Goal: Task Accomplishment & Management: Complete application form

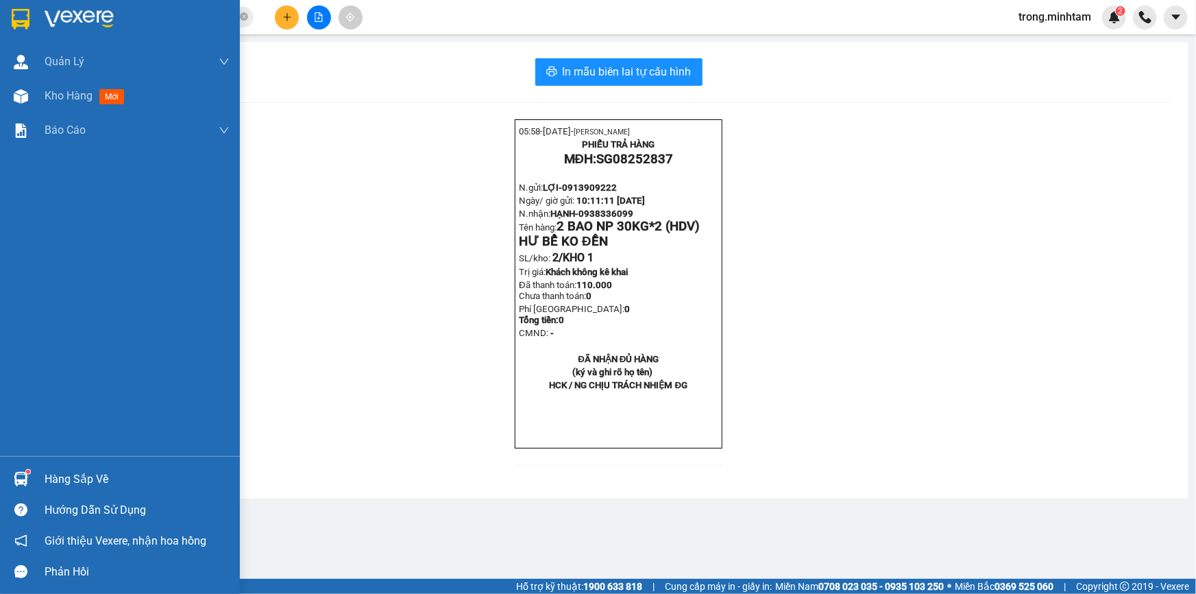
click at [78, 470] on div "Hàng sắp về" at bounding box center [137, 479] width 185 height 21
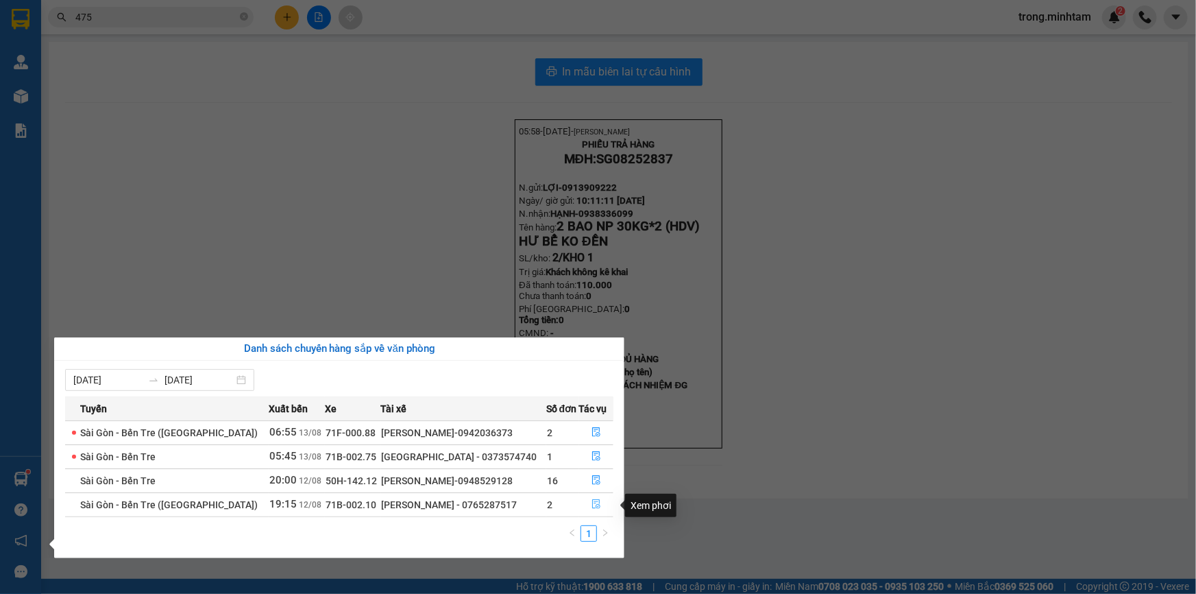
click at [594, 507] on icon "file-done" at bounding box center [596, 504] width 8 height 10
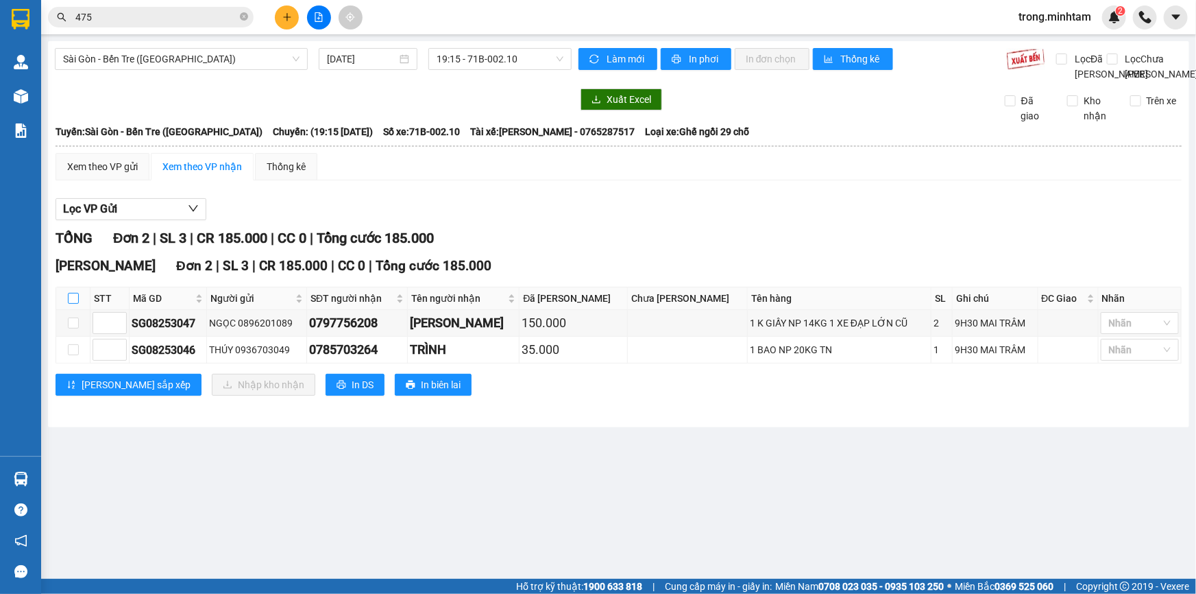
click at [73, 304] on input "checkbox" at bounding box center [73, 298] width 11 height 11
checkbox input "true"
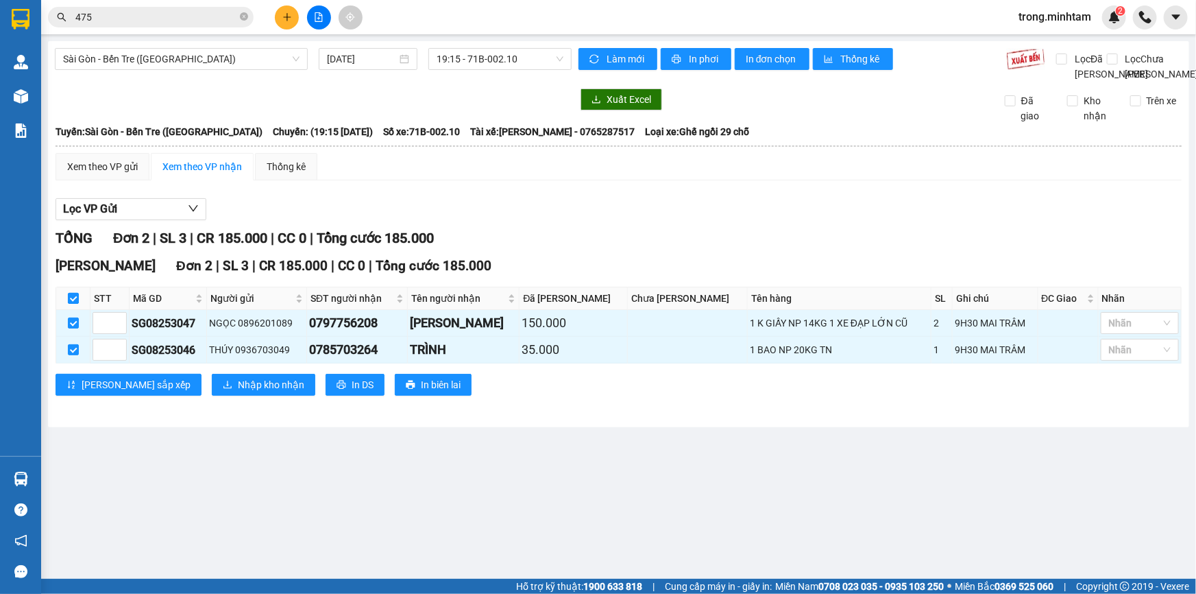
checkbox input "true"
click at [1138, 330] on div at bounding box center [1133, 323] width 58 height 16
click at [1118, 356] on div "KHO 1" at bounding box center [1140, 365] width 78 height 22
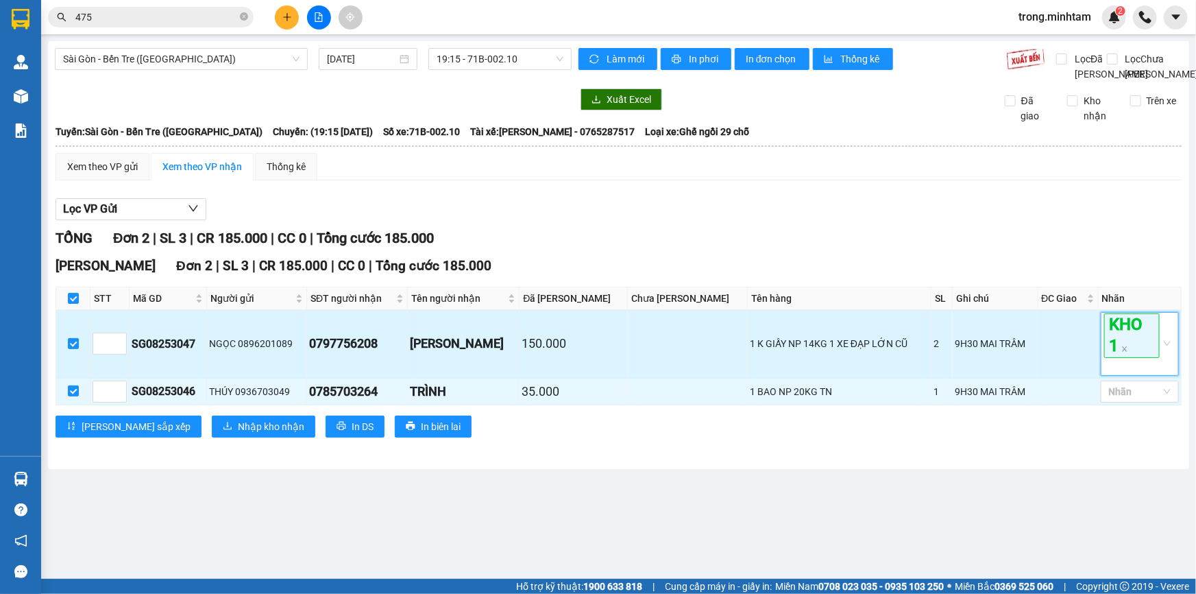
click at [1119, 372] on div "KHO 1" at bounding box center [1133, 343] width 58 height 60
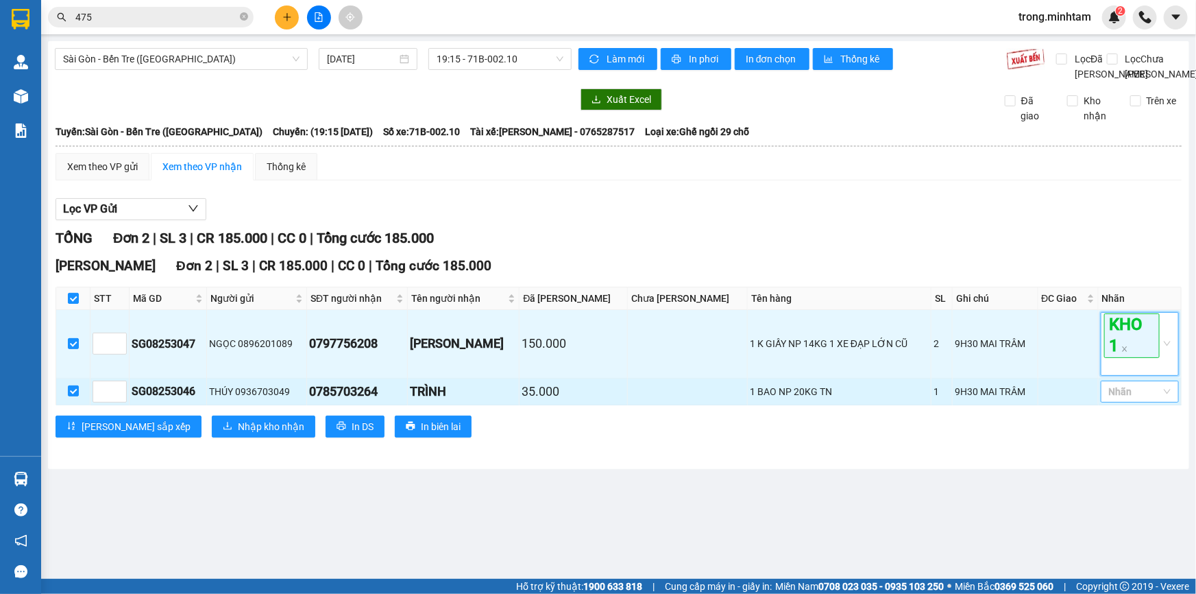
click at [1119, 400] on div at bounding box center [1133, 391] width 58 height 16
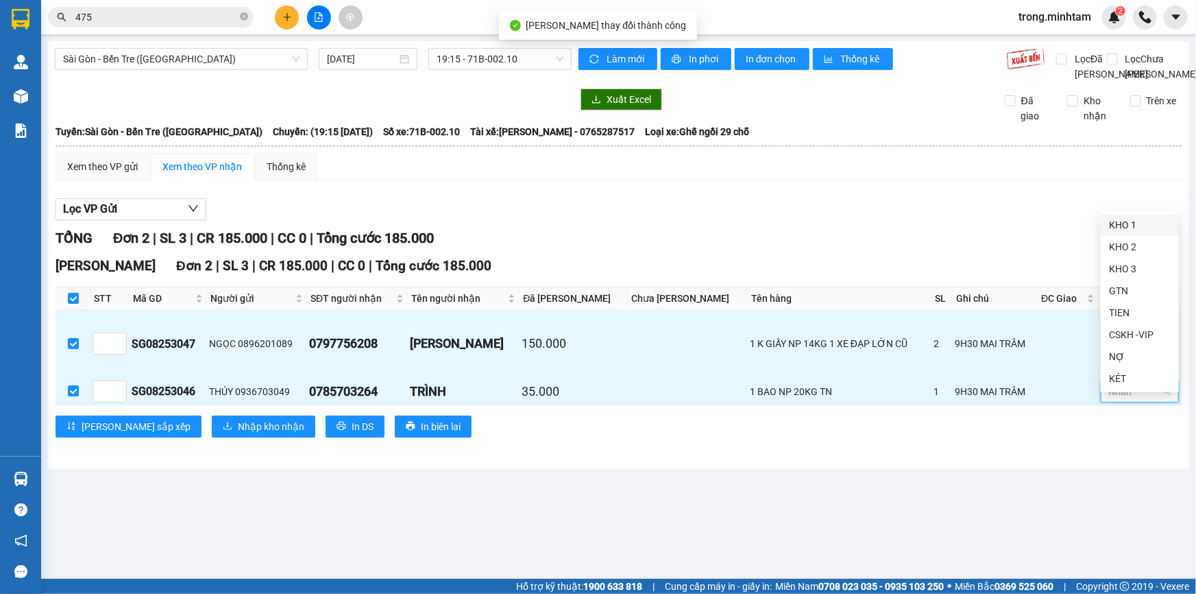
click at [1123, 228] on div "KHO 1" at bounding box center [1140, 224] width 62 height 15
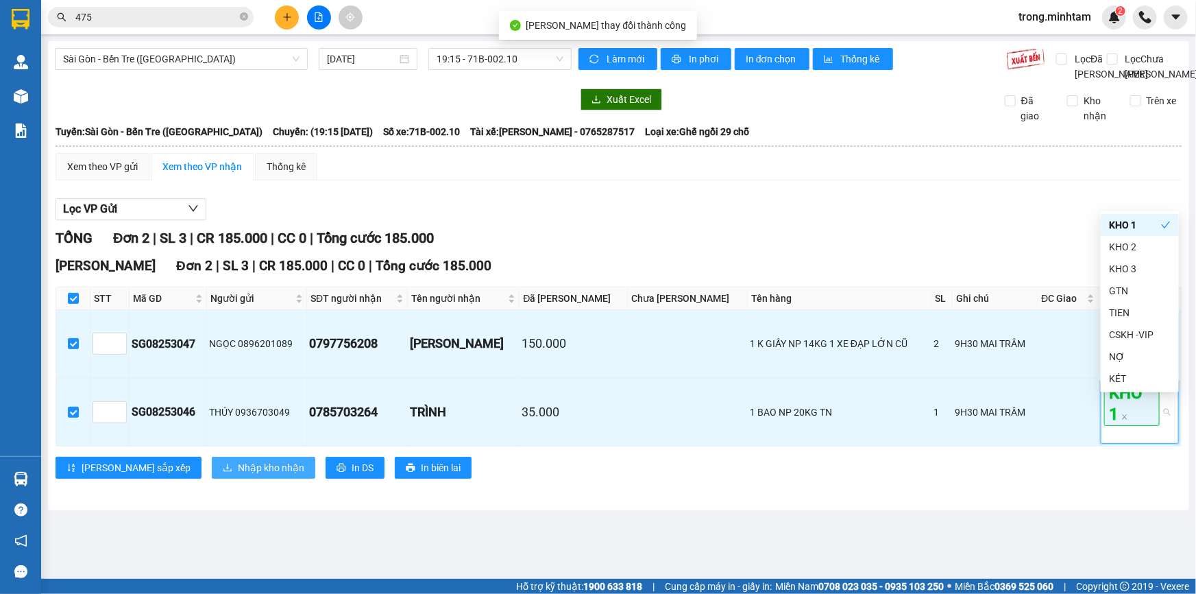
click at [238, 475] on span "Nhập kho nhận" at bounding box center [271, 467] width 66 height 15
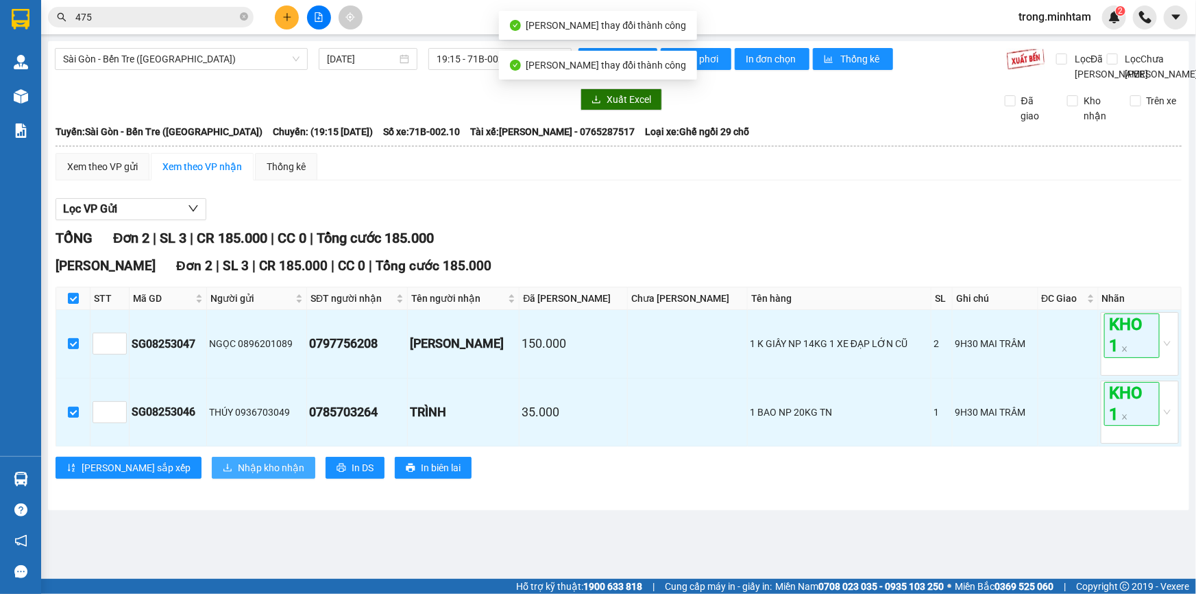
click at [238, 475] on span "Nhập kho nhận" at bounding box center [271, 467] width 66 height 15
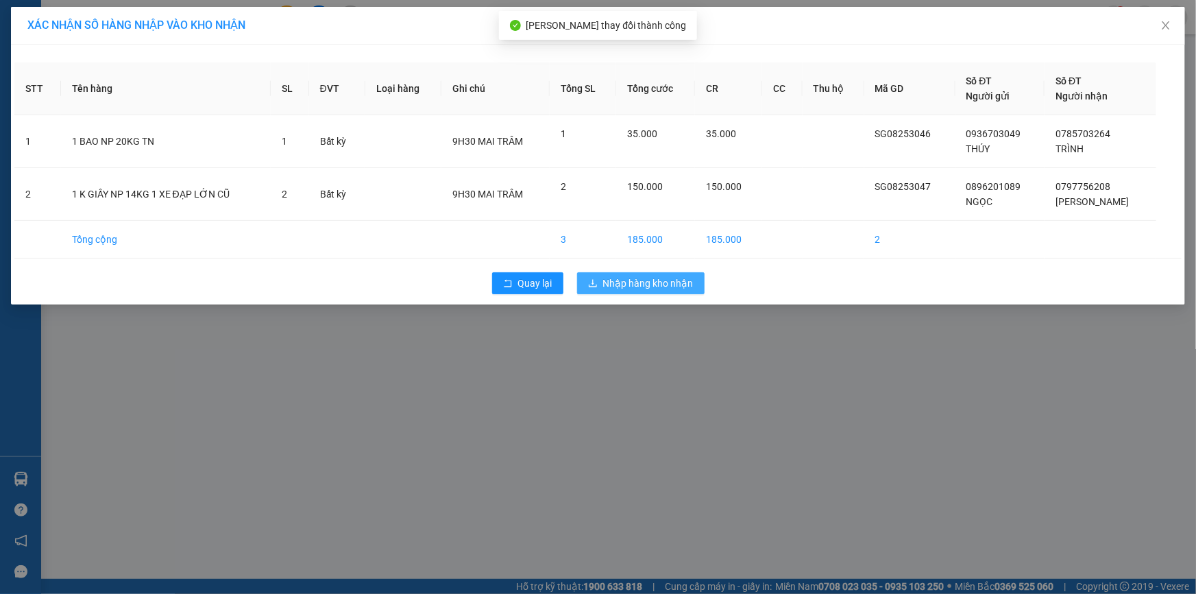
click at [603, 279] on span "Nhập hàng kho nhận" at bounding box center [648, 283] width 90 height 15
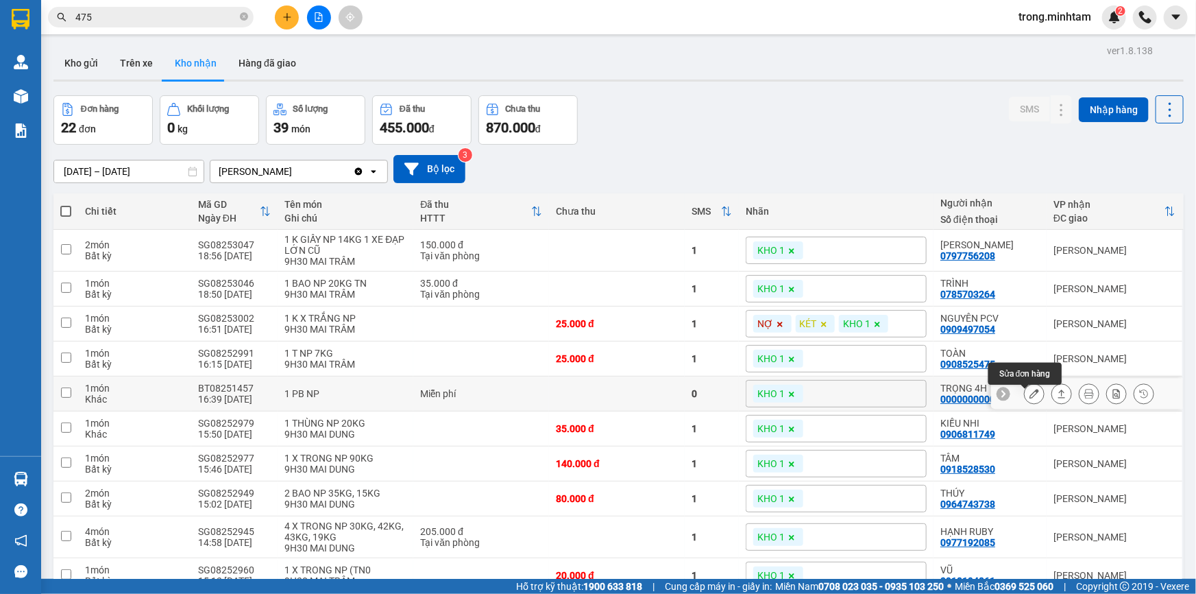
click at [1029, 398] on icon at bounding box center [1034, 394] width 10 height 10
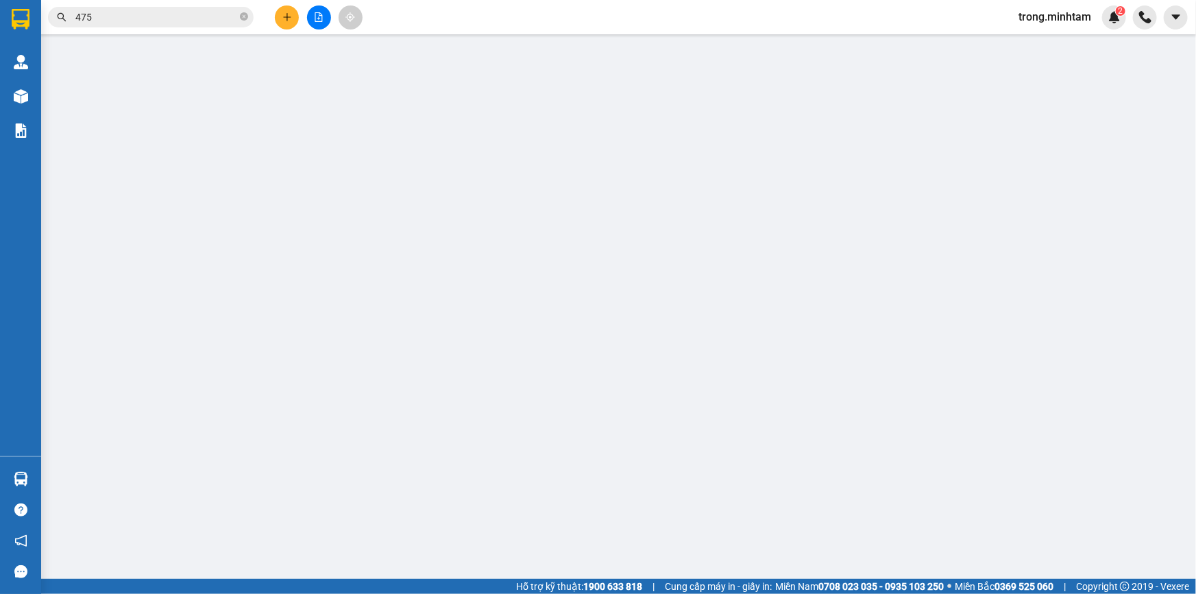
type input "KIỀU KT"
type input "00000000000"
type input "TRỌNG 4H"
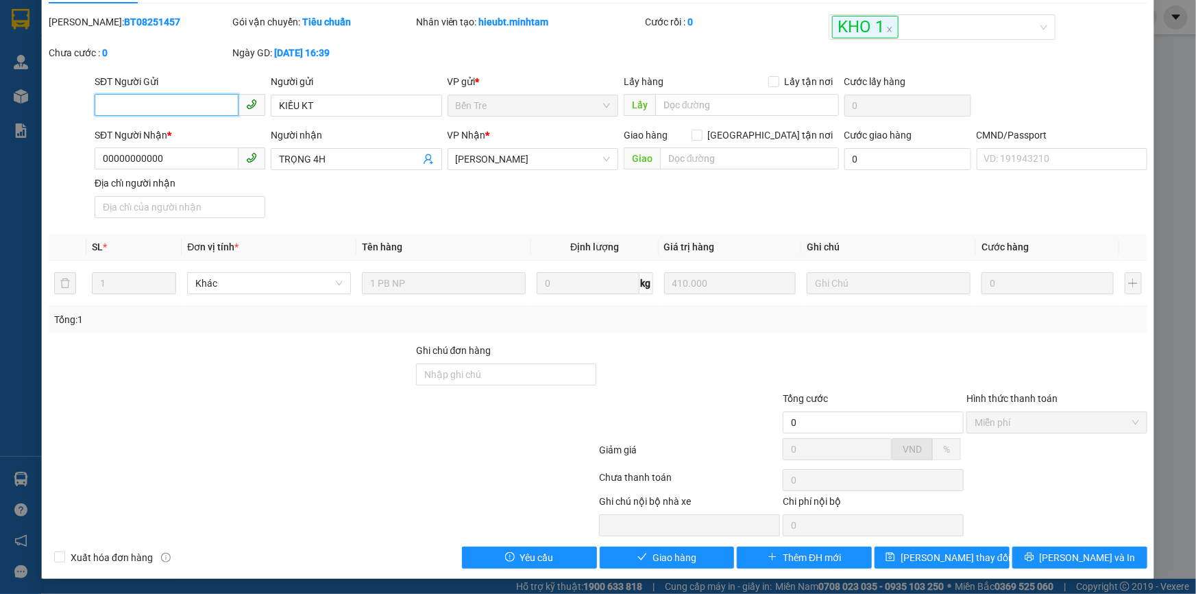
scroll to position [38, 0]
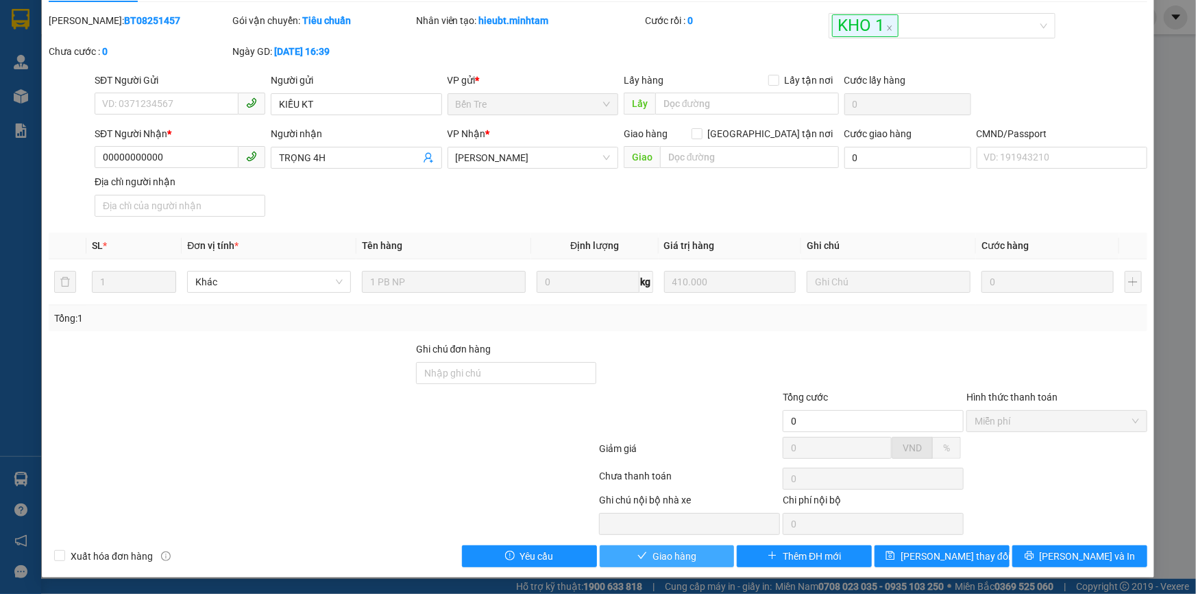
click at [673, 559] on span "Giao hàng" at bounding box center [675, 555] width 44 height 15
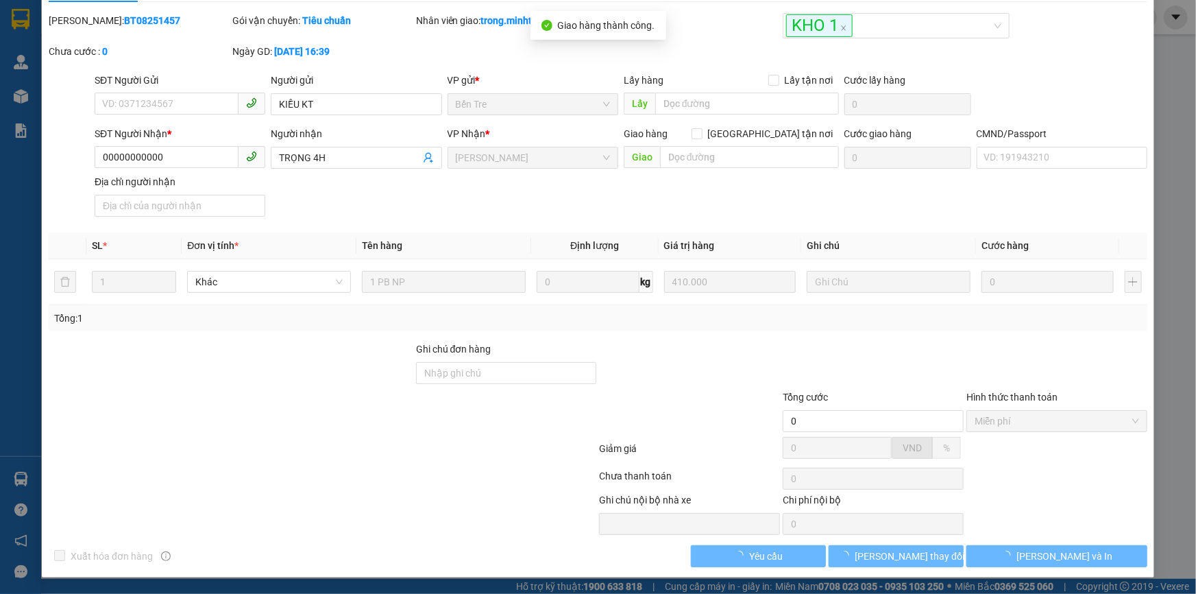
scroll to position [0, 0]
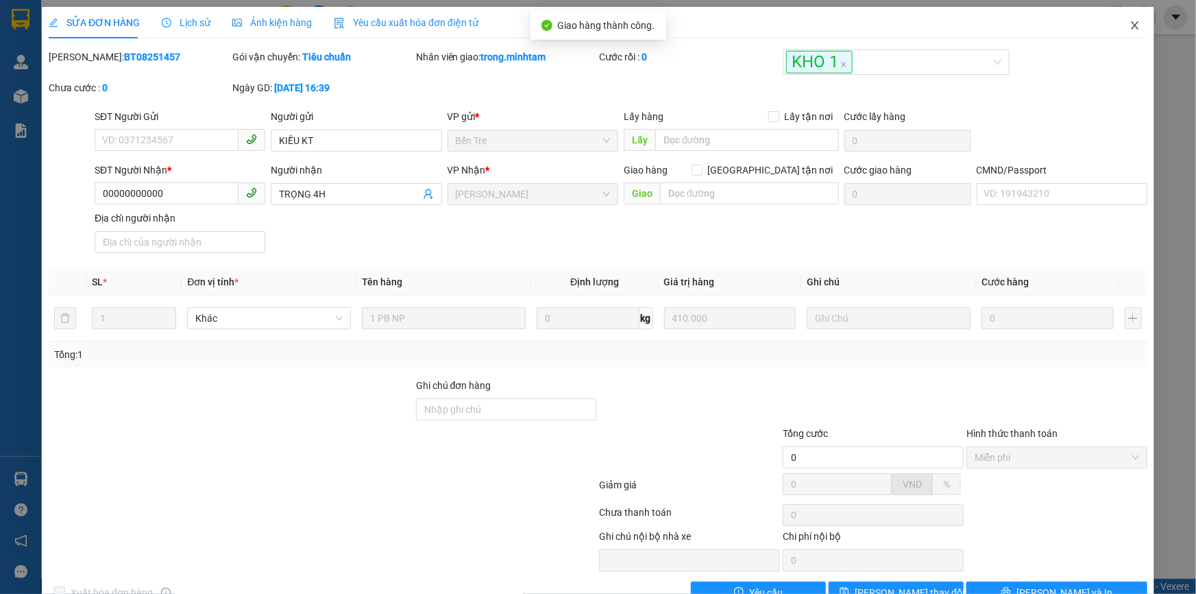
click at [1130, 25] on icon "close" at bounding box center [1135, 25] width 11 height 11
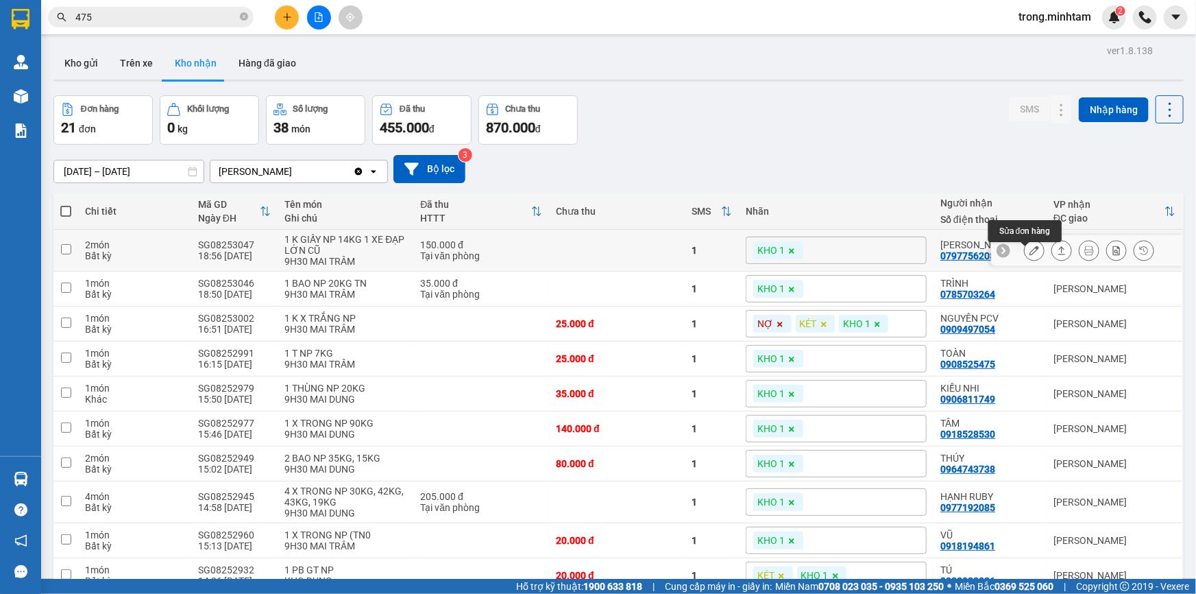
click at [1029, 255] on icon at bounding box center [1034, 250] width 10 height 10
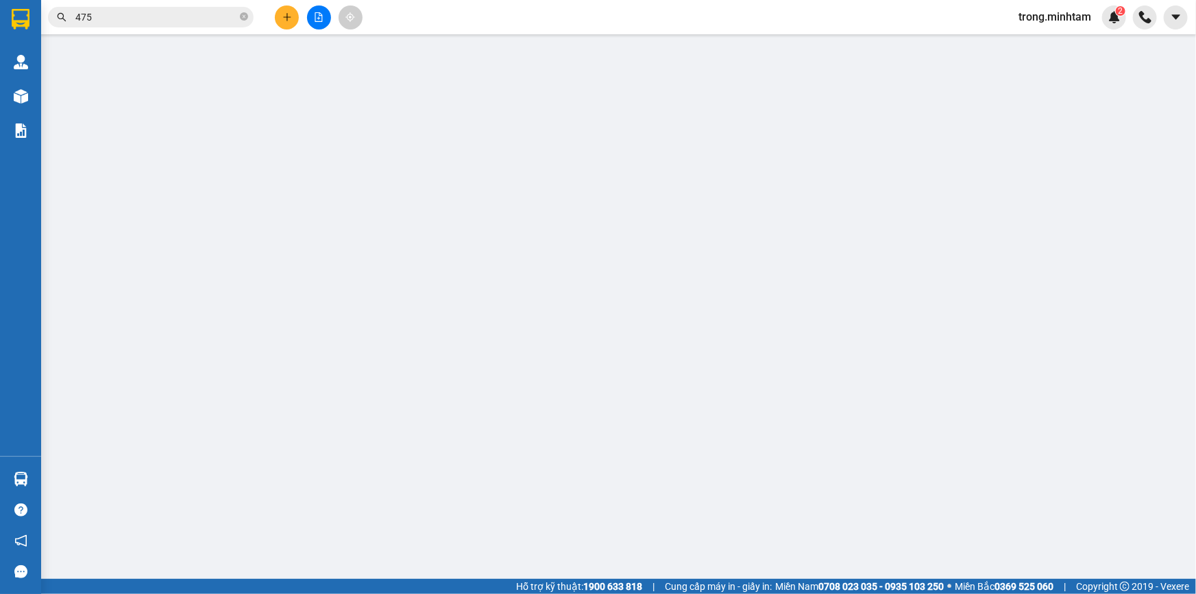
type input "0896201089"
type input "NGỌC"
type input "0797756208"
type input "[PERSON_NAME]"
type input "HCK"
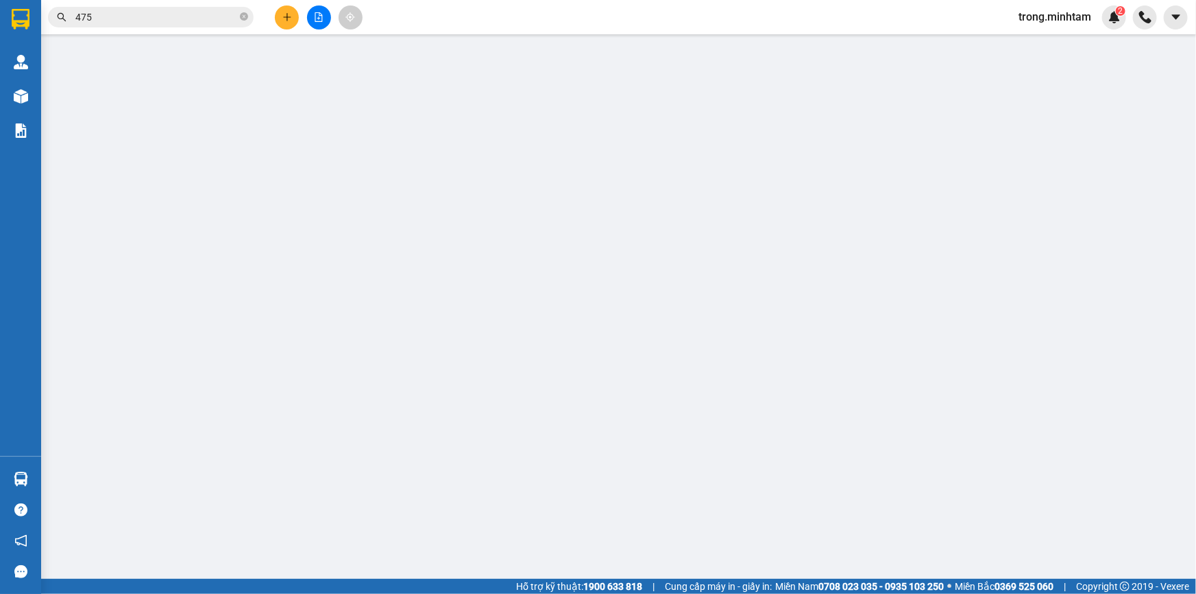
type input "150.000"
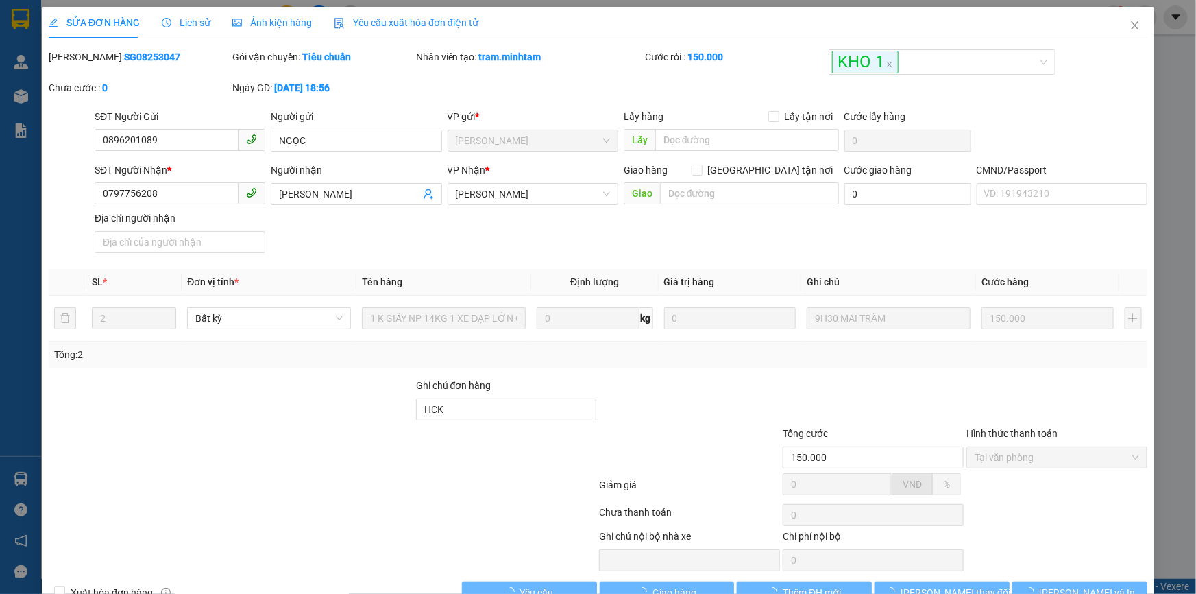
click at [480, 420] on div "Ghi chú đơn hàng HCK" at bounding box center [506, 402] width 181 height 48
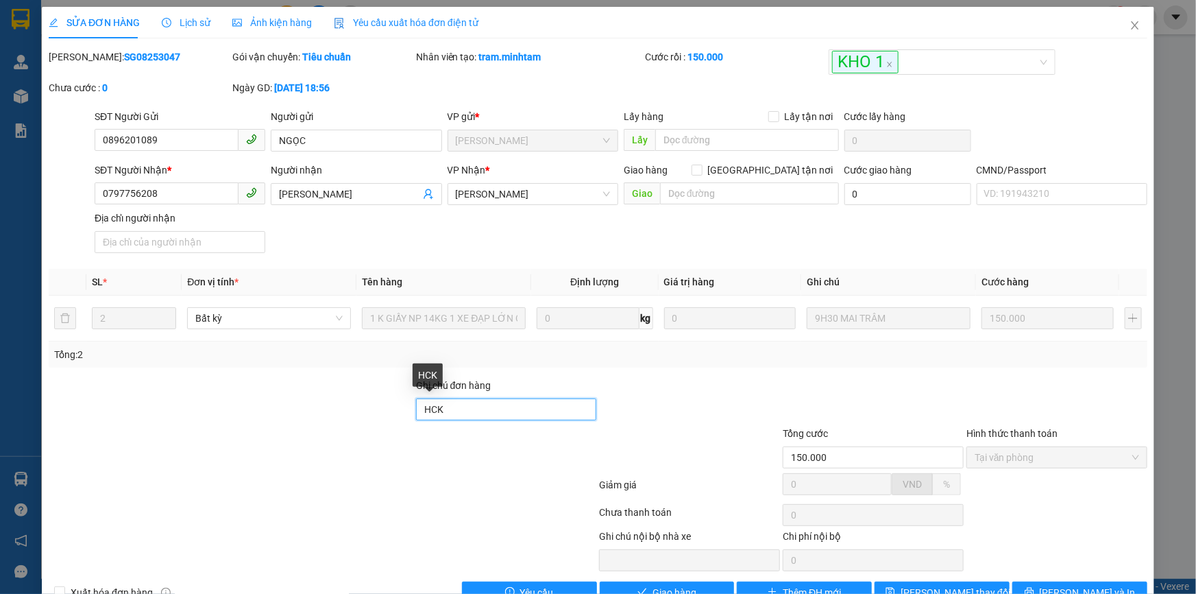
click at [492, 402] on input "HCK" at bounding box center [506, 409] width 181 height 22
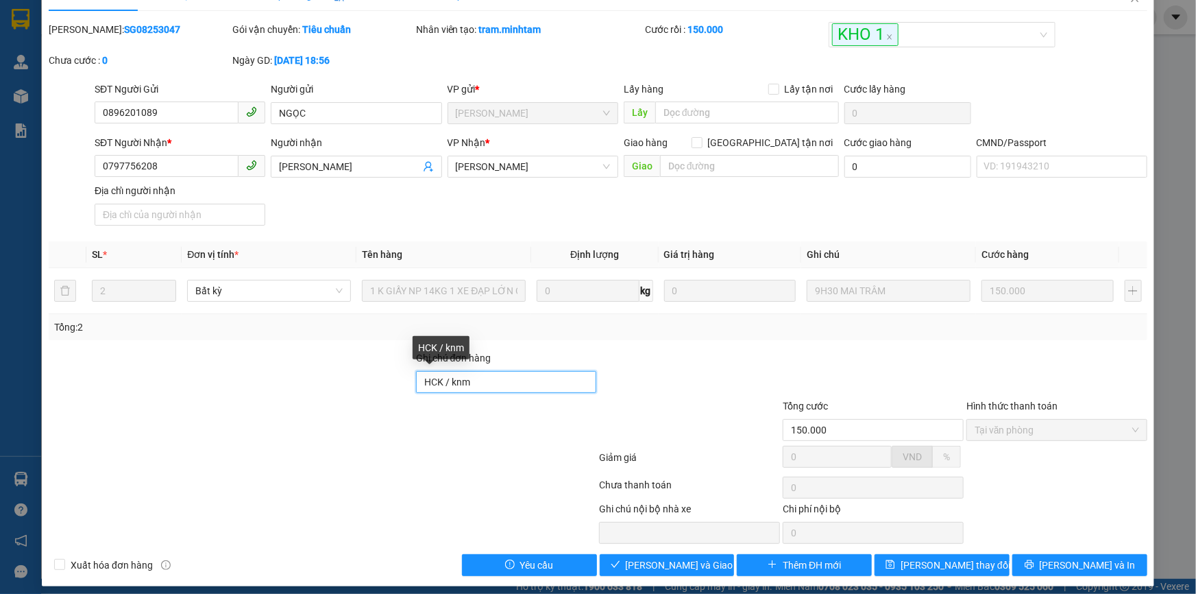
scroll to position [38, 0]
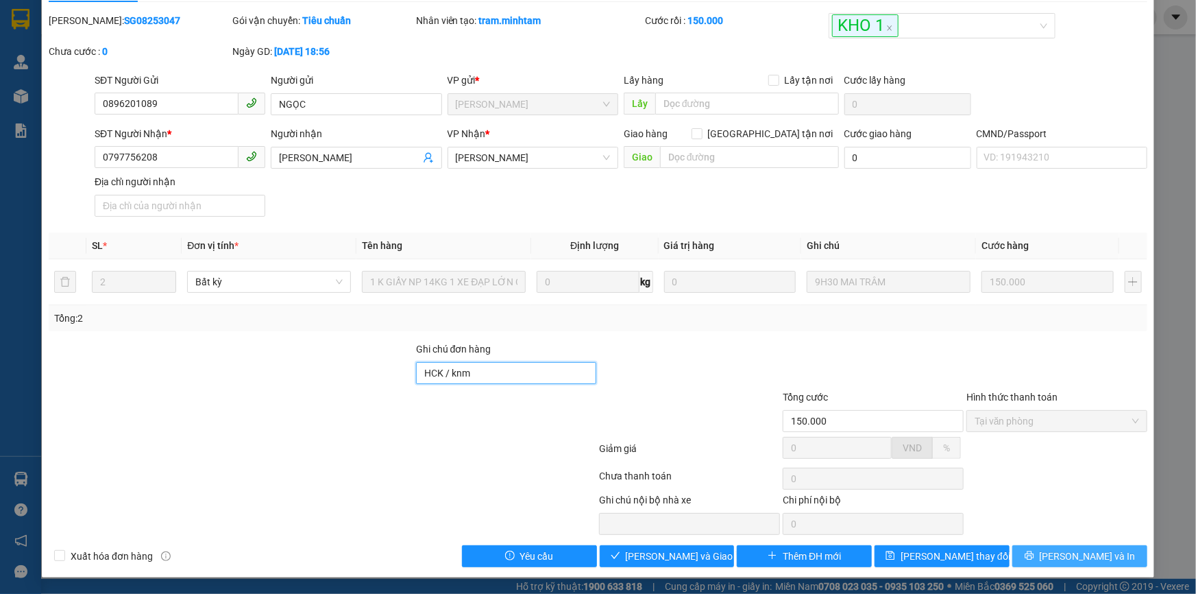
type input "HCK / knm"
click at [1078, 553] on span "[PERSON_NAME] và In" at bounding box center [1088, 555] width 96 height 15
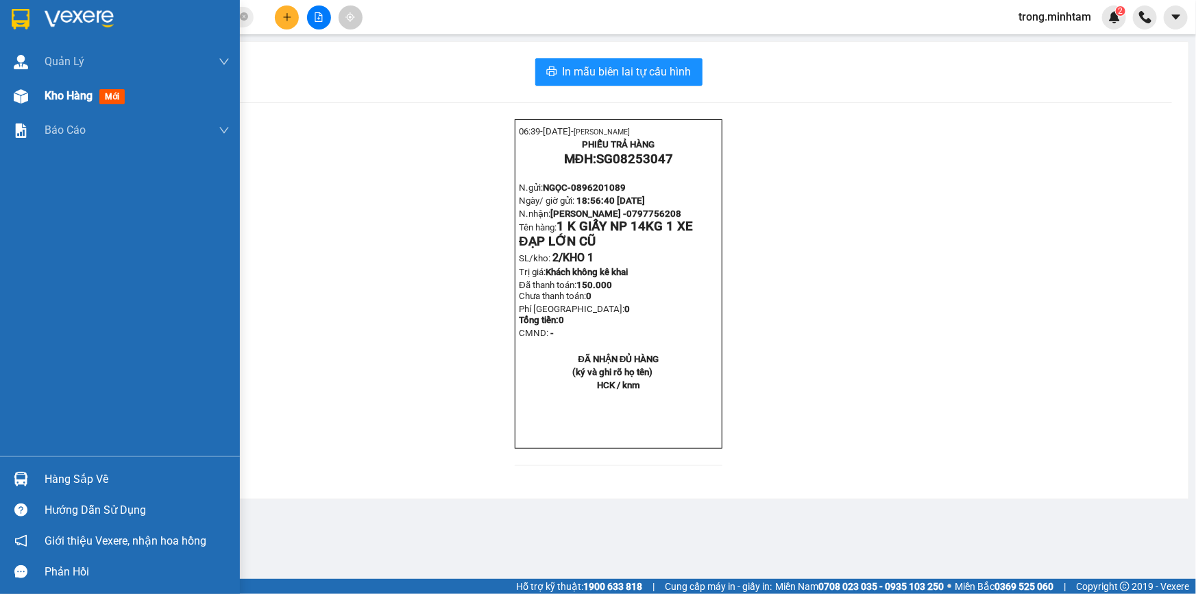
click at [93, 107] on div "Kho hàng mới" at bounding box center [137, 96] width 185 height 34
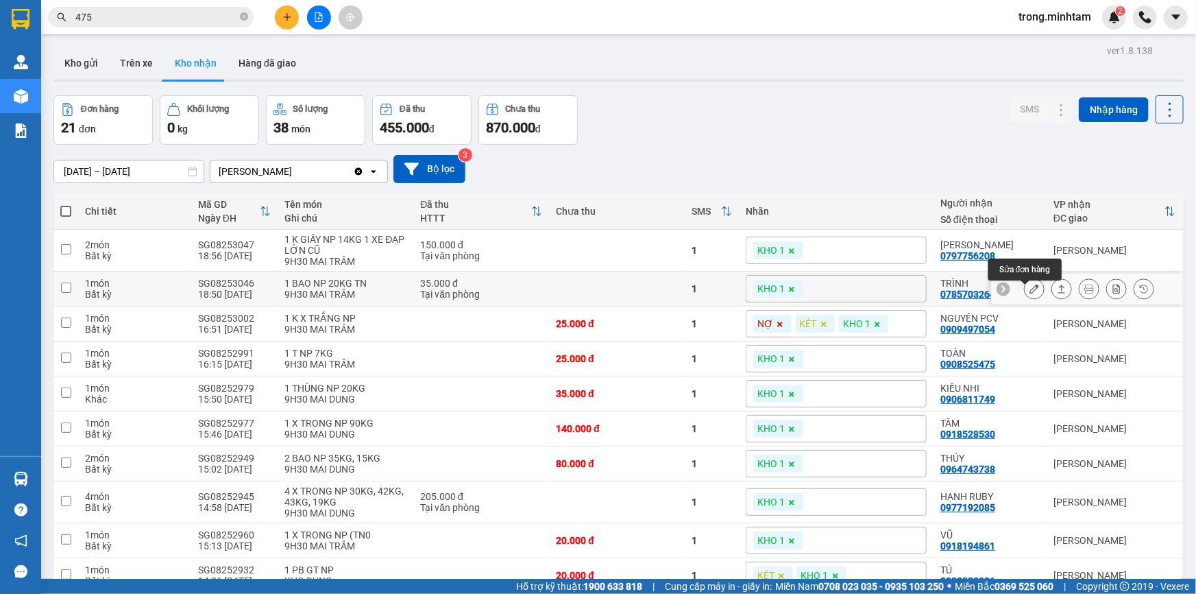
click at [1032, 287] on button at bounding box center [1034, 289] width 19 height 24
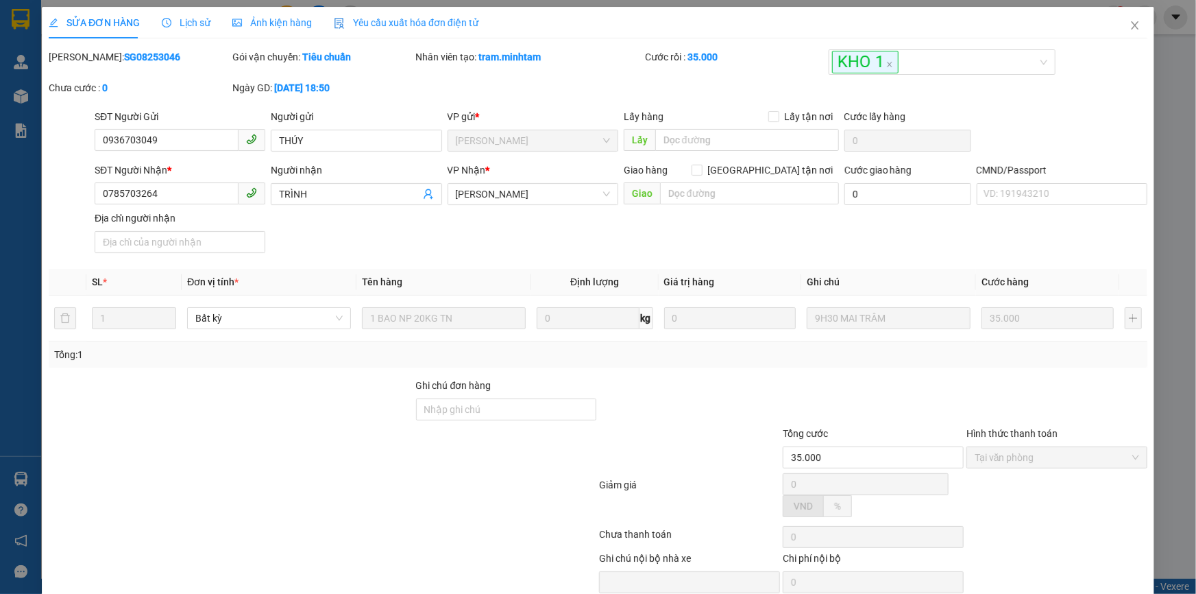
type input "0936703049"
type input "THÚY"
type input "0785703264"
type input "TRÌNH"
type input "35.000"
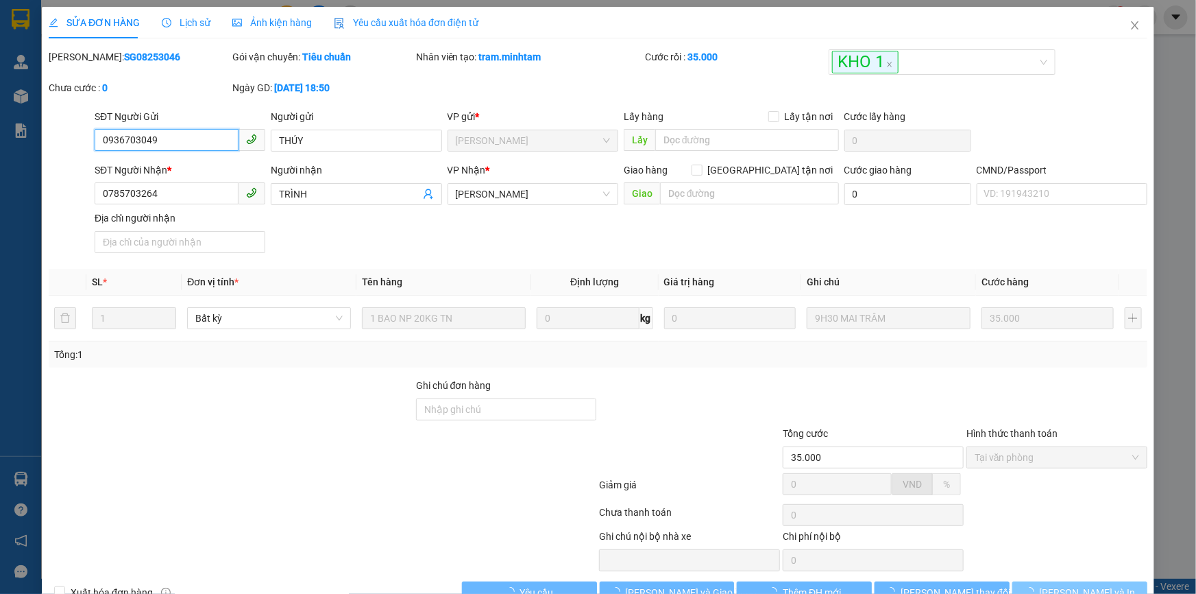
scroll to position [28, 0]
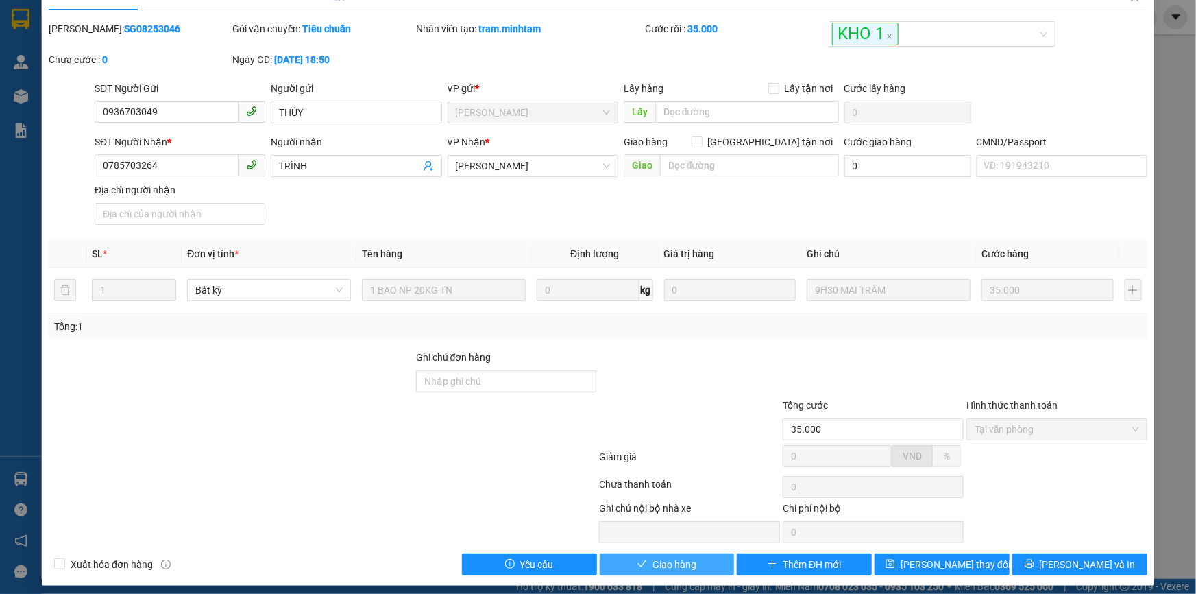
click at [687, 565] on span "Giao hàng" at bounding box center [675, 564] width 44 height 15
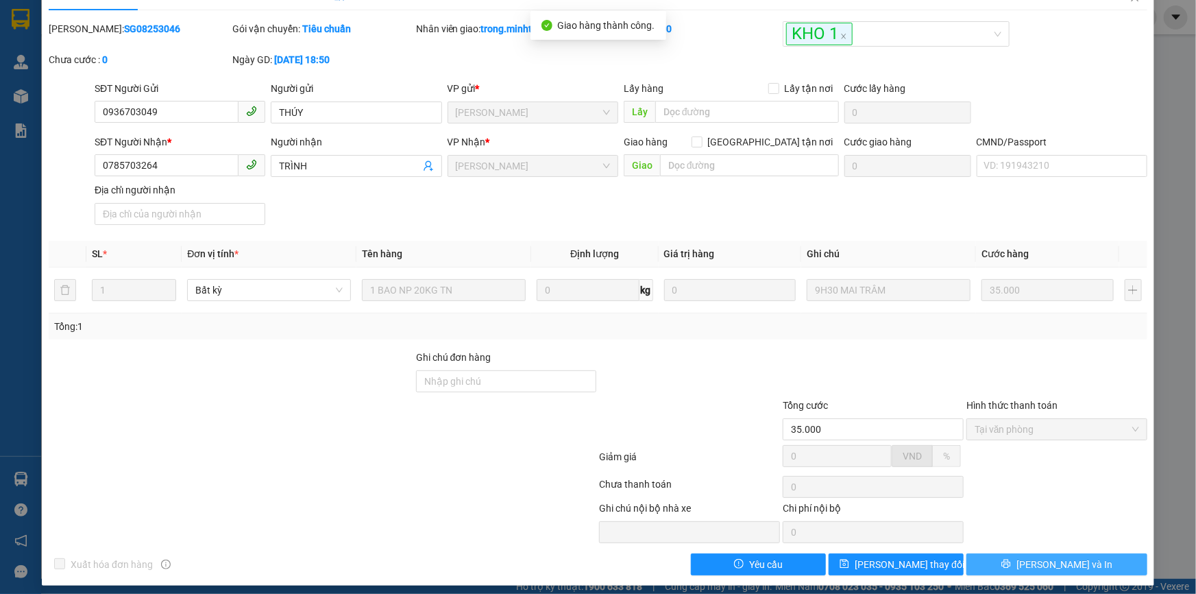
click at [1088, 563] on button "[PERSON_NAME] và In" at bounding box center [1056, 564] width 181 height 22
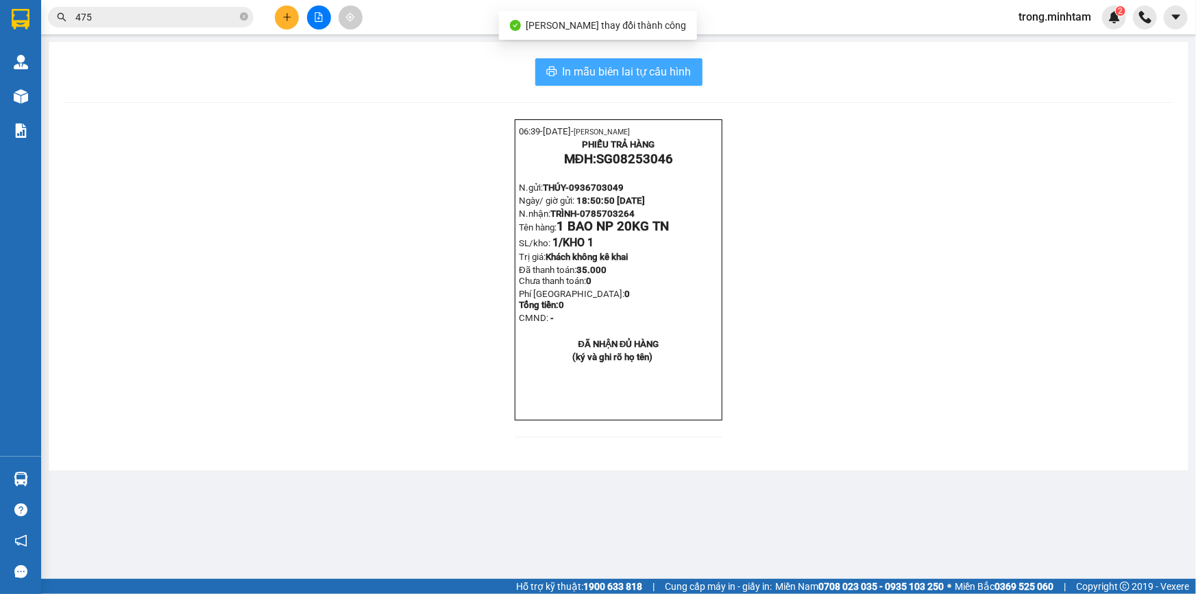
click at [694, 70] on button "In mẫu biên lai tự cấu hình" at bounding box center [618, 71] width 167 height 27
click at [202, 21] on input "475" at bounding box center [156, 17] width 162 height 15
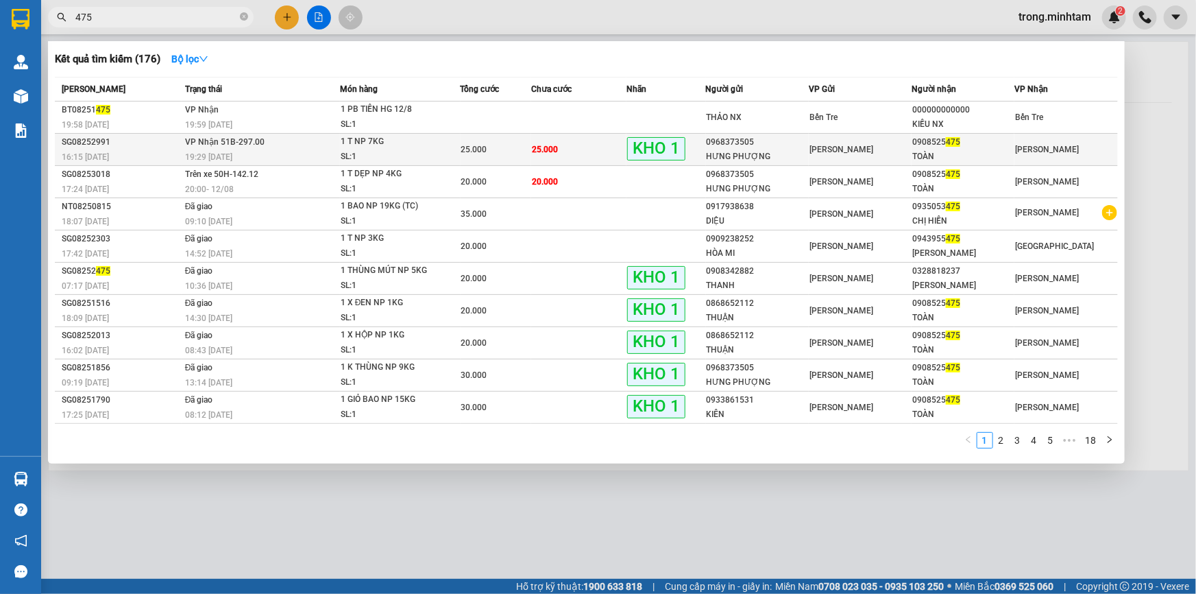
click at [506, 154] on div "25.000" at bounding box center [496, 149] width 70 height 15
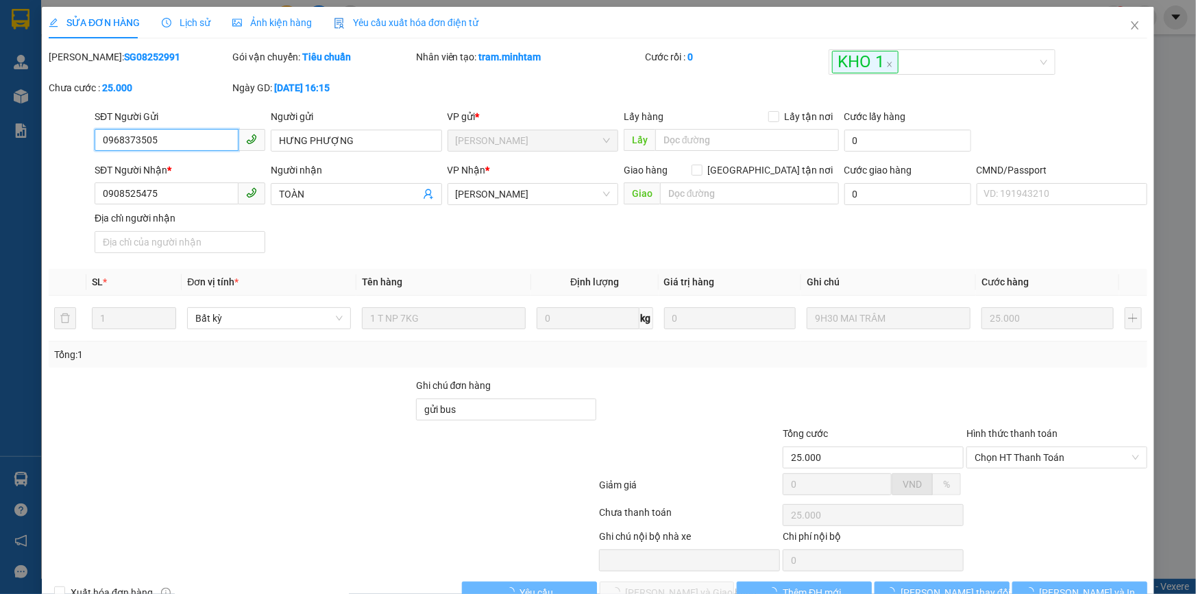
type input "0968373505"
type input "HƯNG PHƯỢNG"
type input "0908525475"
type input "TOÀN"
type input "gửi bus"
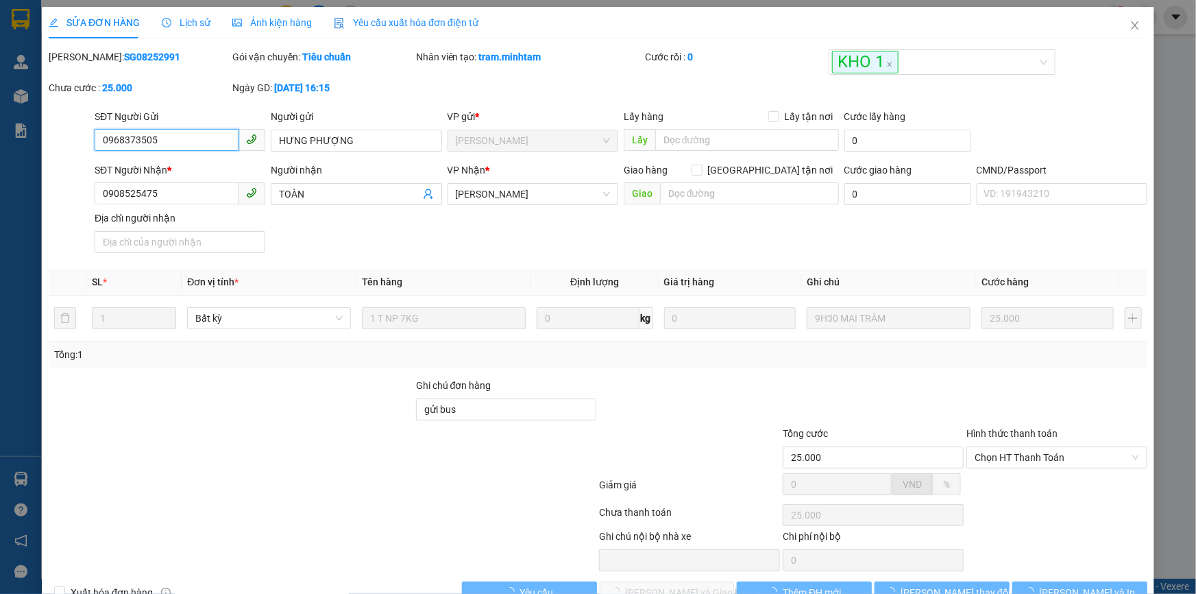
type input "25.000"
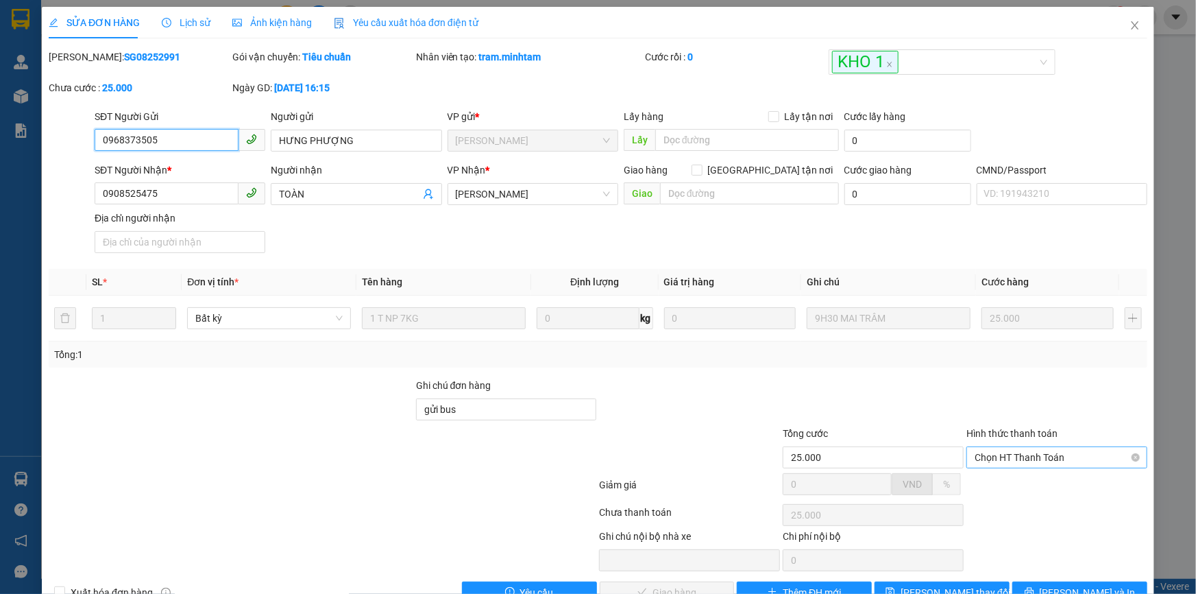
scroll to position [28, 0]
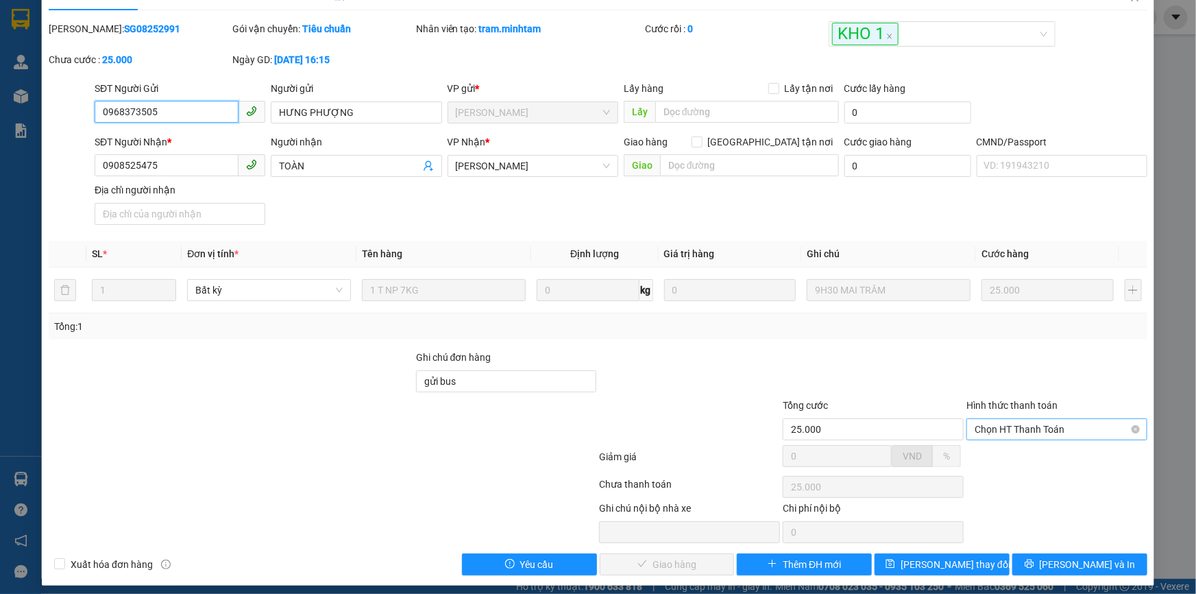
click at [1024, 430] on span "Chọn HT Thanh Toán" at bounding box center [1057, 429] width 165 height 21
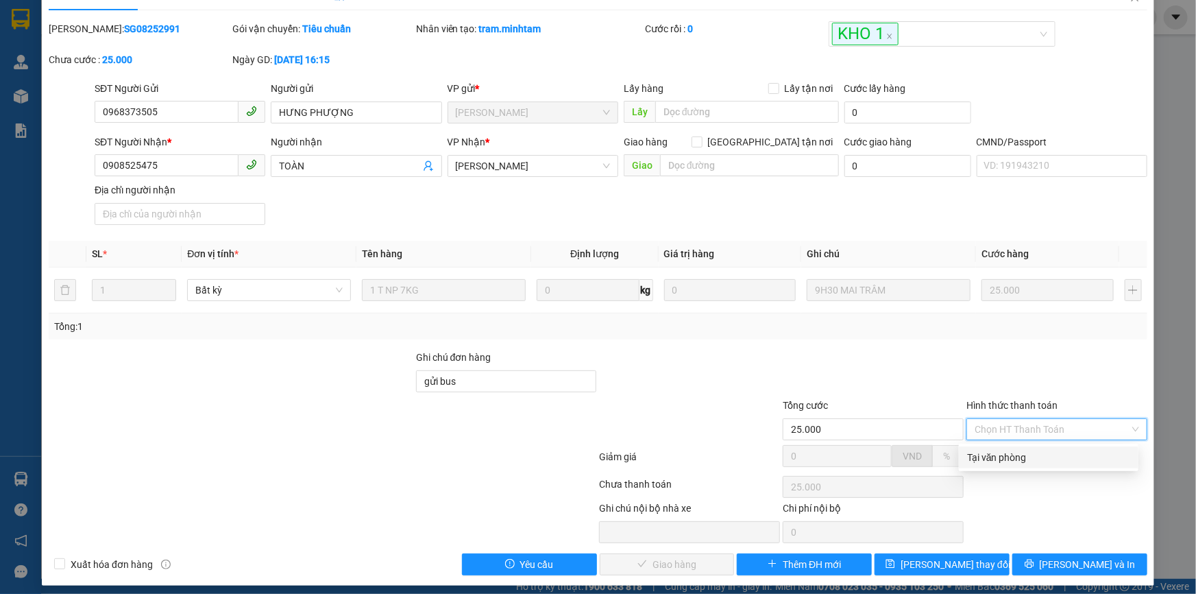
click at [1004, 467] on div "Total Paid Fee 0 Total UnPaid Fee 25.000 Cash Collection Total Fee Mã ĐH: SG082…" at bounding box center [598, 298] width 1099 height 554
click at [1002, 437] on span "Chọn HT Thanh Toán" at bounding box center [1057, 429] width 165 height 21
click at [1001, 453] on div "Tại văn phòng" at bounding box center [1048, 457] width 163 height 15
type input "0"
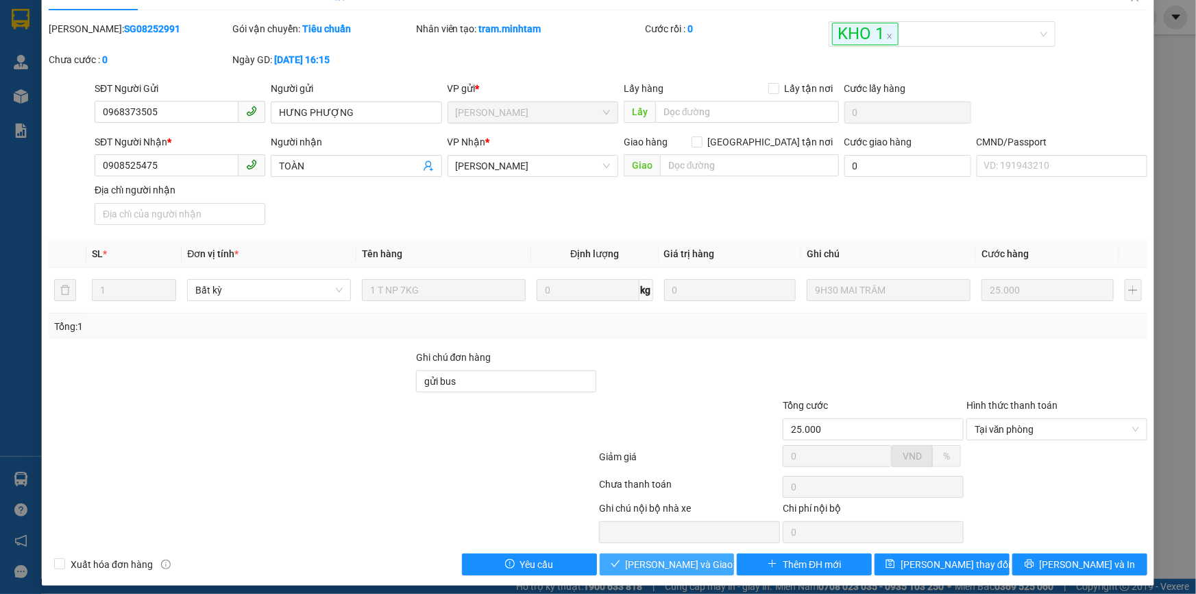
click at [690, 571] on span "[PERSON_NAME] và Giao hàng" at bounding box center [692, 564] width 132 height 15
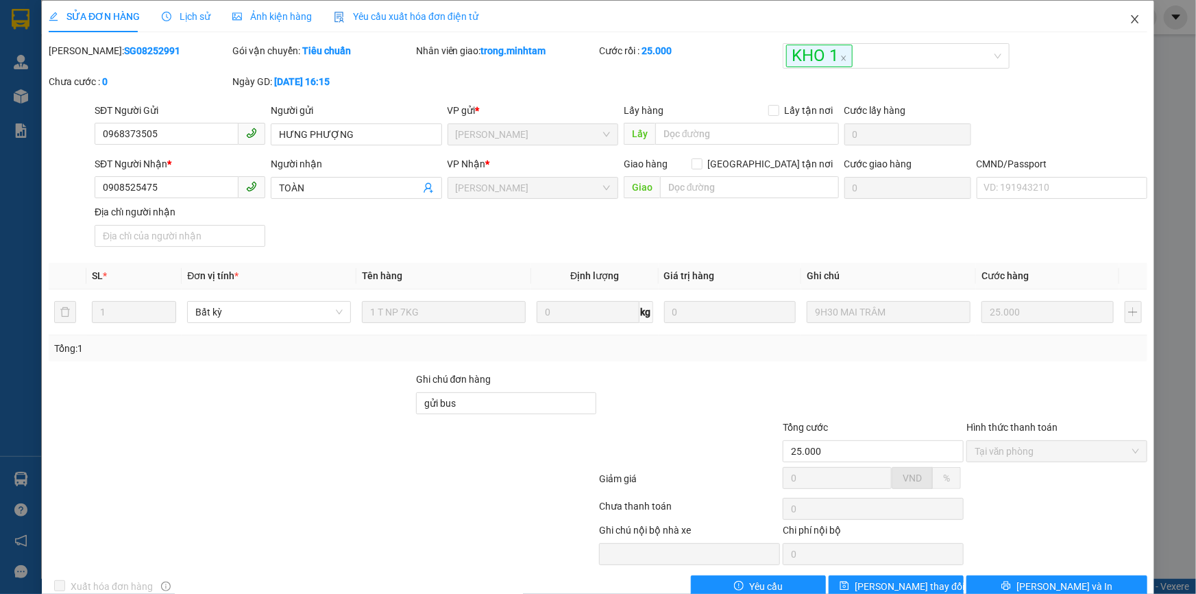
scroll to position [0, 0]
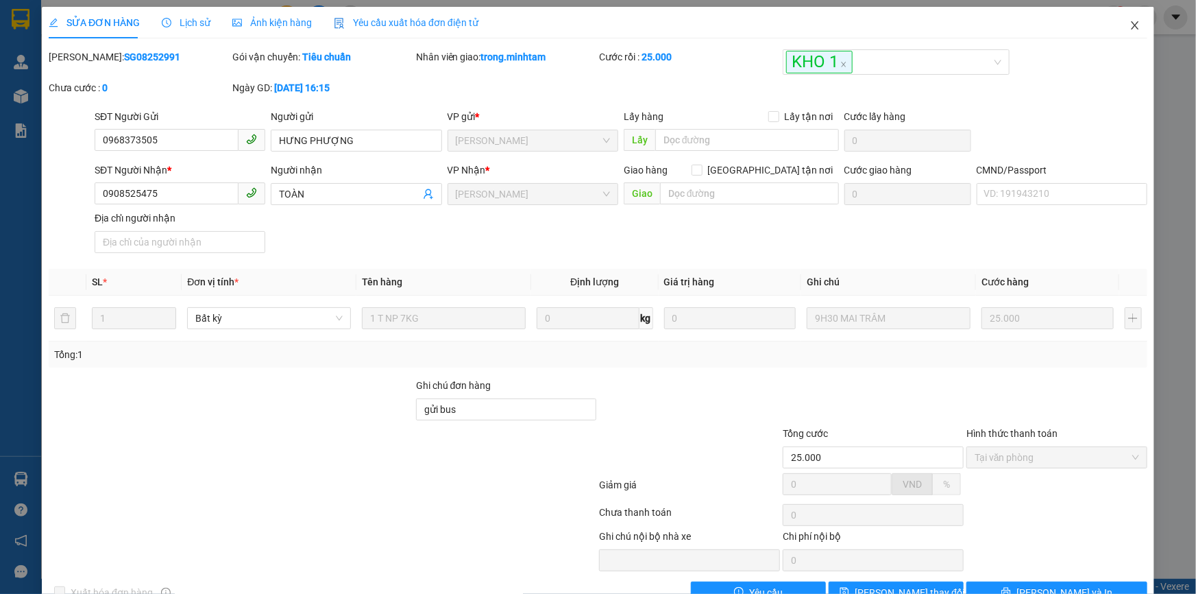
click at [1130, 23] on icon "close" at bounding box center [1135, 25] width 11 height 11
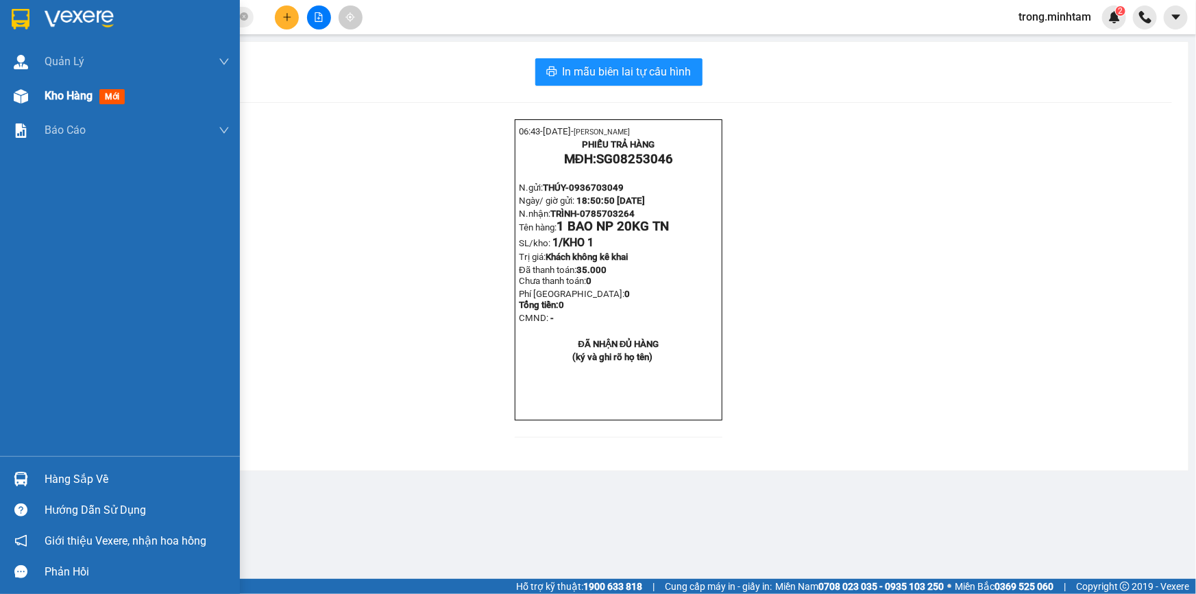
click at [60, 101] on span "Kho hàng" at bounding box center [69, 95] width 48 height 13
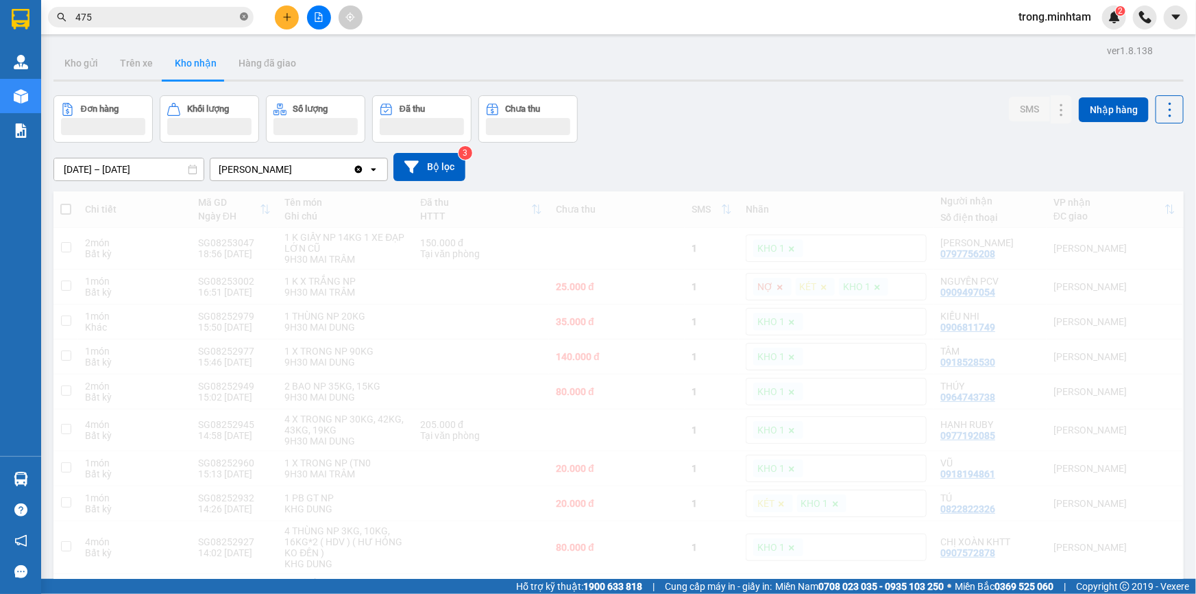
click at [241, 19] on icon "close-circle" at bounding box center [244, 16] width 8 height 8
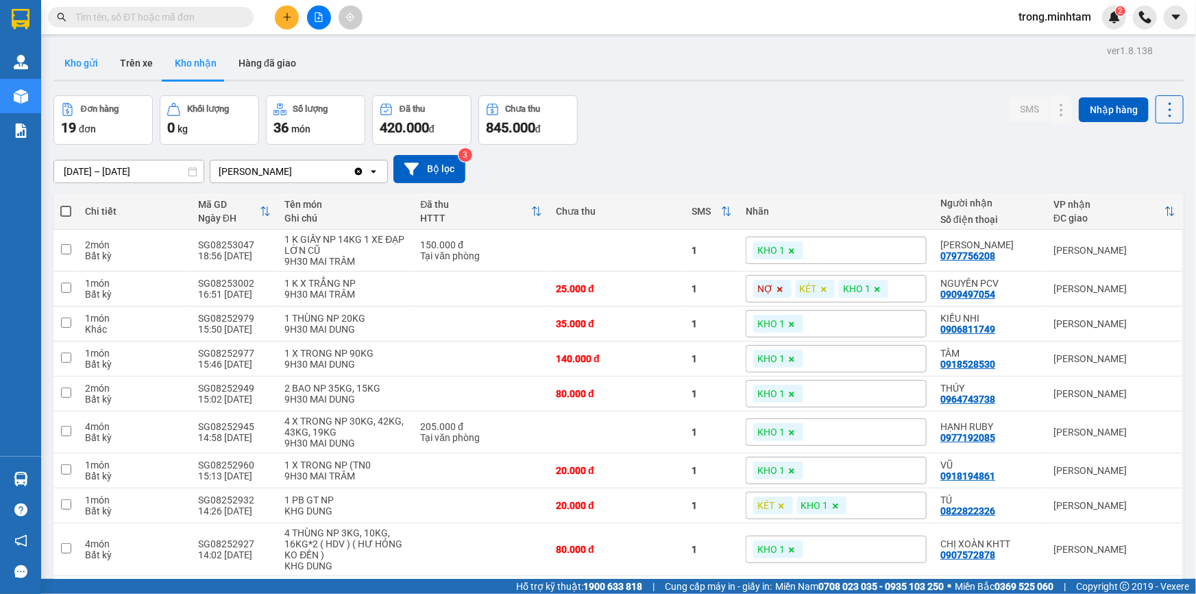
click at [77, 68] on button "Kho gửi" at bounding box center [81, 63] width 56 height 33
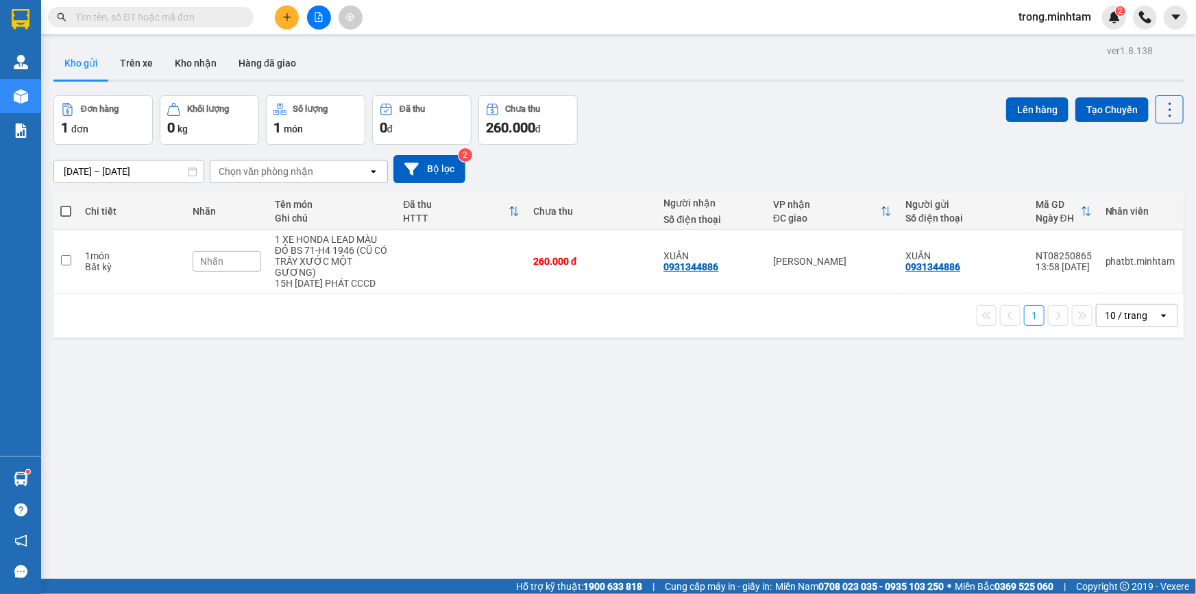
click at [129, 23] on input "text" at bounding box center [156, 17] width 162 height 15
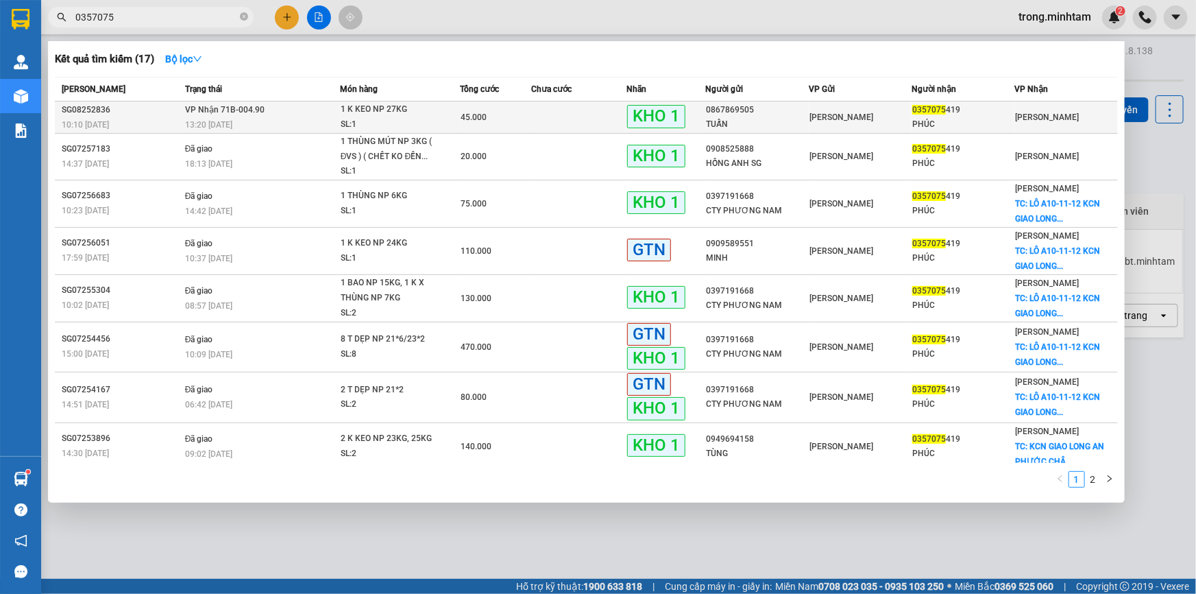
type input "0357075"
click at [404, 103] on div "1 K KEO NP 27KG" at bounding box center [392, 109] width 103 height 15
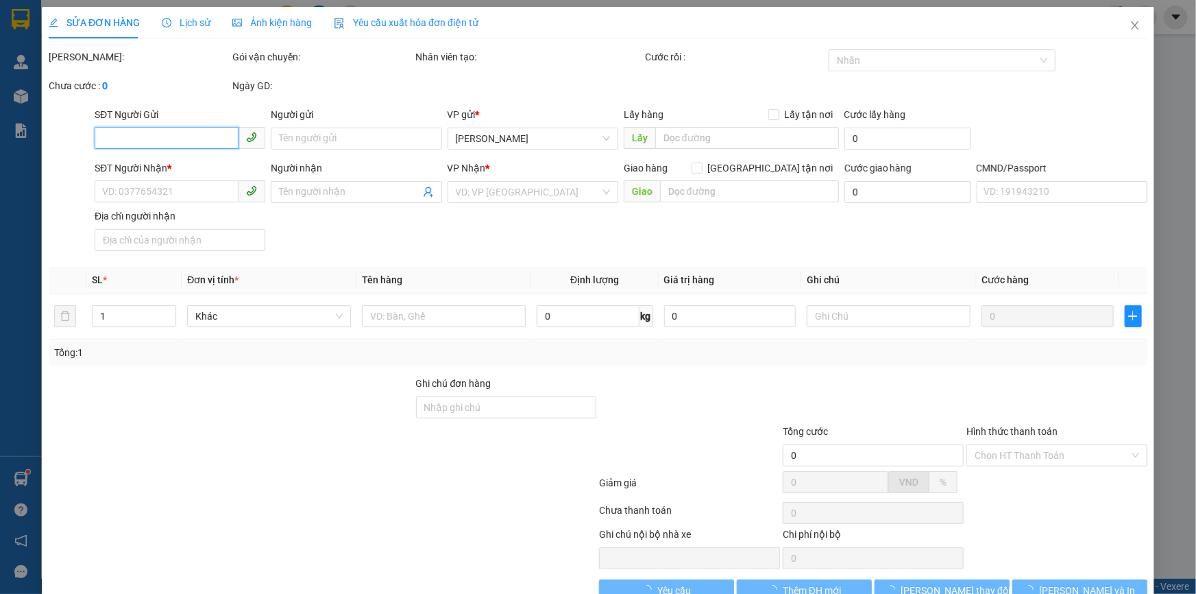
type input "0867869505"
type input "TUẤN"
type input "0357075419"
type input "PHÚC"
type input "dg"
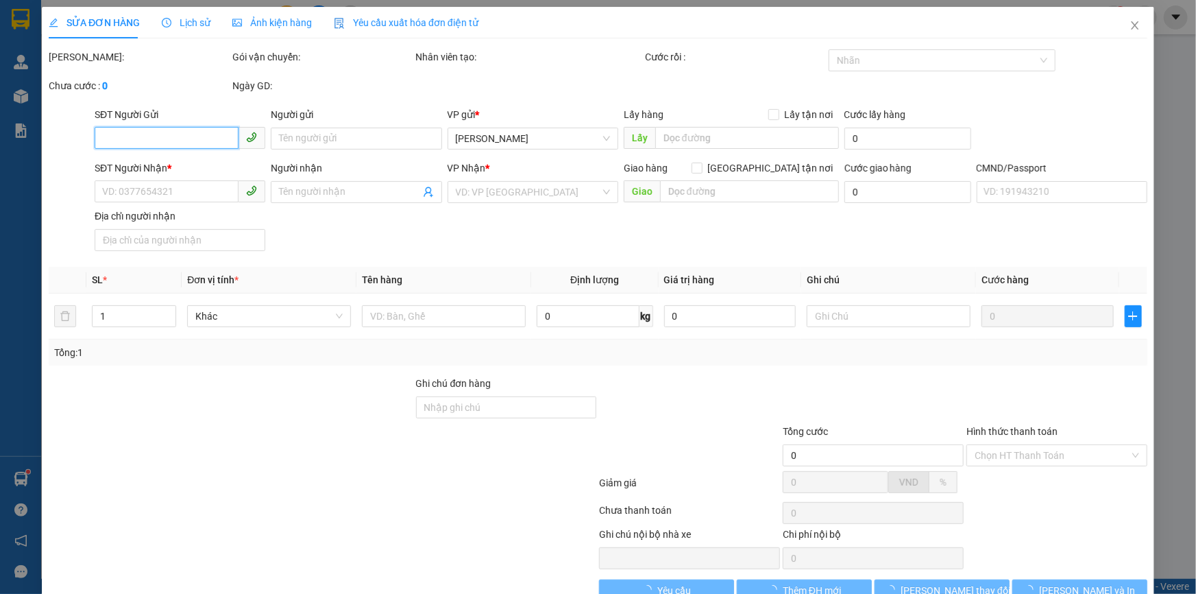
type input "45.000"
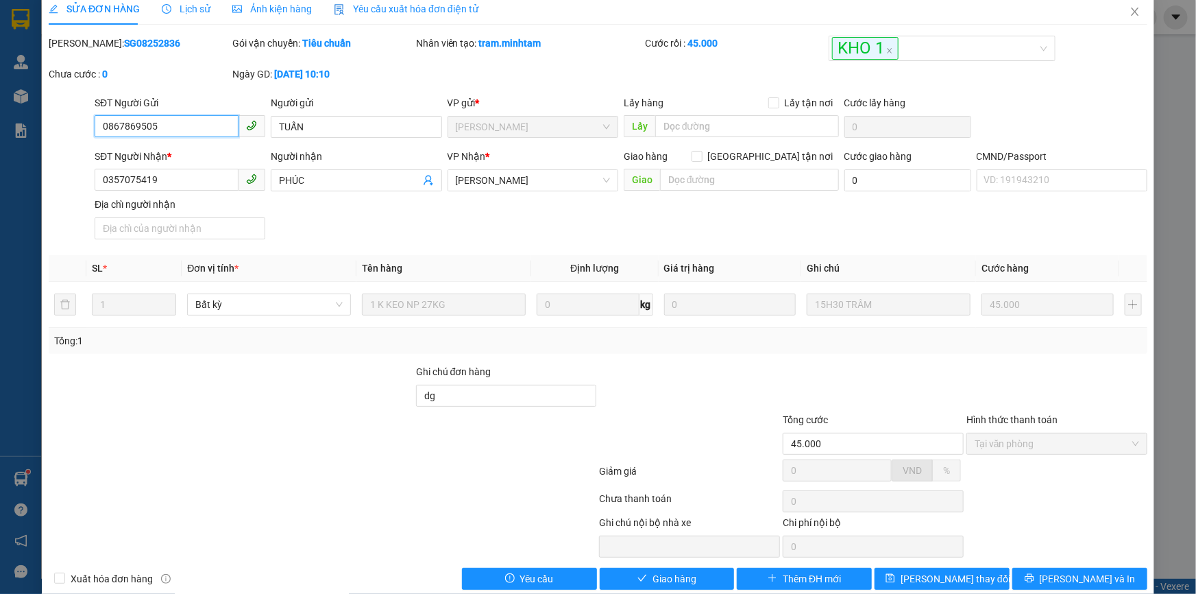
scroll to position [38, 0]
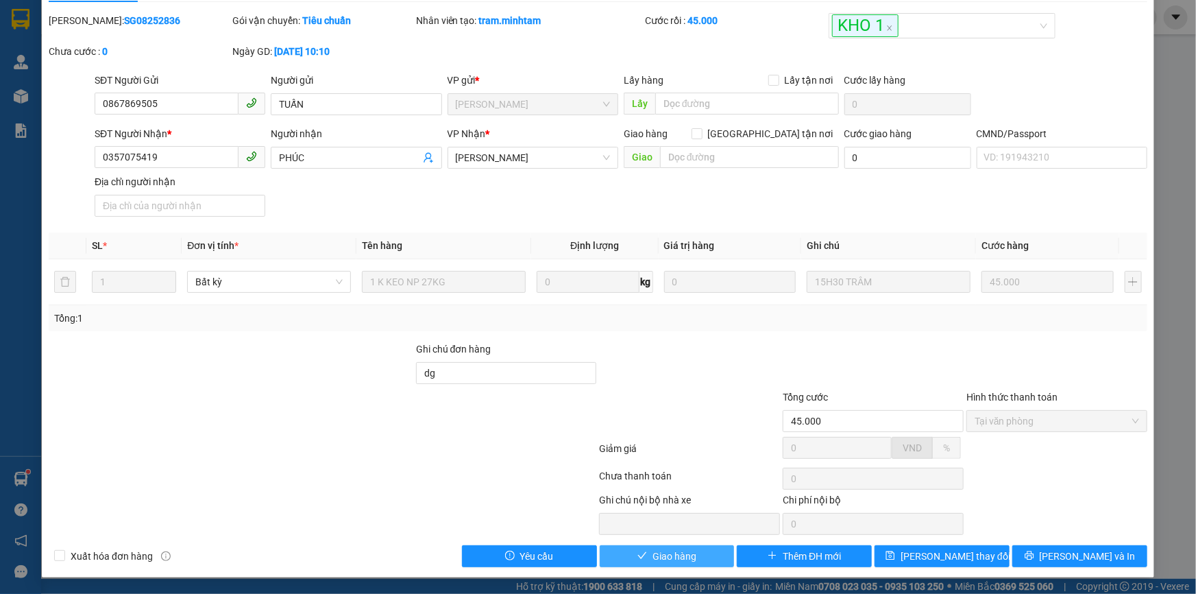
click at [639, 545] on button "Giao hàng" at bounding box center [667, 556] width 135 height 22
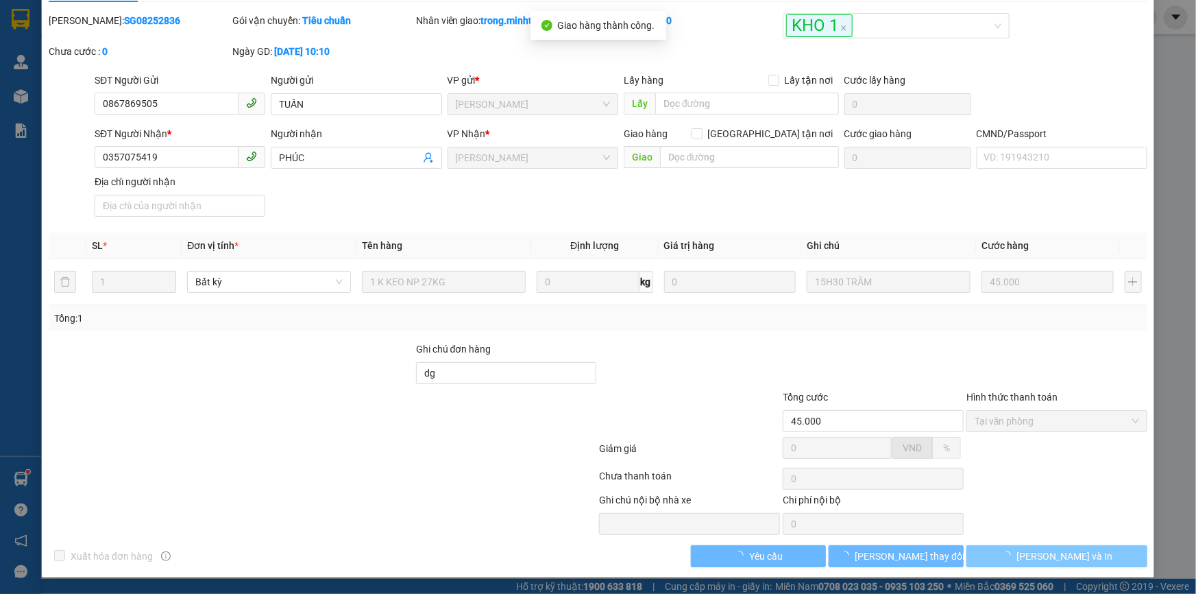
click at [1072, 556] on span "[PERSON_NAME] và In" at bounding box center [1064, 555] width 96 height 15
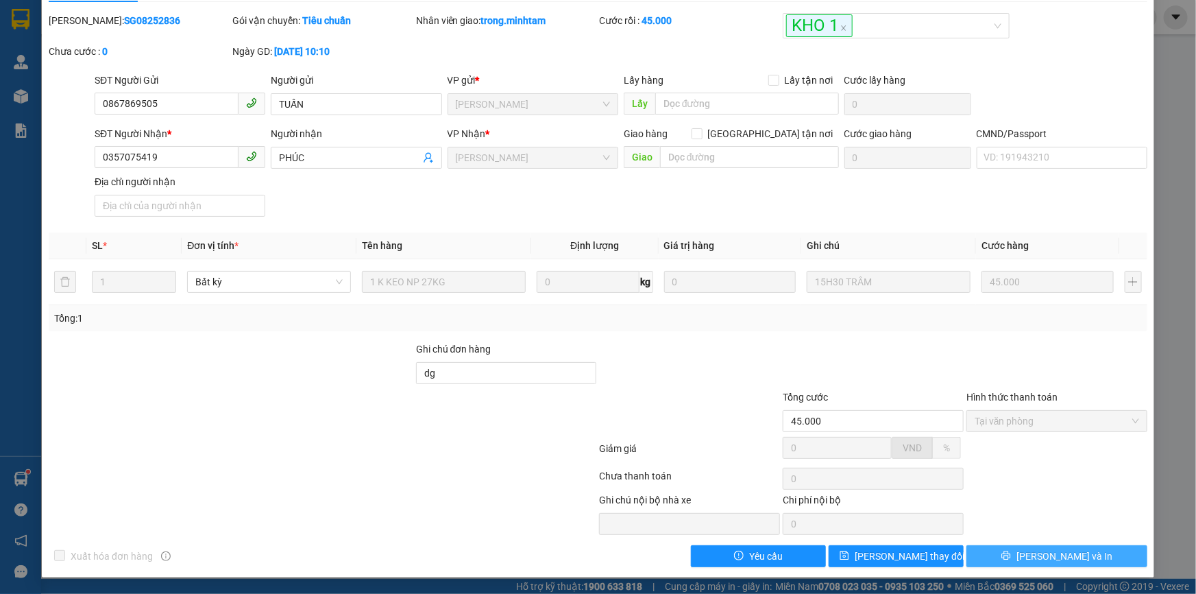
click at [1075, 547] on button "[PERSON_NAME] và In" at bounding box center [1056, 556] width 181 height 22
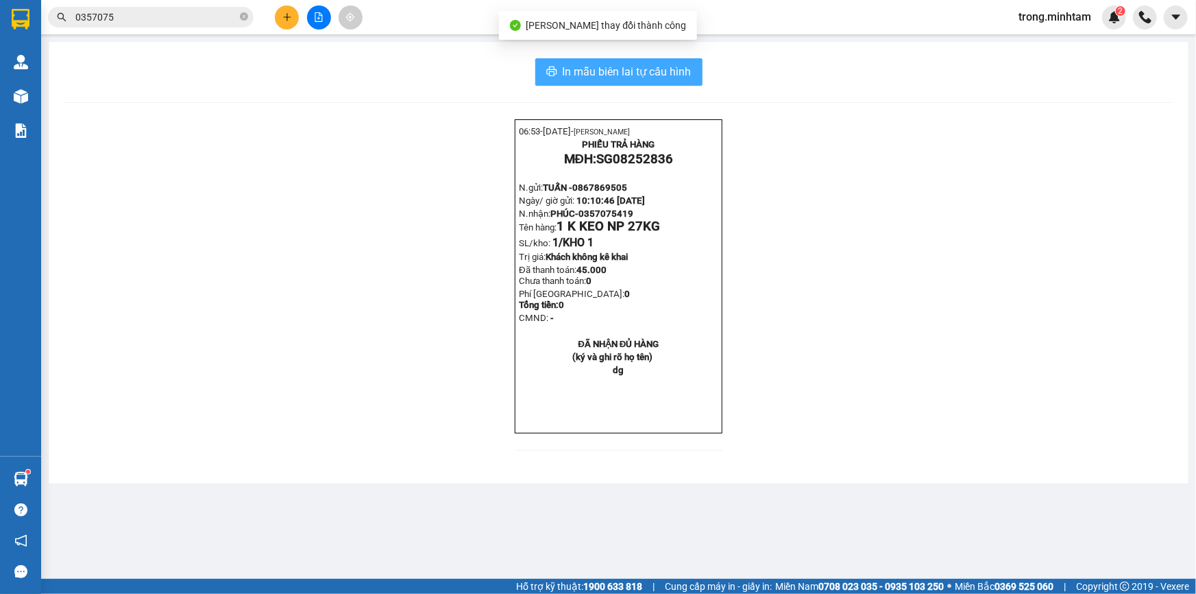
click at [611, 63] on span "In mẫu biên lai tự cấu hình" at bounding box center [627, 71] width 129 height 17
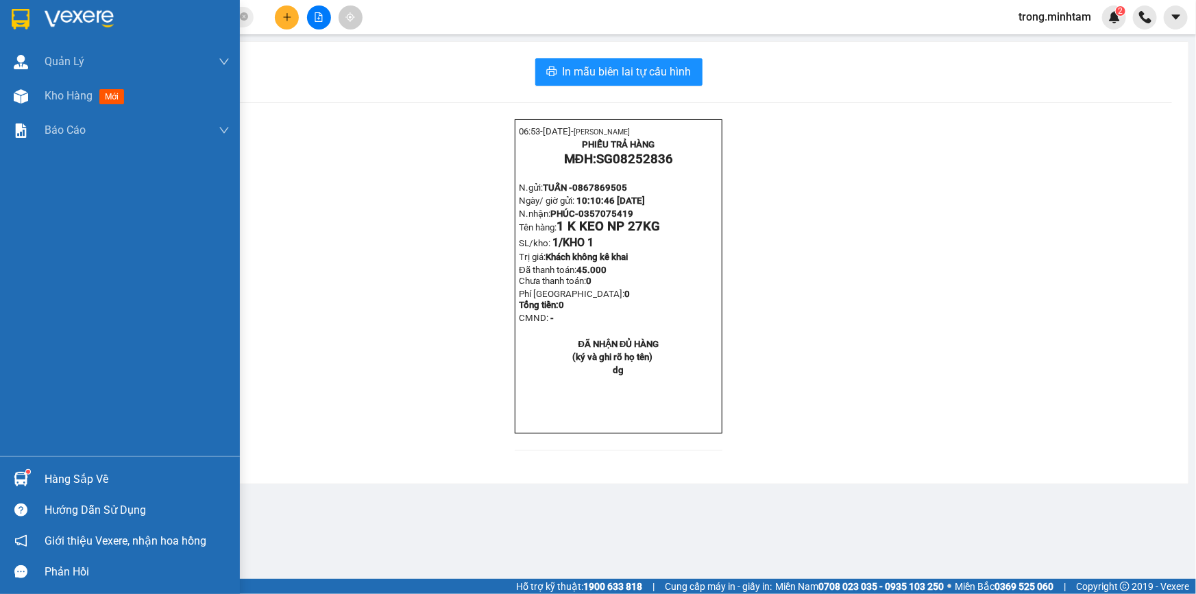
click at [91, 479] on div "Hàng sắp về" at bounding box center [137, 479] width 185 height 21
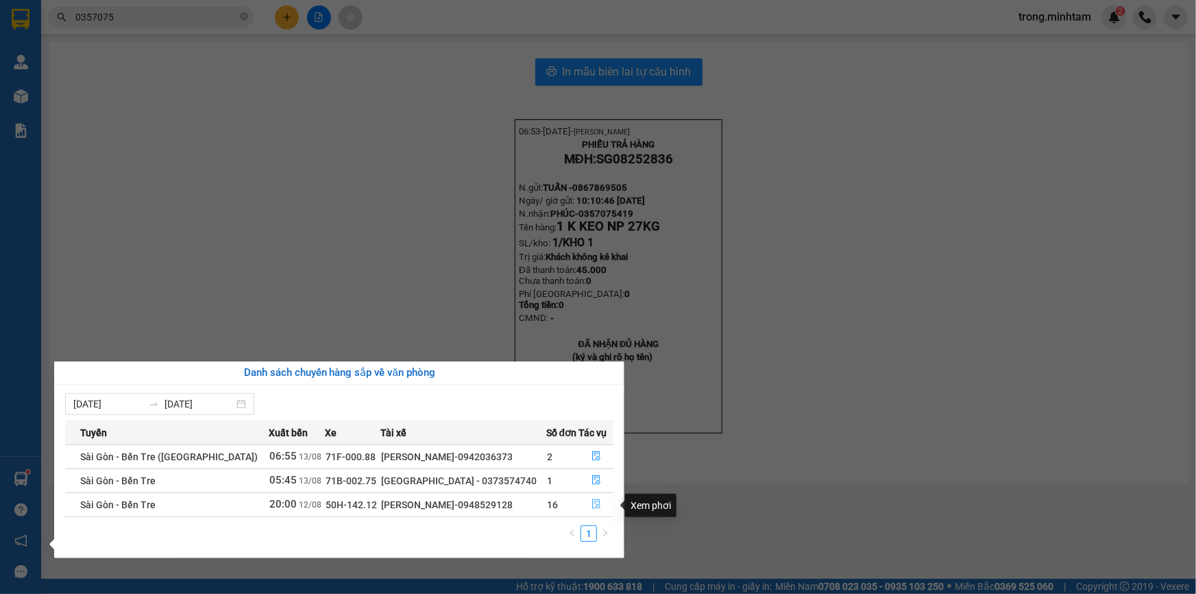
click at [592, 510] on span "file-done" at bounding box center [597, 504] width 10 height 11
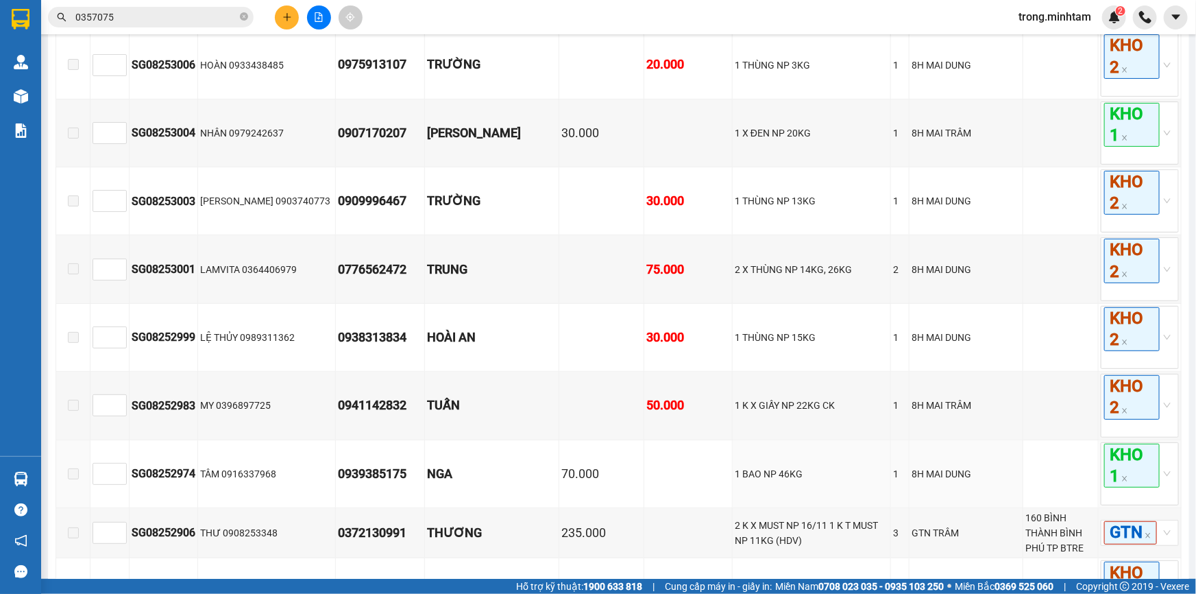
scroll to position [3242, 0]
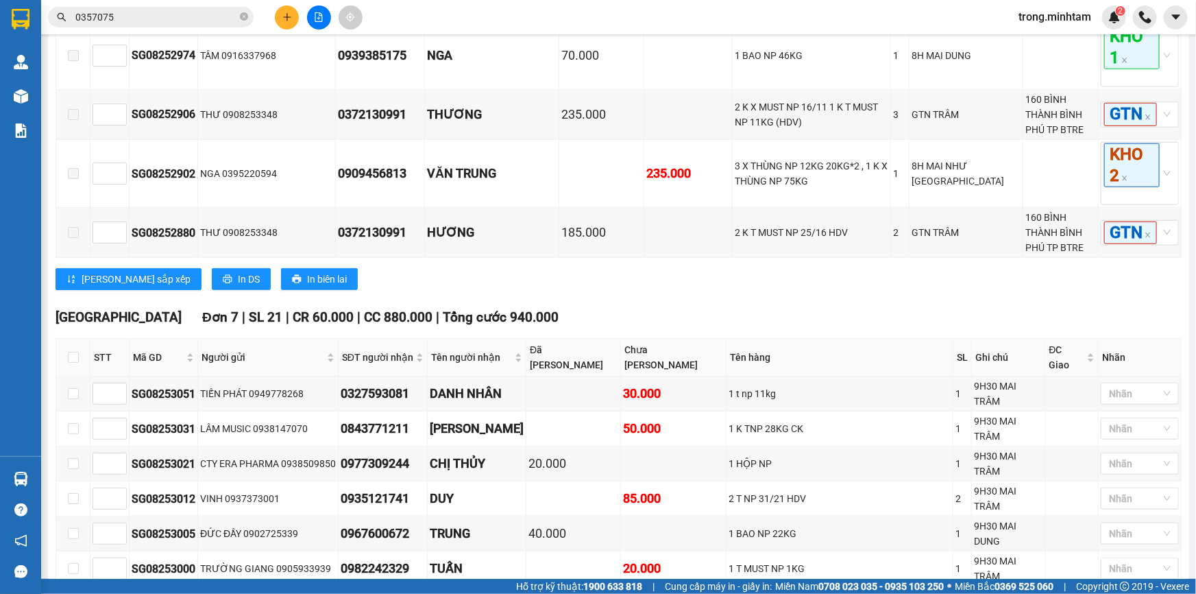
click at [245, 14] on icon "close-circle" at bounding box center [244, 16] width 8 height 8
click at [277, 17] on button at bounding box center [287, 17] width 24 height 24
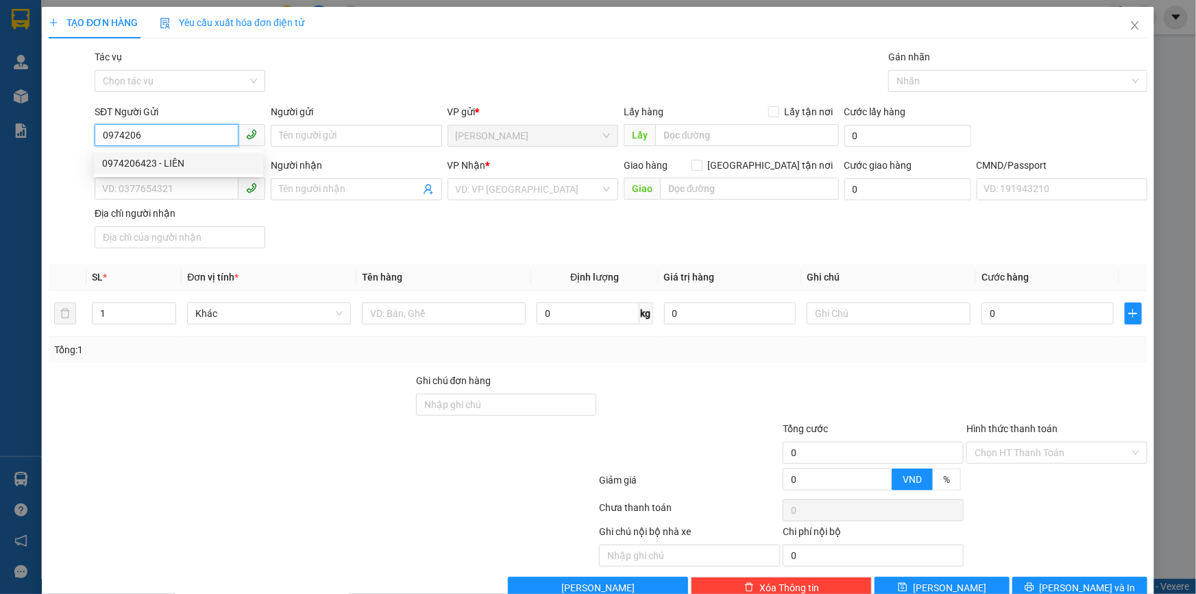
click at [165, 161] on div "0974206423 - LIÊN" at bounding box center [178, 163] width 153 height 15
type input "0974206423"
type input "LIÊN"
type input "0938184650"
type input "LOAN"
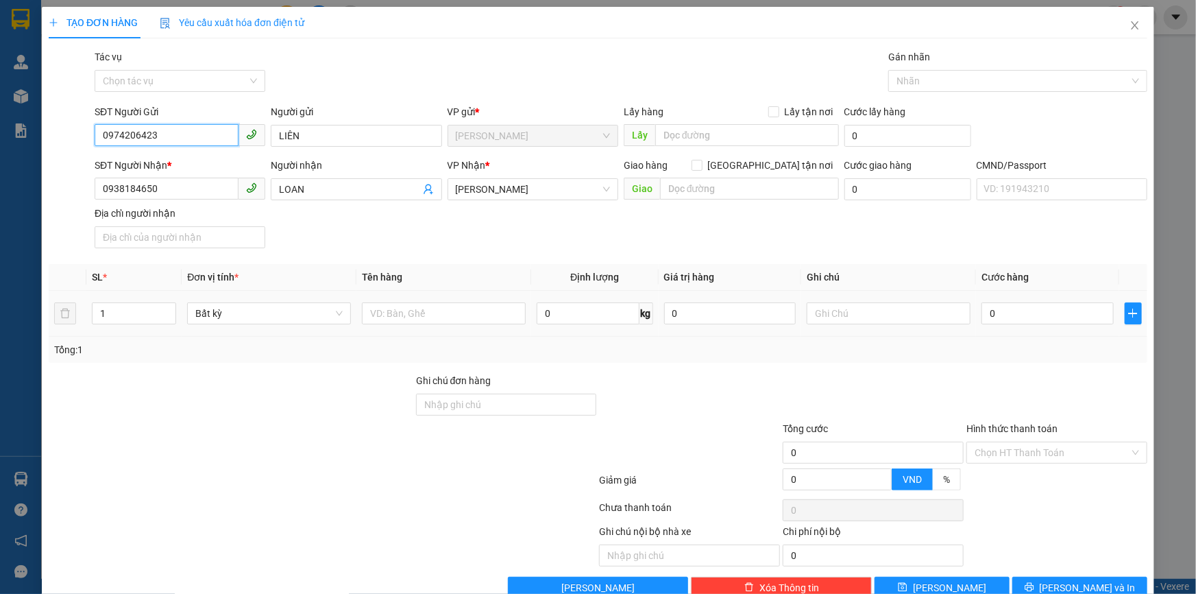
type input "0974206423"
click at [452, 328] on td at bounding box center [443, 314] width 175 height 46
click at [450, 319] on input "text" at bounding box center [444, 313] width 164 height 22
type input "1 X XANH NP"
type input "11H00 TRỌNG"
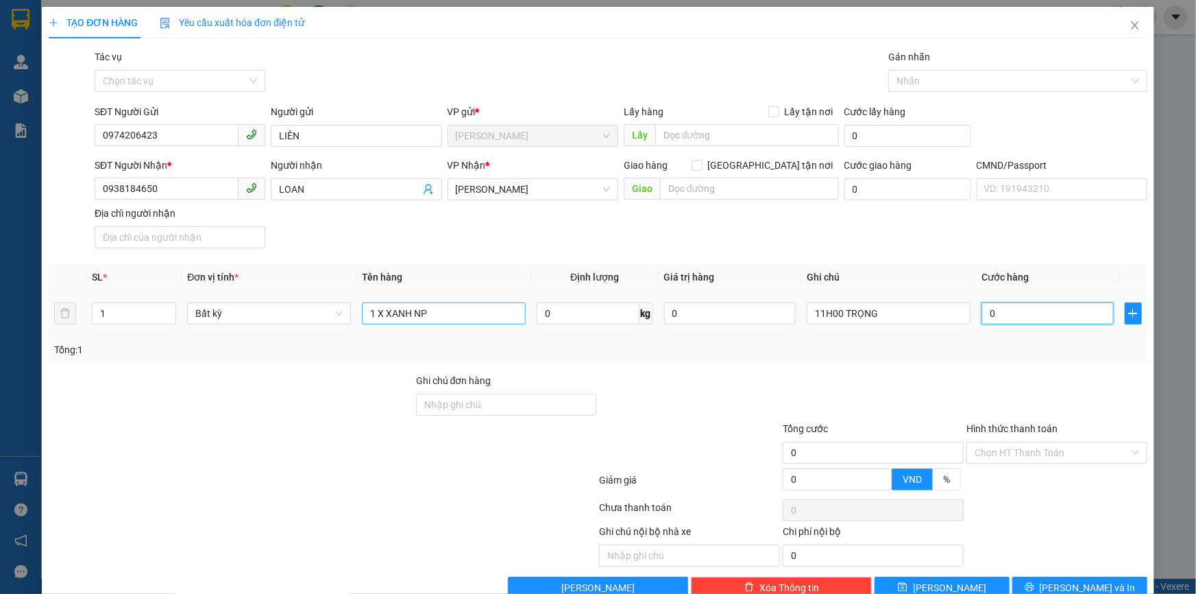
type input "2"
type input "20"
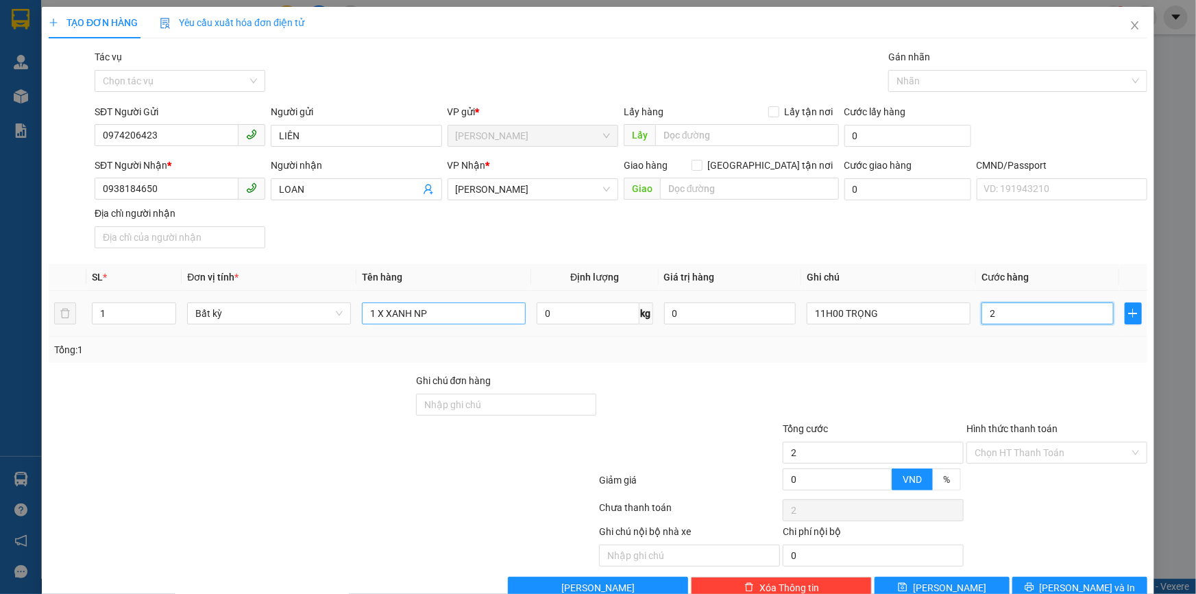
type input "20"
click at [1034, 446] on input "Hình thức thanh toán" at bounding box center [1052, 452] width 155 height 21
type input "20.000"
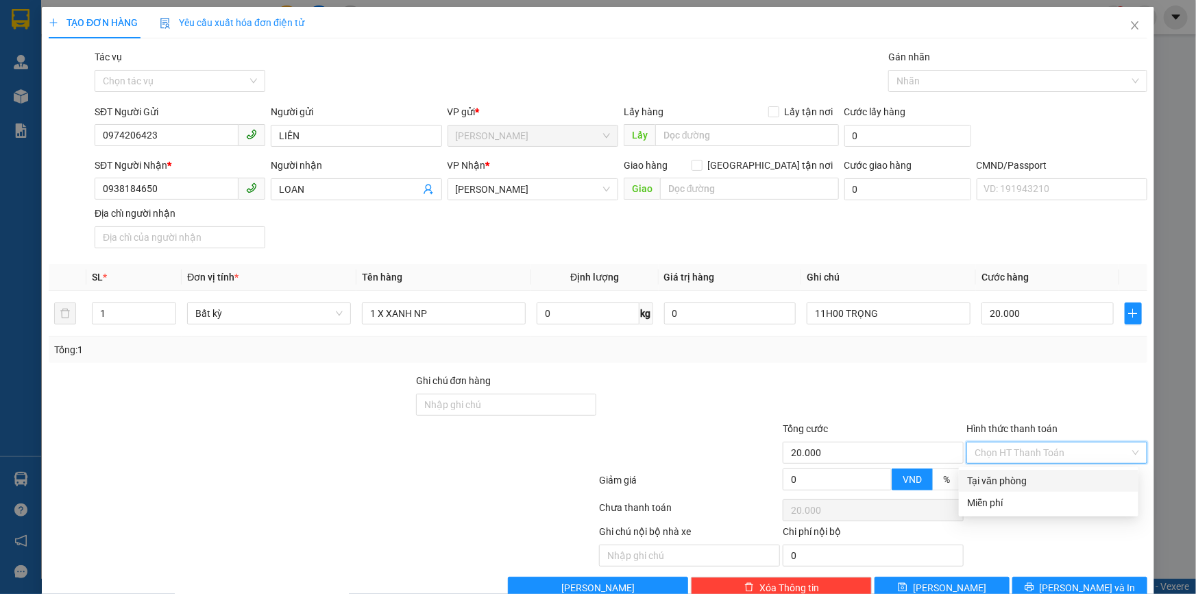
click at [1008, 477] on div "Tại văn phòng" at bounding box center [1048, 480] width 163 height 15
type input "0"
click at [1055, 583] on button "[PERSON_NAME] và In" at bounding box center [1079, 587] width 135 height 22
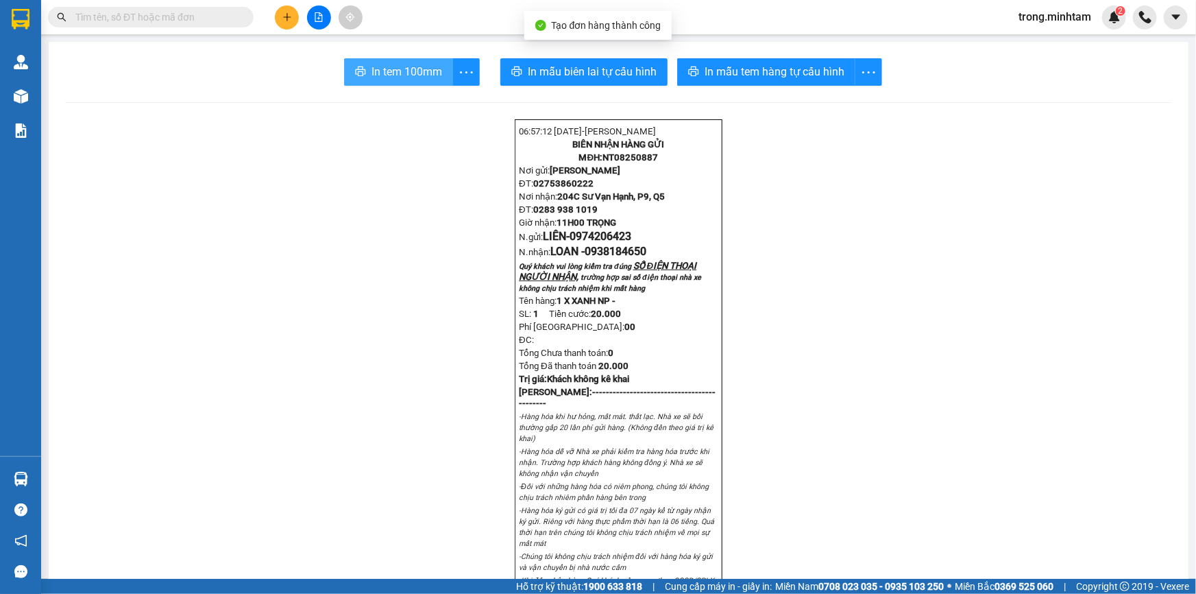
click at [387, 77] on span "In tem 100mm" at bounding box center [406, 71] width 71 height 17
click at [388, 75] on span "In tem 100mm" at bounding box center [406, 71] width 71 height 17
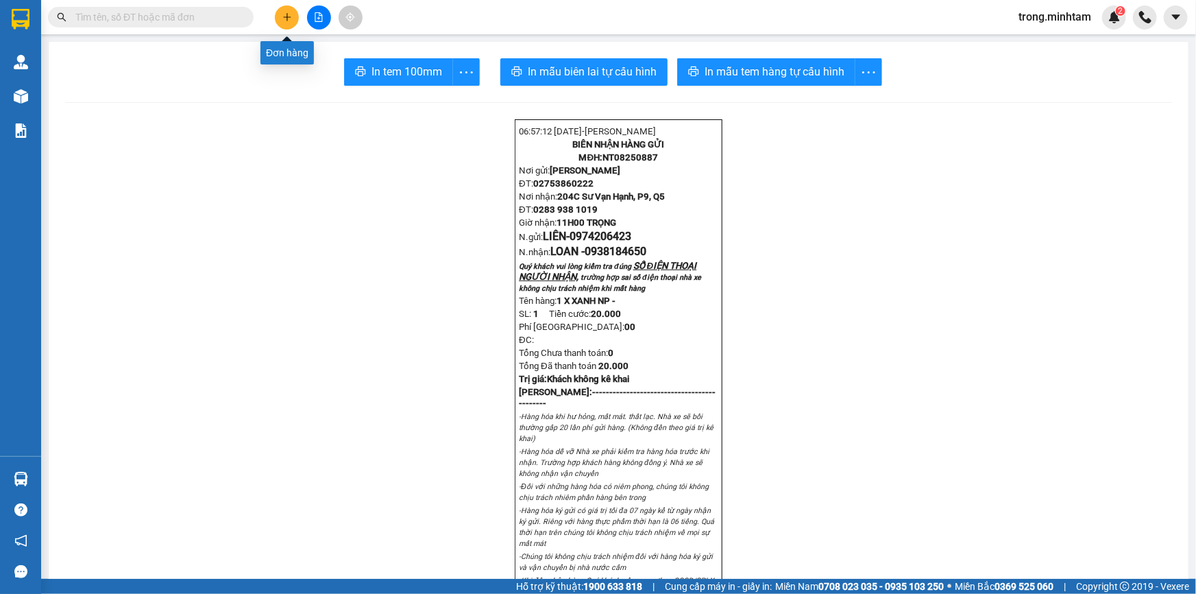
click at [280, 16] on button at bounding box center [287, 17] width 24 height 24
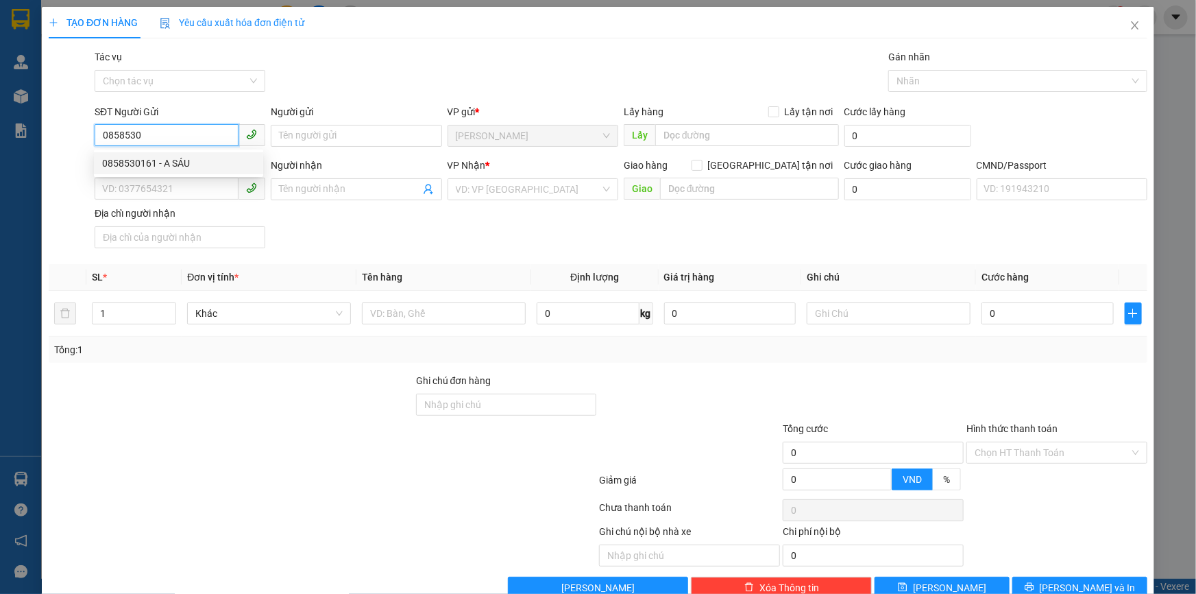
click at [165, 159] on div "0858530161 - A SÁU" at bounding box center [178, 163] width 153 height 15
type input "0858530161"
type input "A SÁU"
type input "0944881313"
type input "THIÊN LÝ"
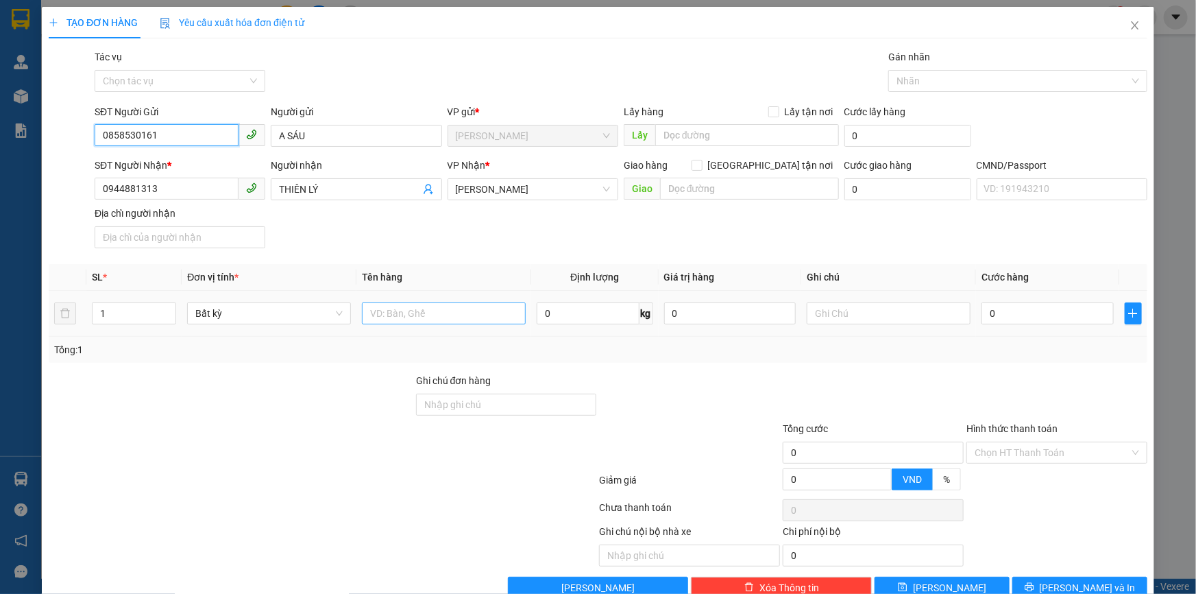
type input "0858530161"
click at [429, 319] on input "text" at bounding box center [444, 313] width 164 height 22
type input "1 GIỎ BAO NP 10KG"
type input "11H00 TRỌNG"
type input "3"
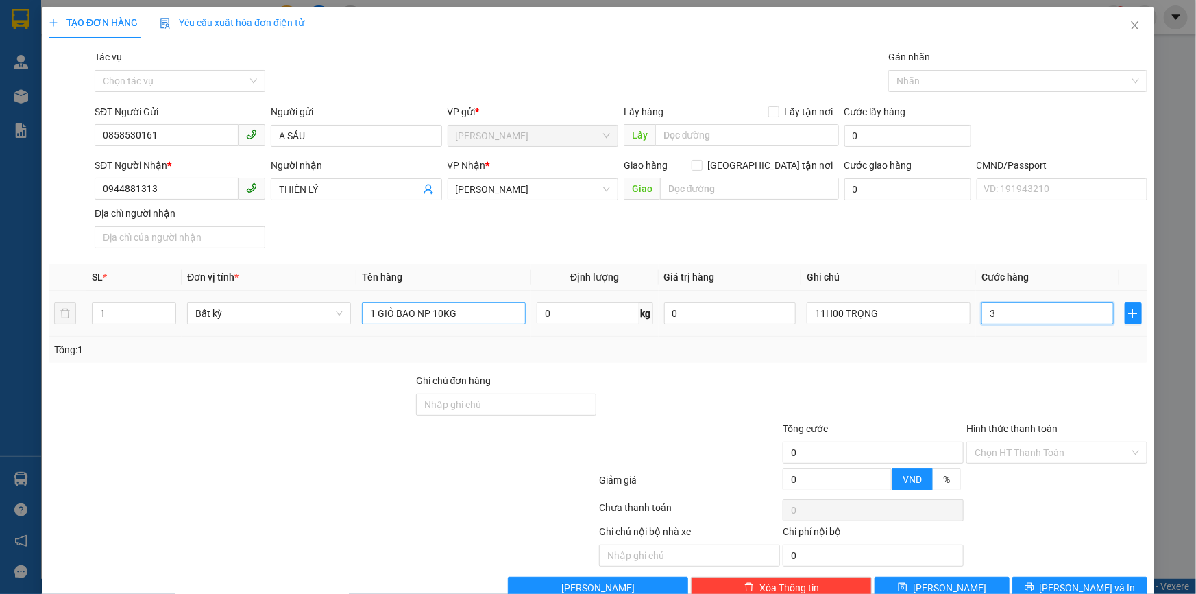
type input "3"
type input "30"
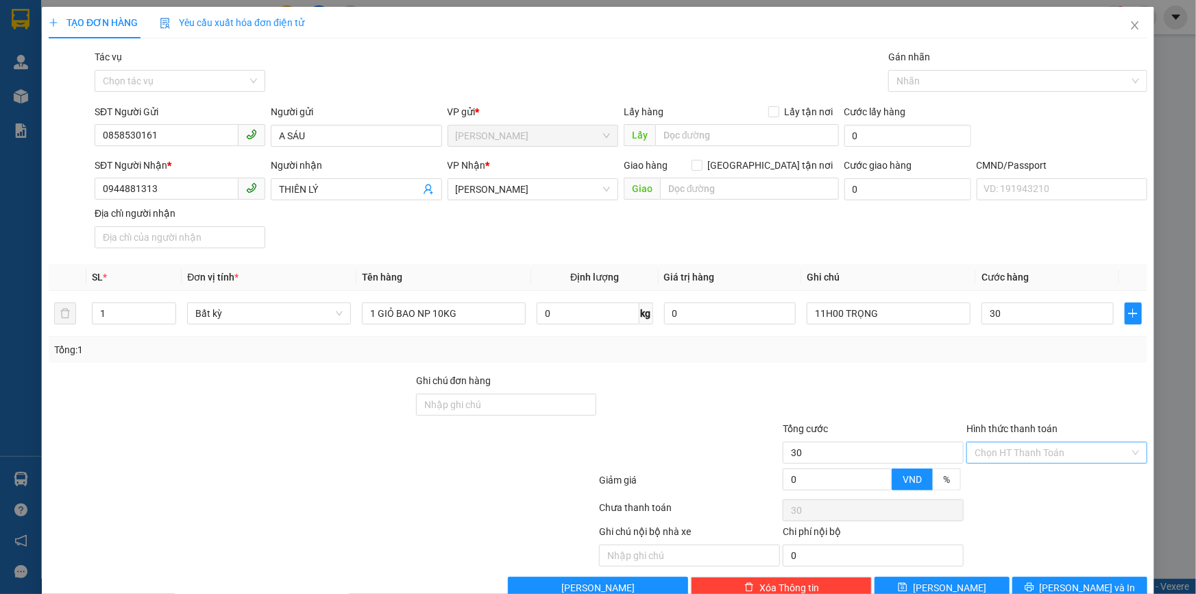
click at [1024, 455] on input "Hình thức thanh toán" at bounding box center [1052, 452] width 155 height 21
type input "30.000"
click at [1006, 476] on div "Tại văn phòng" at bounding box center [1048, 480] width 163 height 15
type input "0"
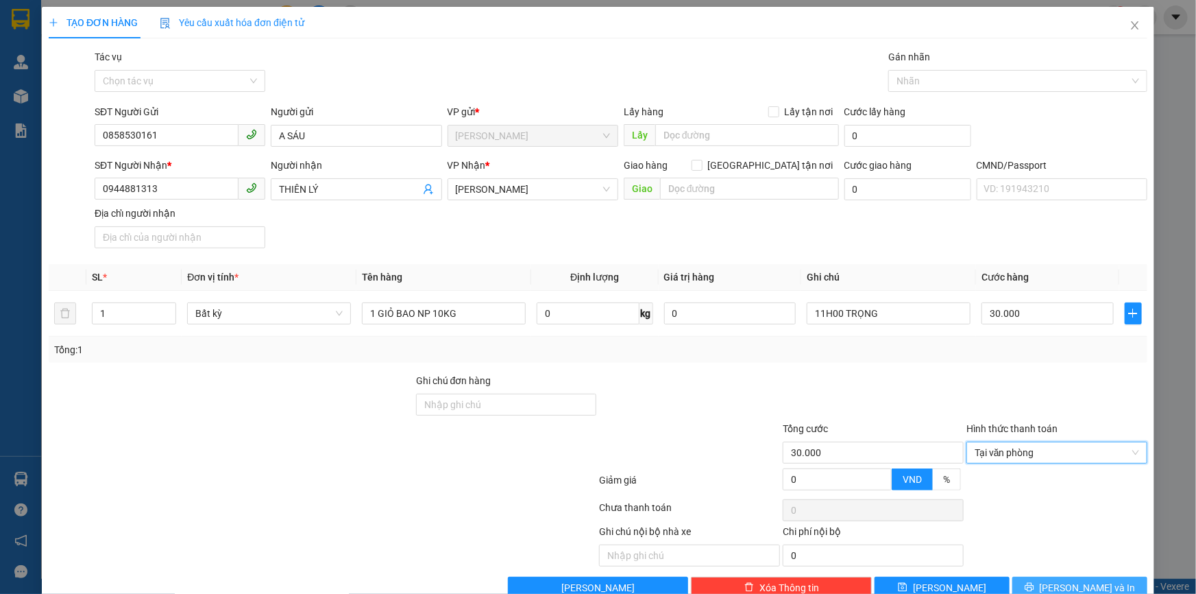
click at [1030, 583] on button "[PERSON_NAME] và In" at bounding box center [1079, 587] width 135 height 22
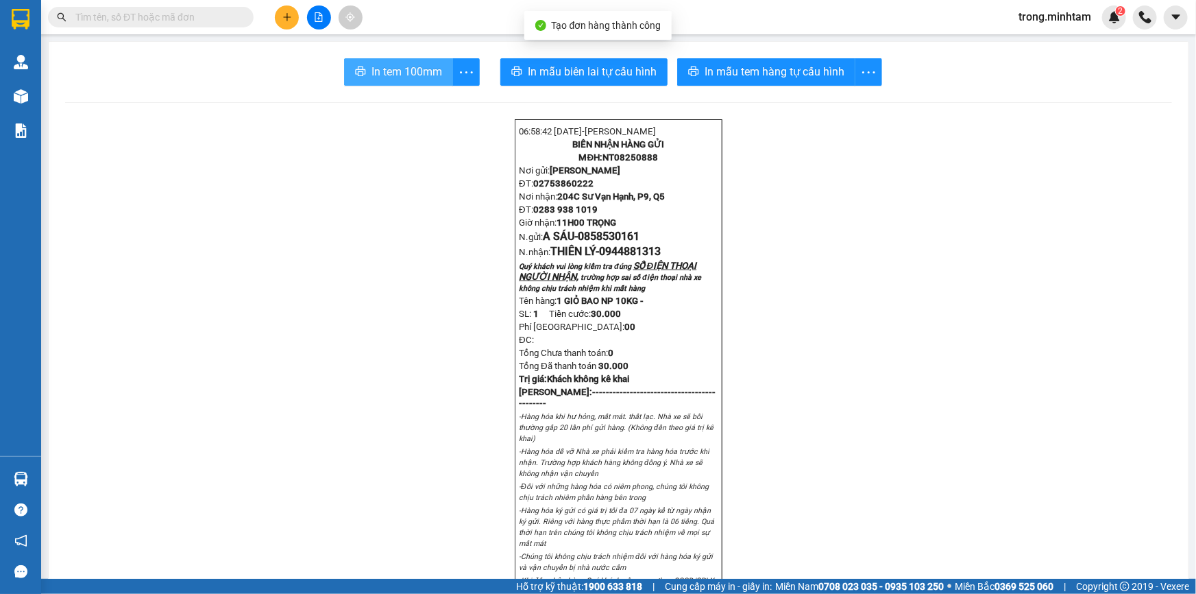
click at [389, 79] on span "In tem 100mm" at bounding box center [406, 71] width 71 height 17
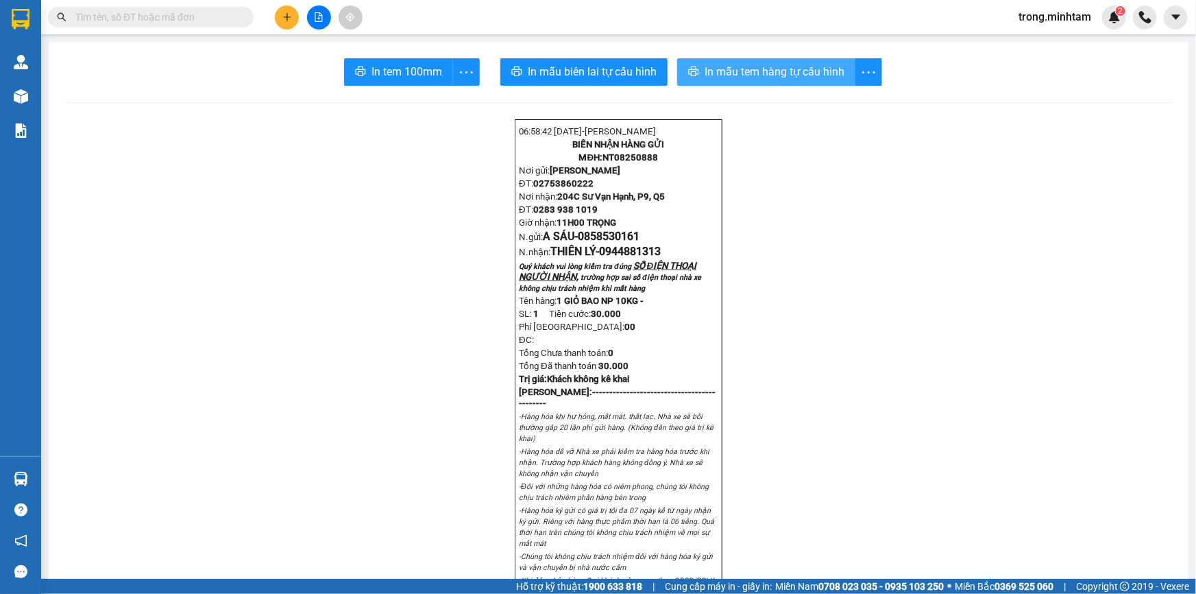
click at [772, 71] on span "In mẫu tem hàng tự cấu hình" at bounding box center [775, 71] width 140 height 17
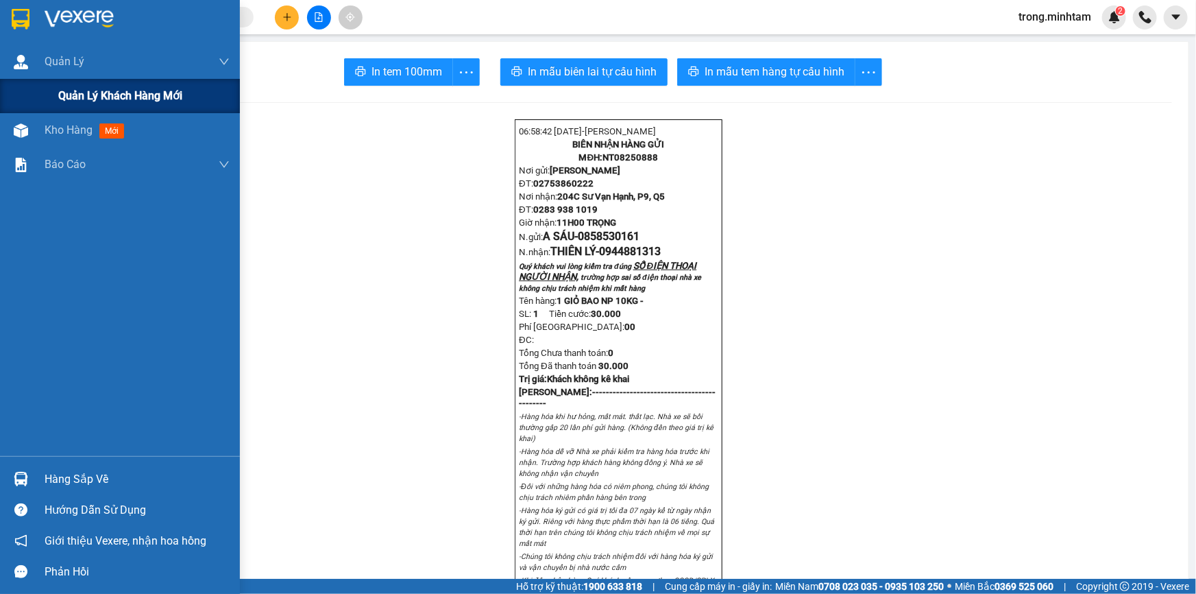
click at [78, 91] on span "Quản lý khách hàng mới" at bounding box center [120, 95] width 124 height 17
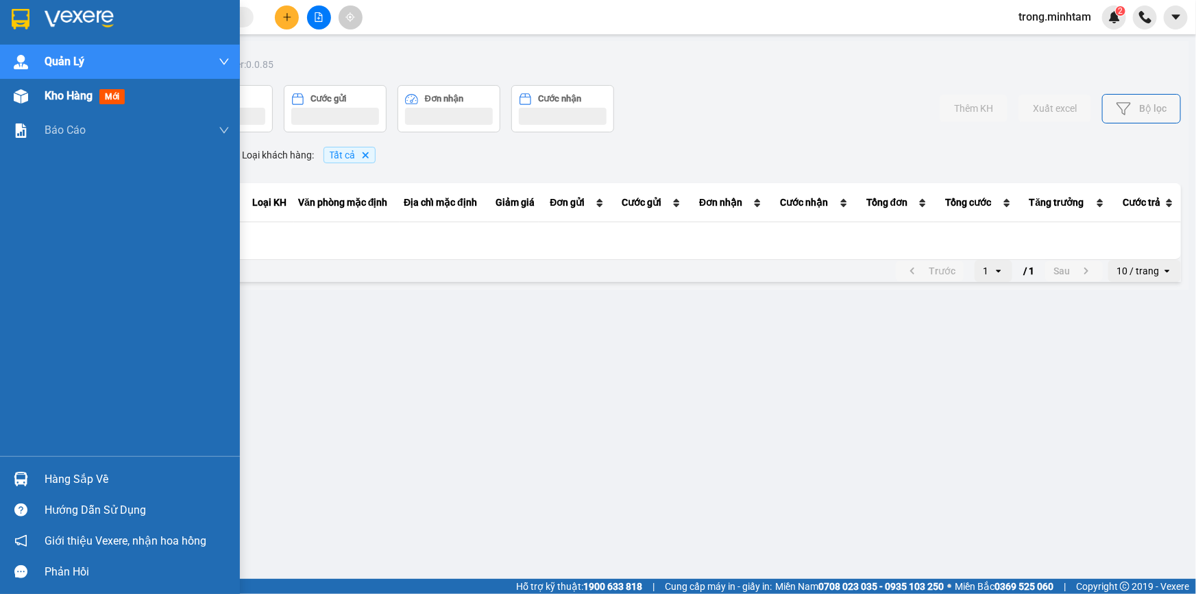
click at [76, 97] on span "Kho hàng" at bounding box center [69, 95] width 48 height 13
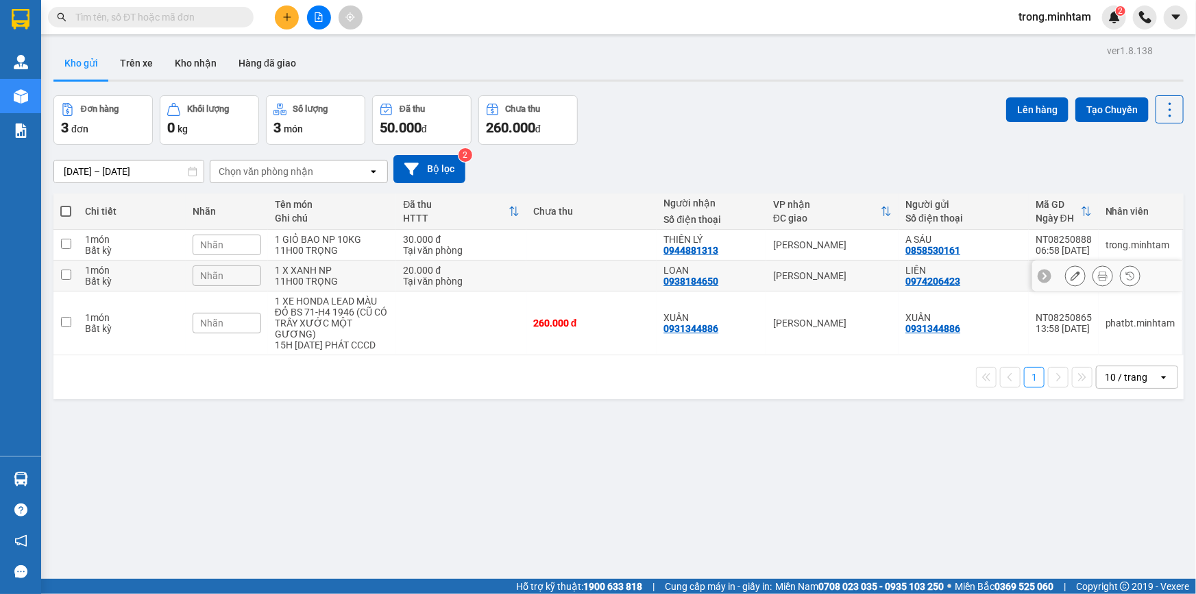
click at [348, 273] on div "1 X XANH NP" at bounding box center [332, 270] width 115 height 11
checkbox input "true"
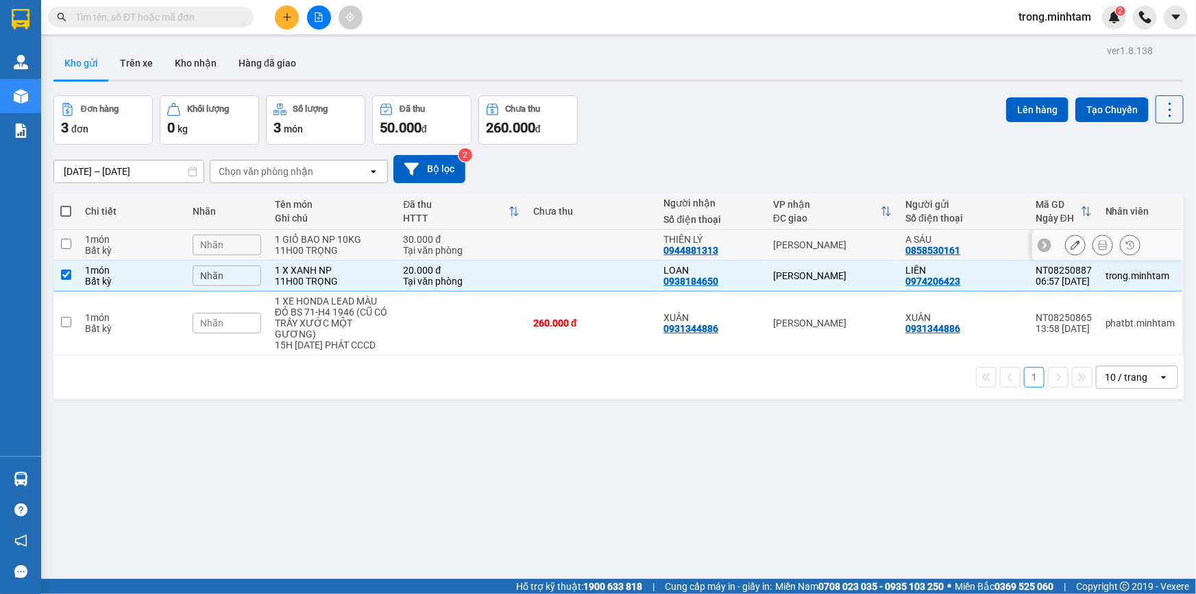
click at [356, 256] on div "11H00 TRỌNG" at bounding box center [332, 250] width 115 height 11
checkbox input "true"
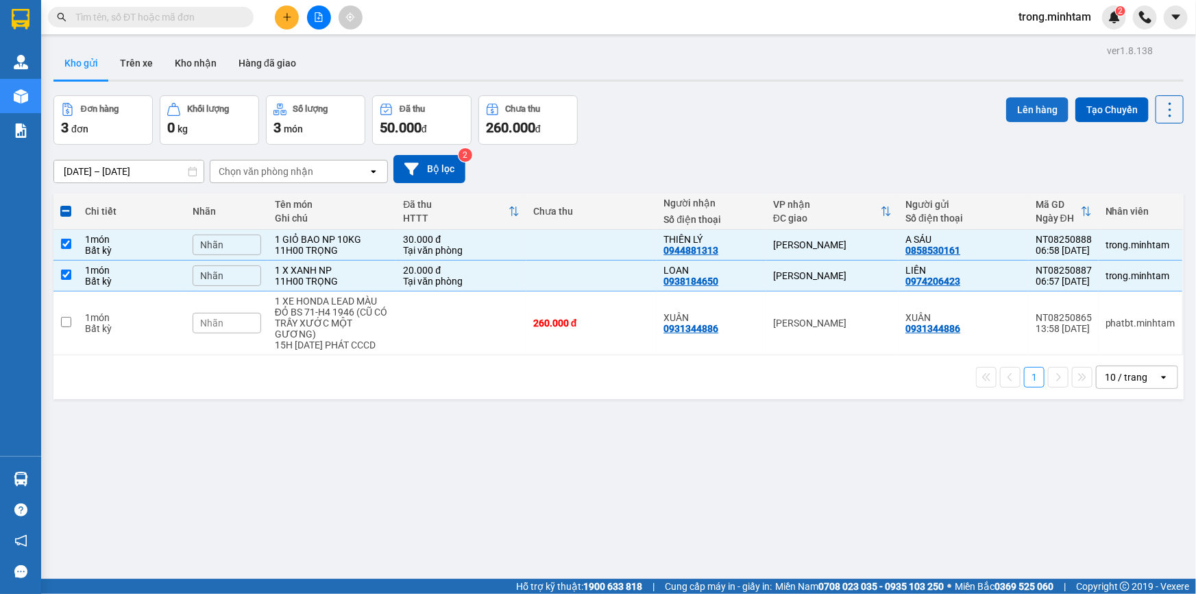
click at [1035, 114] on button "Lên hàng" at bounding box center [1037, 109] width 62 height 25
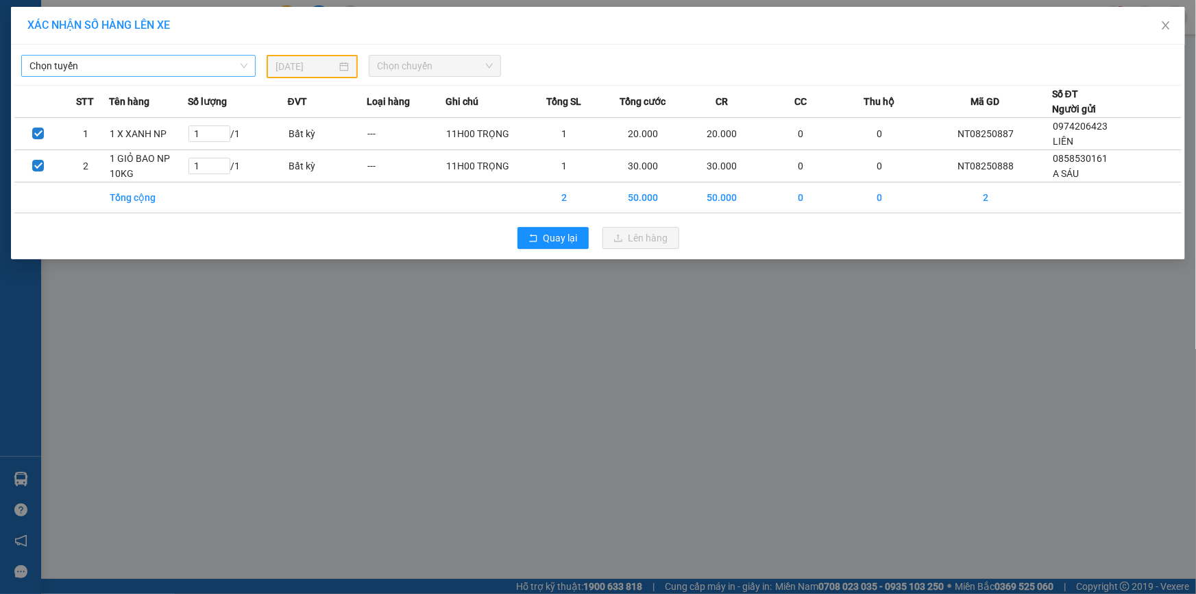
click at [136, 66] on span "Chọn tuyến" at bounding box center [138, 66] width 218 height 21
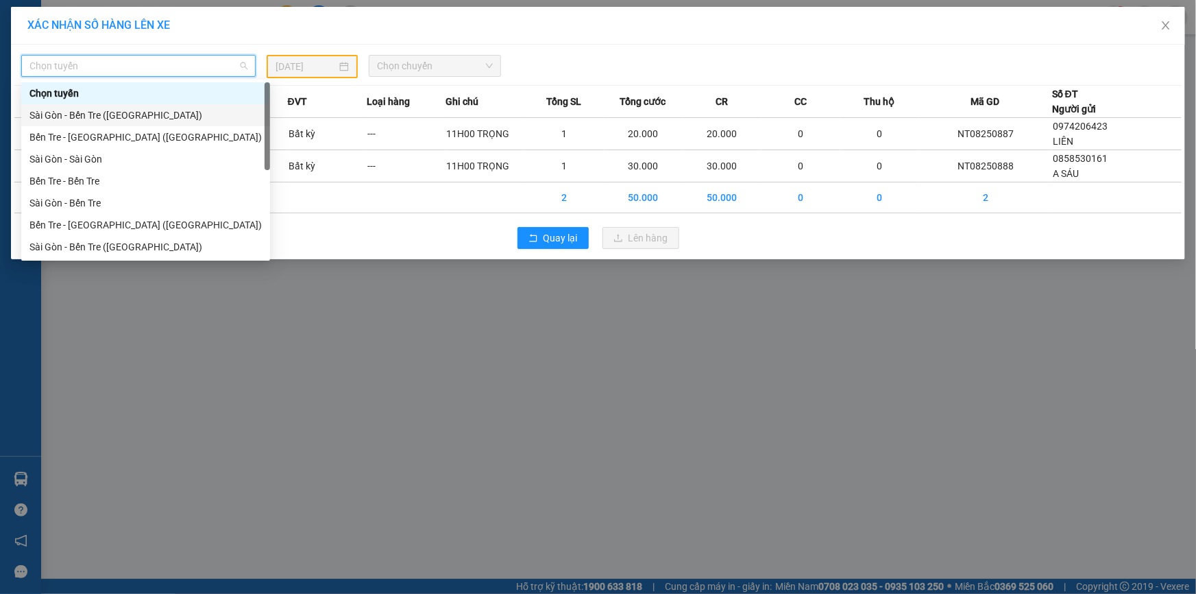
scroll to position [21, 0]
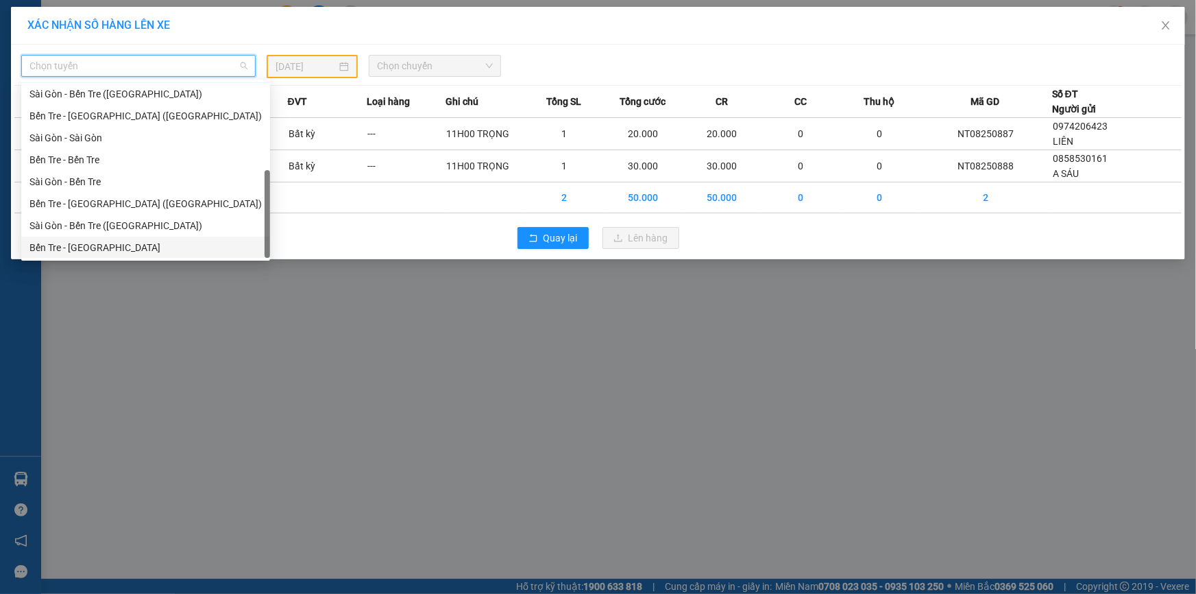
click at [75, 245] on div "Bến Tre - [GEOGRAPHIC_DATA]" at bounding box center [145, 247] width 232 height 15
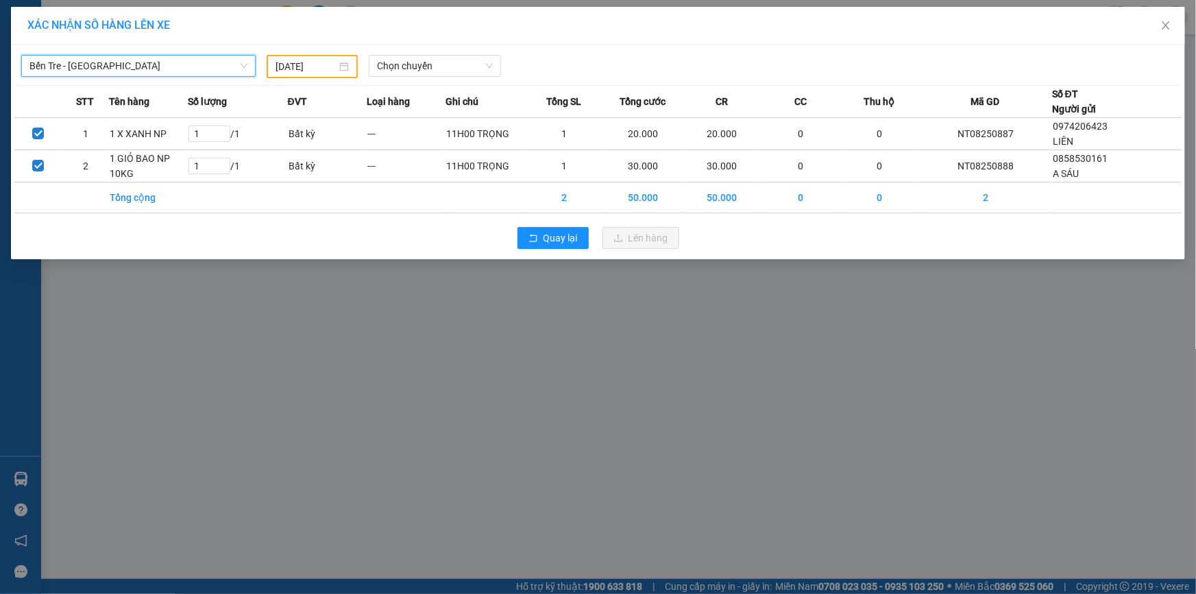
click at [316, 64] on input "[DATE]" at bounding box center [306, 66] width 61 height 15
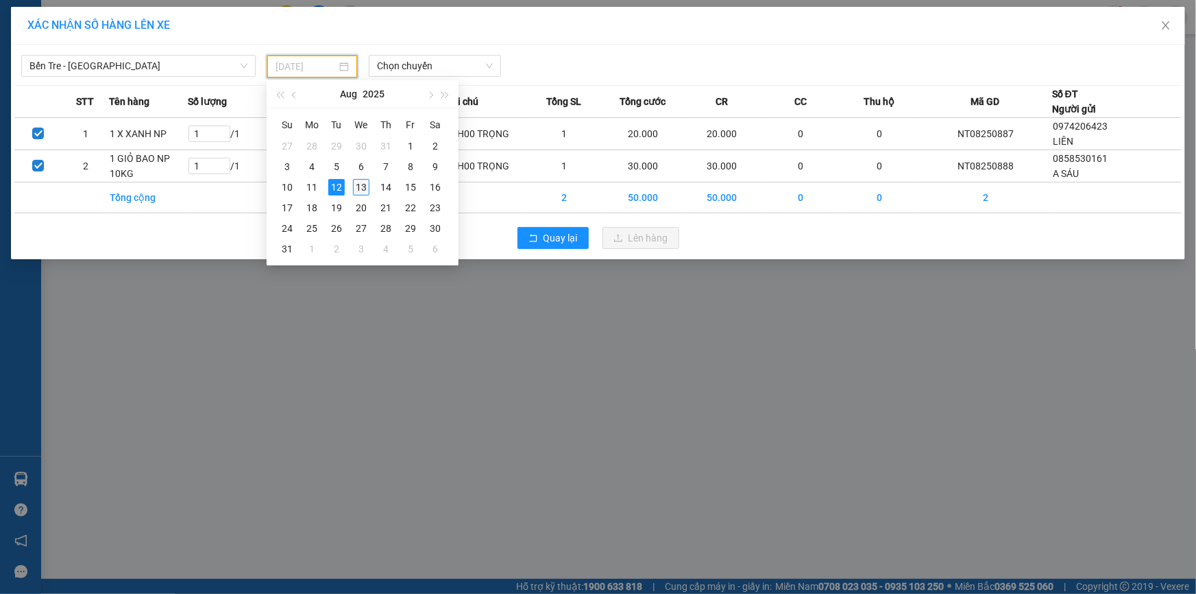
click at [362, 190] on div "13" at bounding box center [361, 187] width 16 height 16
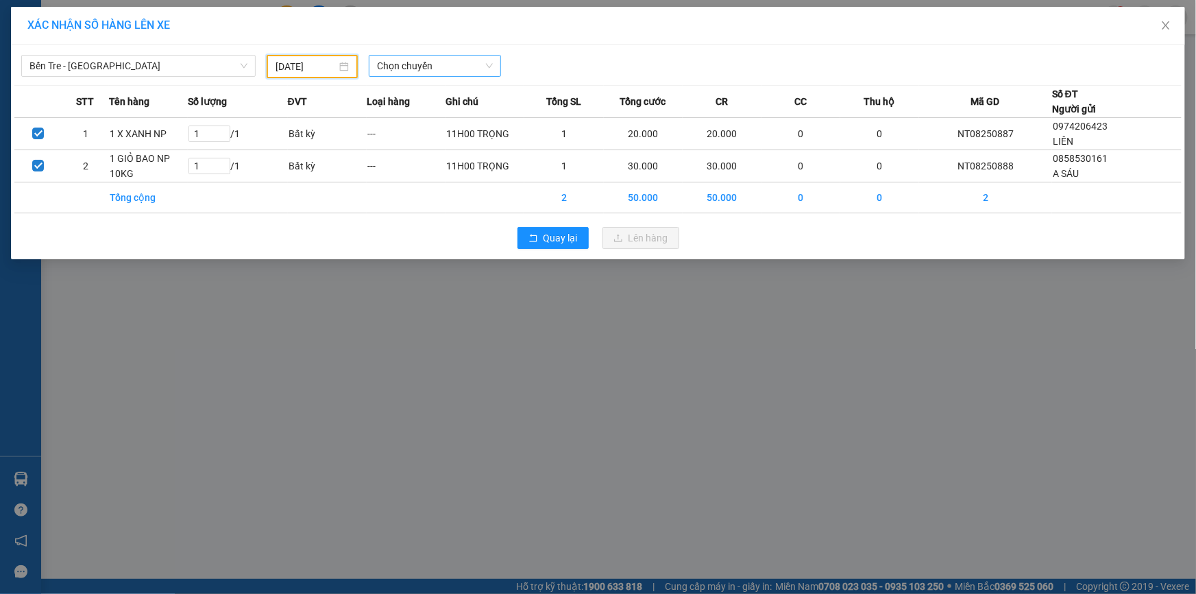
type input "[DATE]"
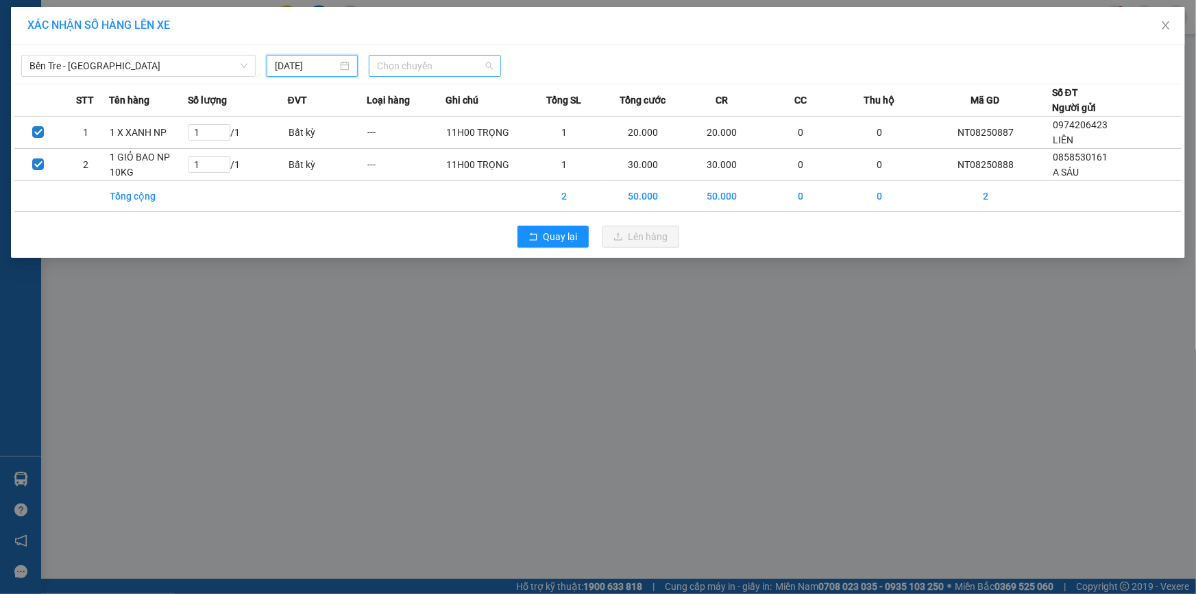
click at [416, 64] on span "Chọn chuyến" at bounding box center [435, 66] width 116 height 21
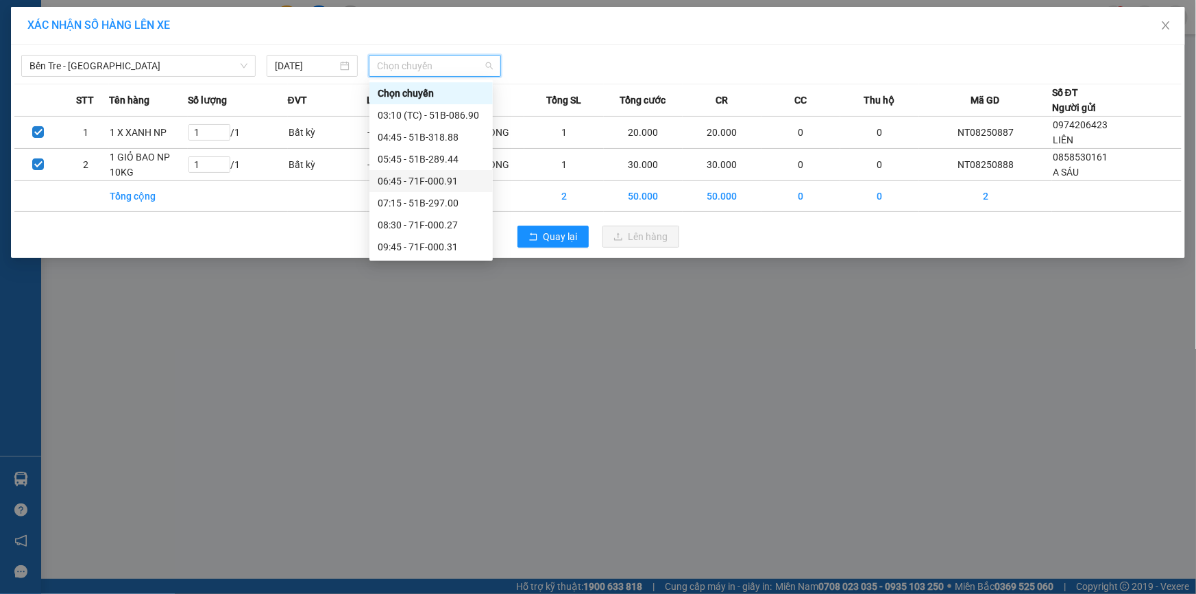
click at [435, 179] on div "06:45 - 71F-000.91" at bounding box center [431, 180] width 107 height 15
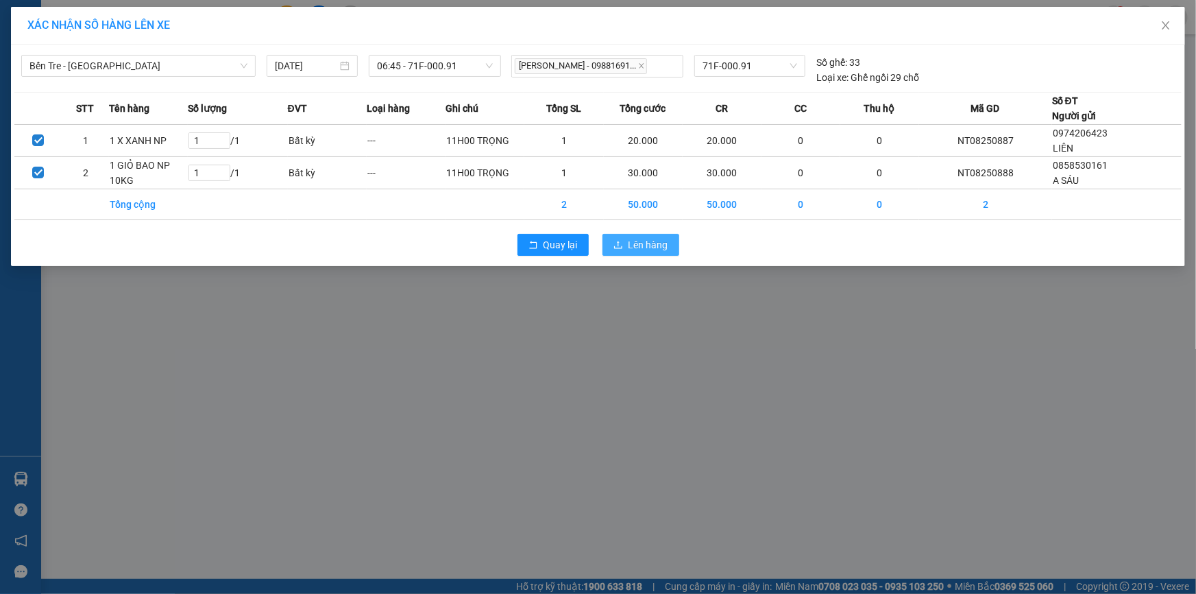
click at [624, 239] on button "Lên hàng" at bounding box center [640, 245] width 77 height 22
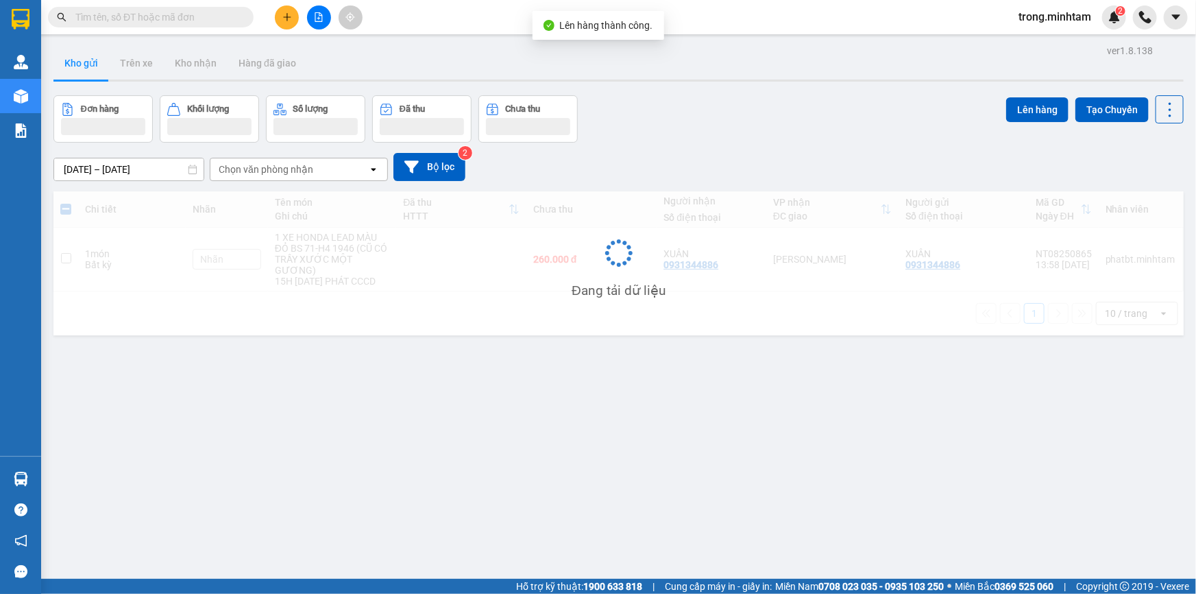
click at [317, 20] on icon "file-add" at bounding box center [319, 17] width 10 height 10
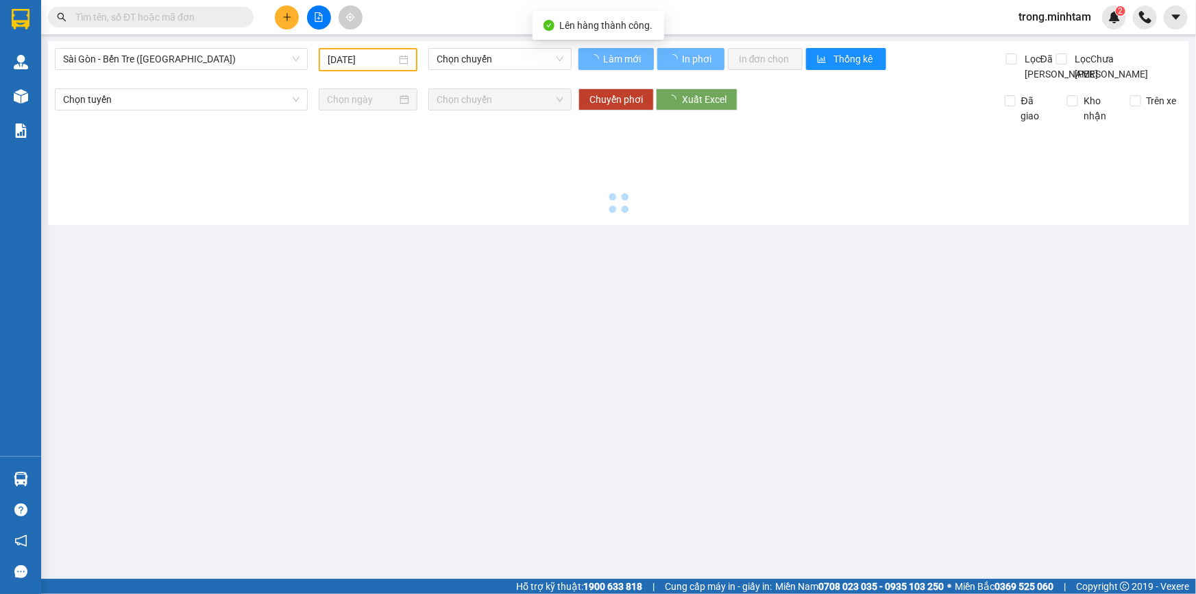
click at [156, 63] on span "Sài Gòn - Bến Tre ([GEOGRAPHIC_DATA])" at bounding box center [181, 59] width 236 height 21
type input "[DATE]"
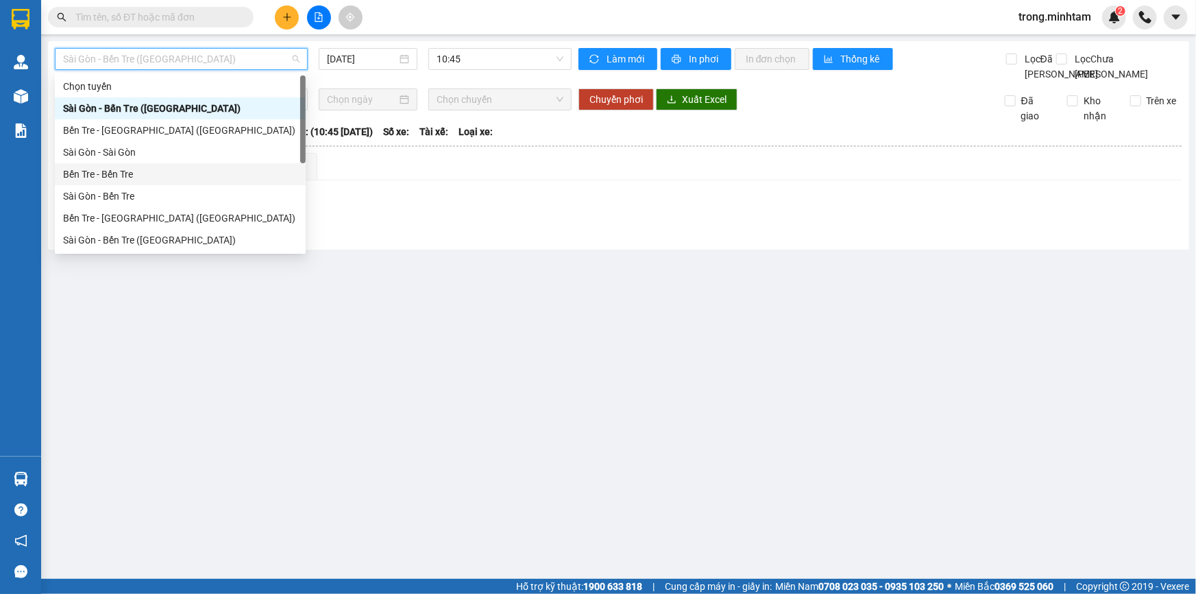
scroll to position [21, 0]
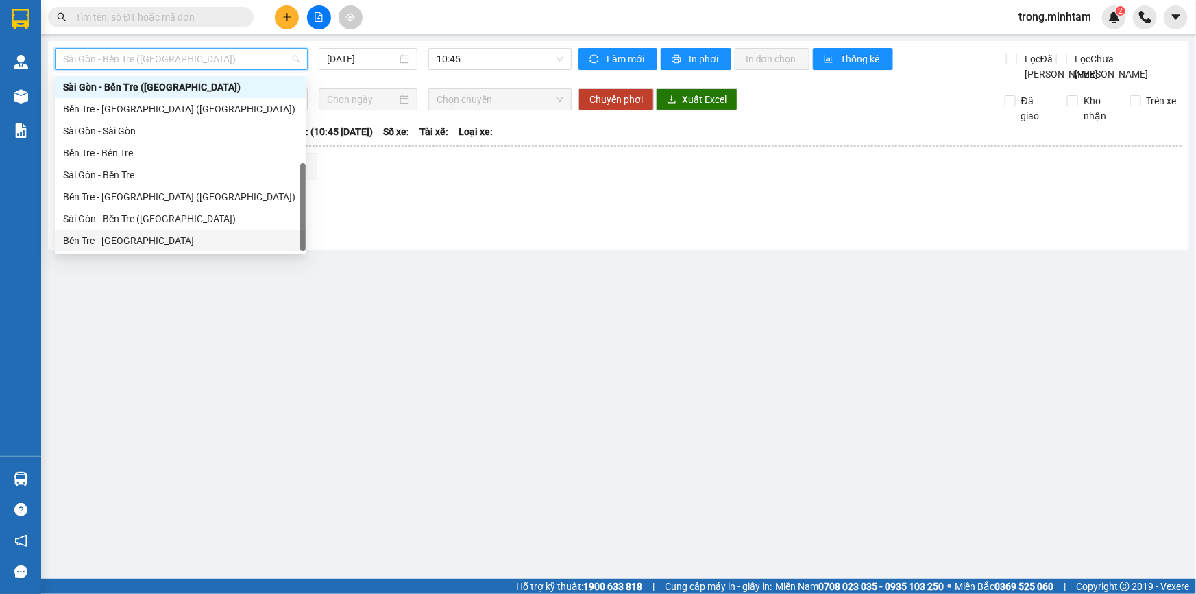
click at [143, 242] on div "Bến Tre - [GEOGRAPHIC_DATA]" at bounding box center [180, 240] width 234 height 15
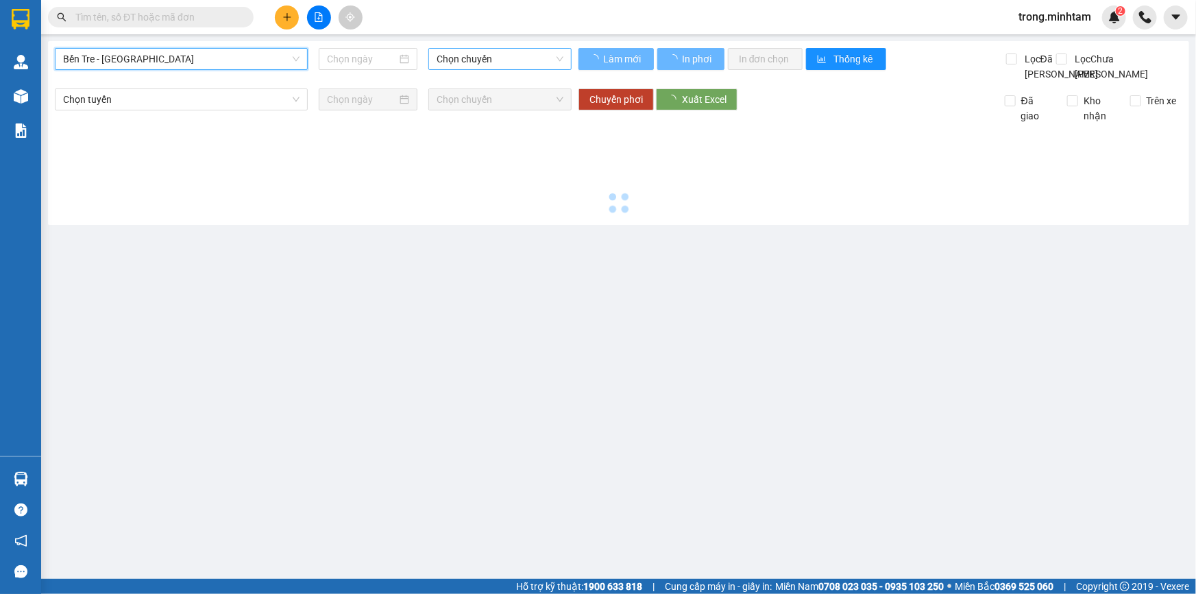
type input "[DATE]"
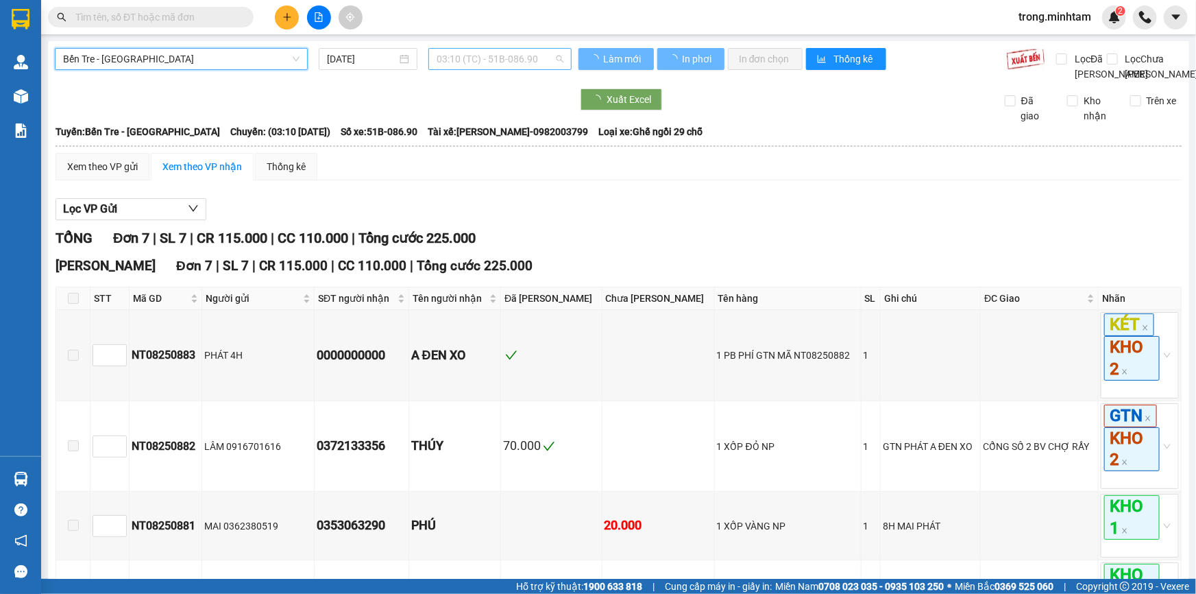
click at [473, 53] on span "03:10 (TC) - 51B-086.90" at bounding box center [500, 59] width 127 height 21
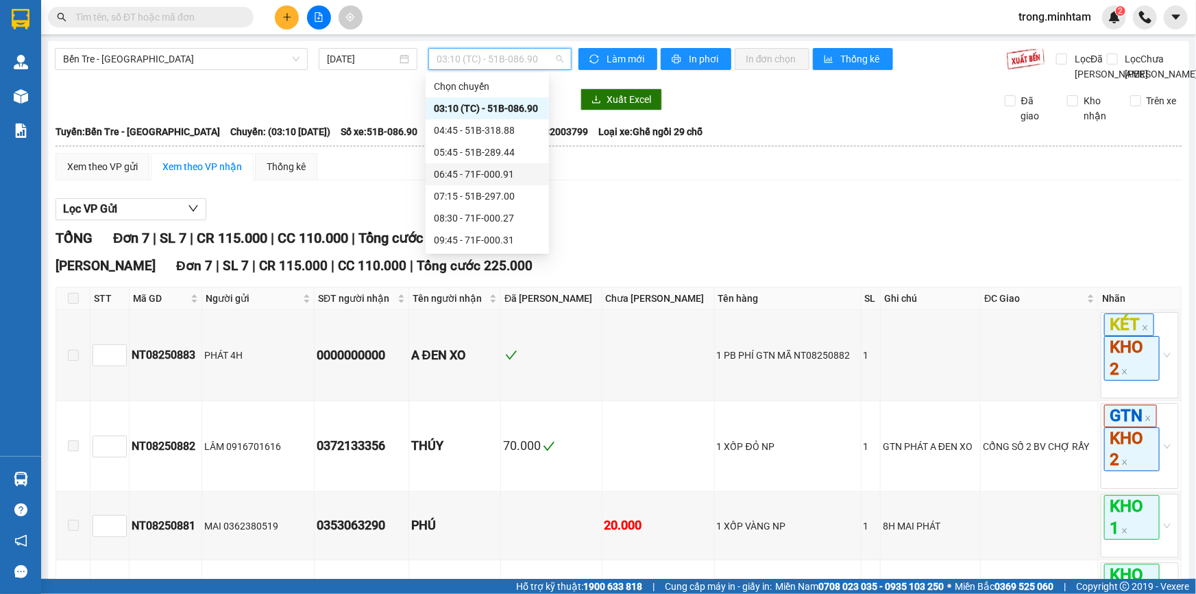
click at [501, 175] on div "06:45 - 71F-000.91" at bounding box center [487, 174] width 107 height 15
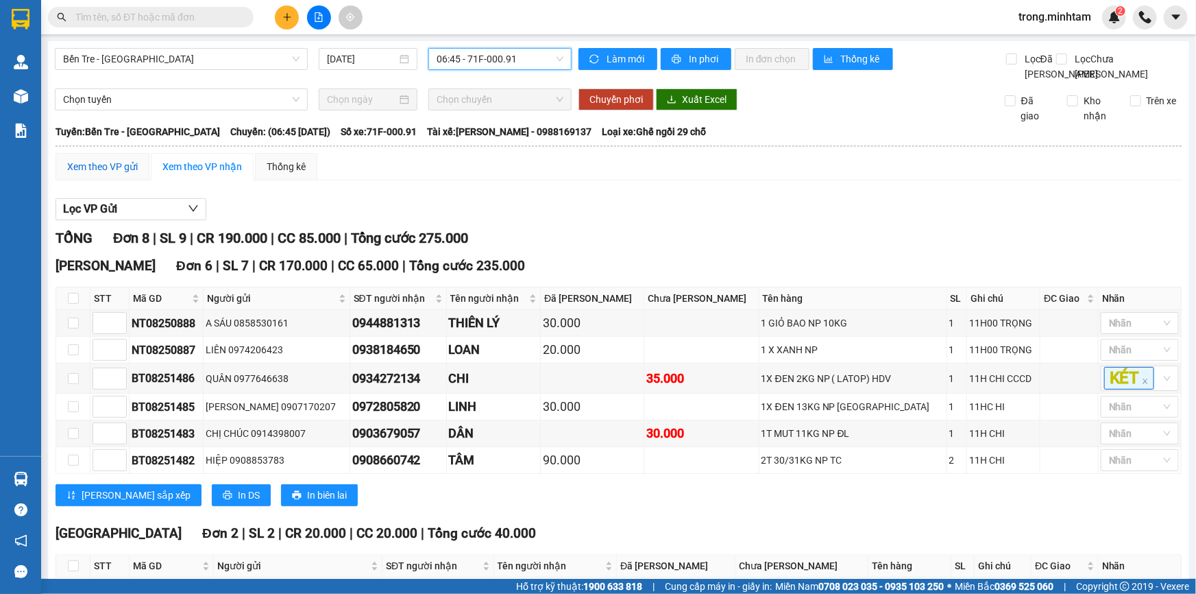
click at [103, 174] on div "Xem theo VP gửi" at bounding box center [102, 166] width 71 height 15
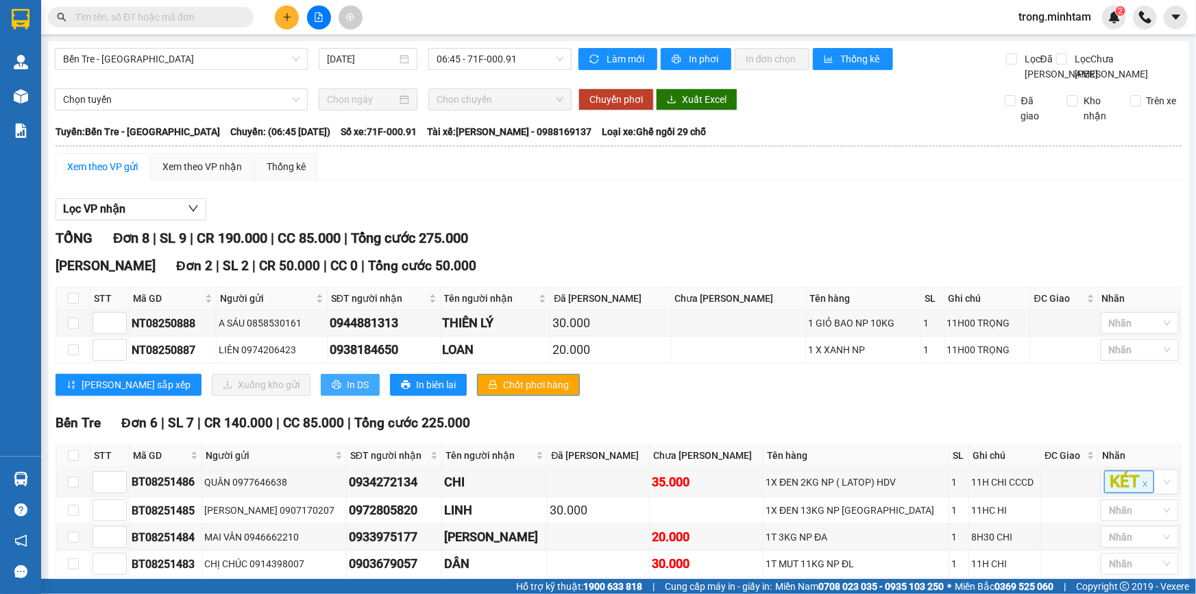
click at [347, 392] on span "In DS" at bounding box center [358, 384] width 22 height 15
click at [282, 17] on icon "plus" at bounding box center [287, 17] width 10 height 10
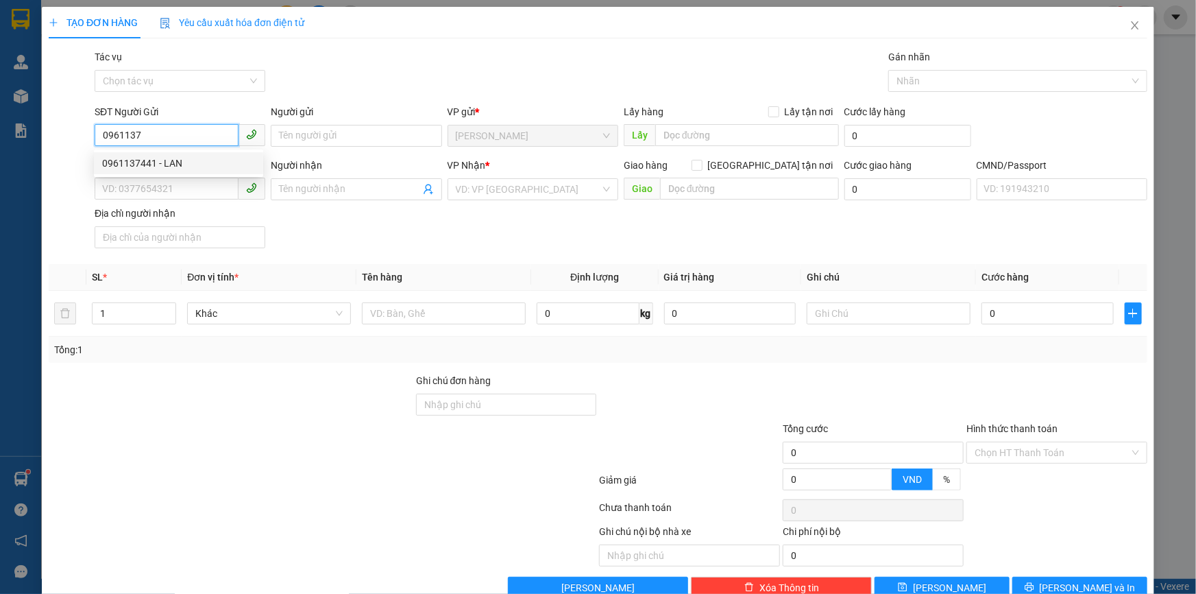
click at [149, 165] on div "0961137441 - LAN" at bounding box center [178, 163] width 153 height 15
type input "0961137441"
type input "LAN"
type input "0947449966"
type input "NHUNG"
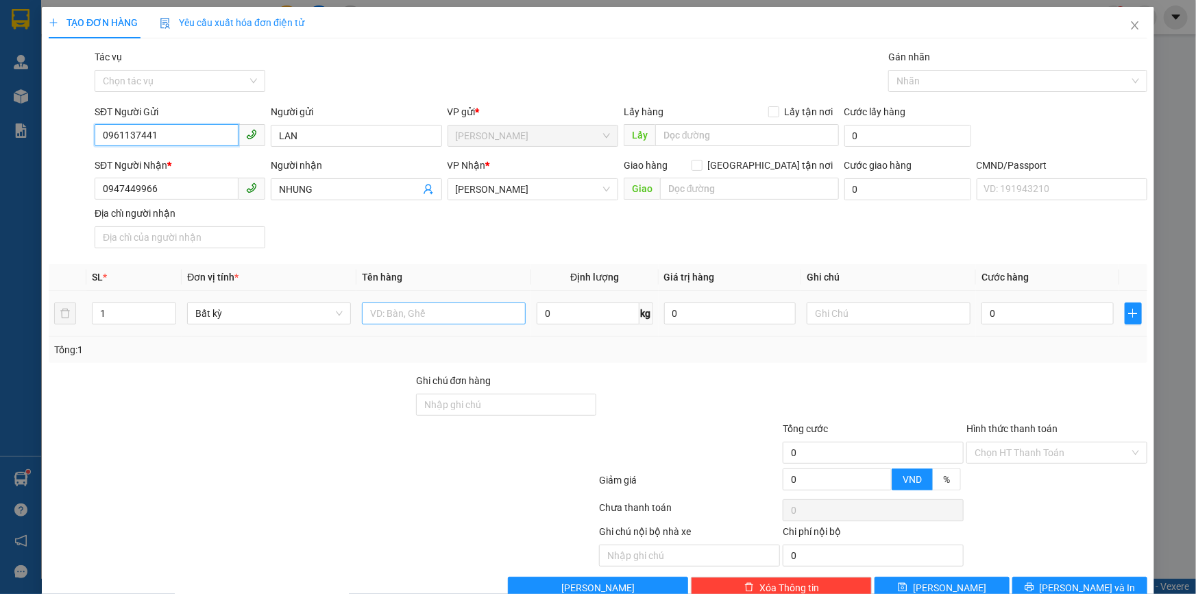
type input "0961137441"
click at [396, 309] on input "text" at bounding box center [444, 313] width 164 height 22
type input "1 THÙNG NP 6KG"
type input "12H00 TRỌNG"
type input "2"
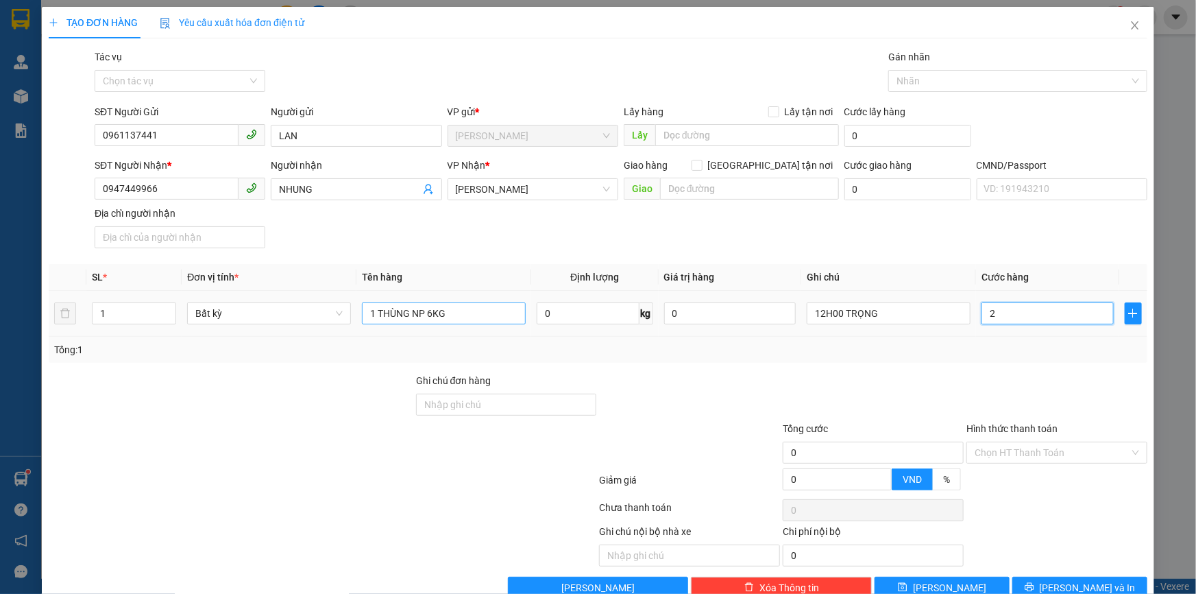
type input "2"
type input "25"
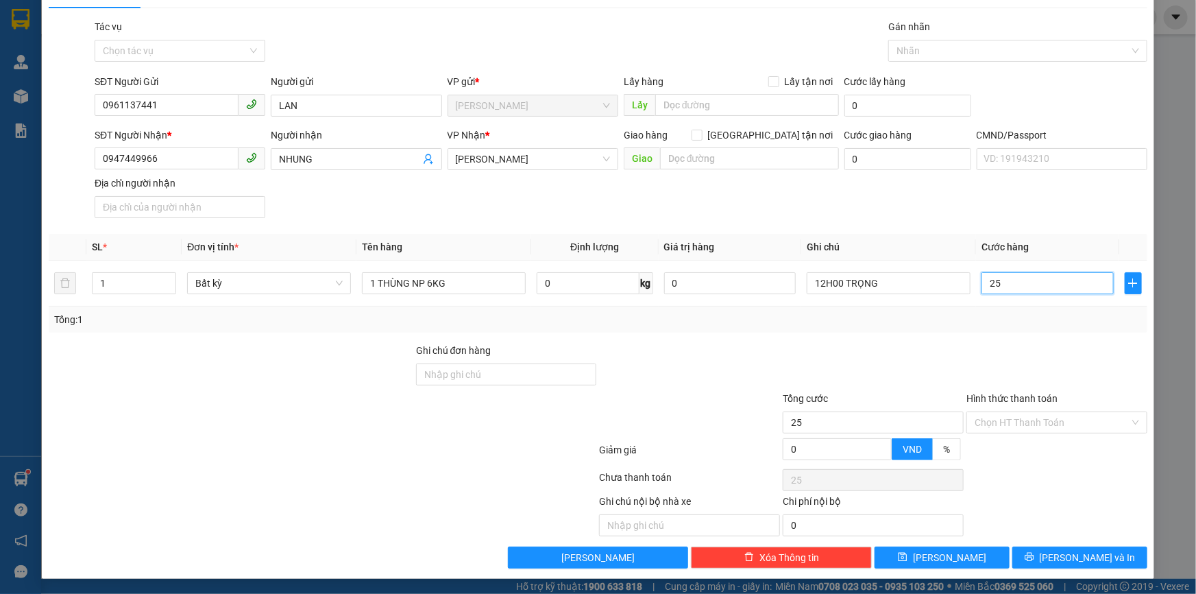
scroll to position [33, 0]
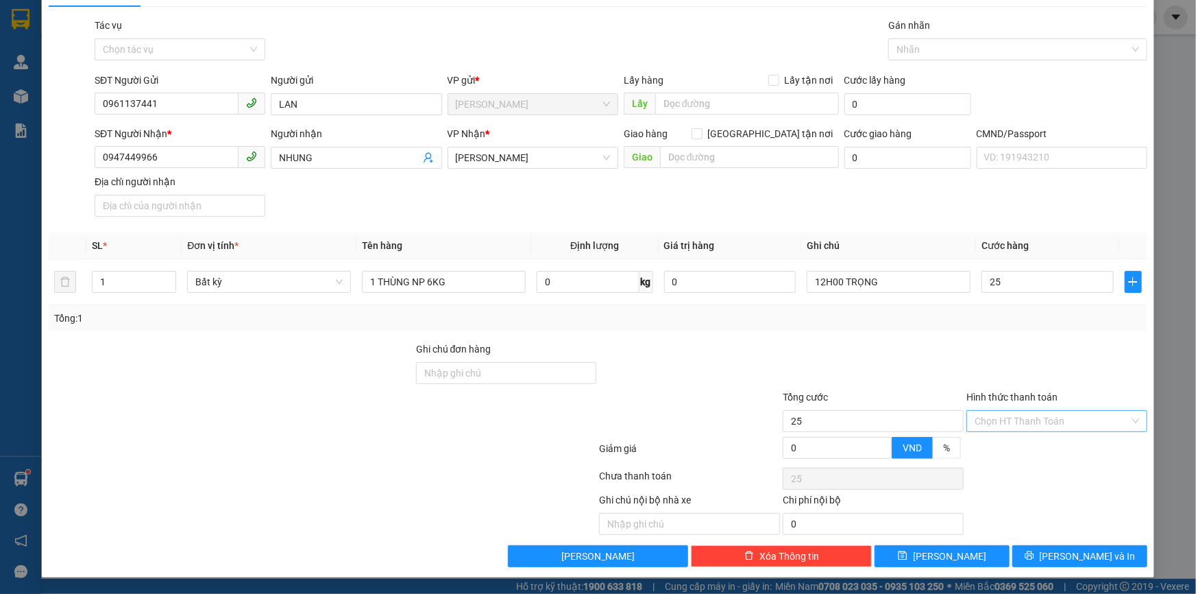
click at [980, 413] on input "Hình thức thanh toán" at bounding box center [1052, 421] width 155 height 21
type input "25.000"
click at [973, 446] on div "Tại văn phòng" at bounding box center [1048, 448] width 163 height 15
type input "0"
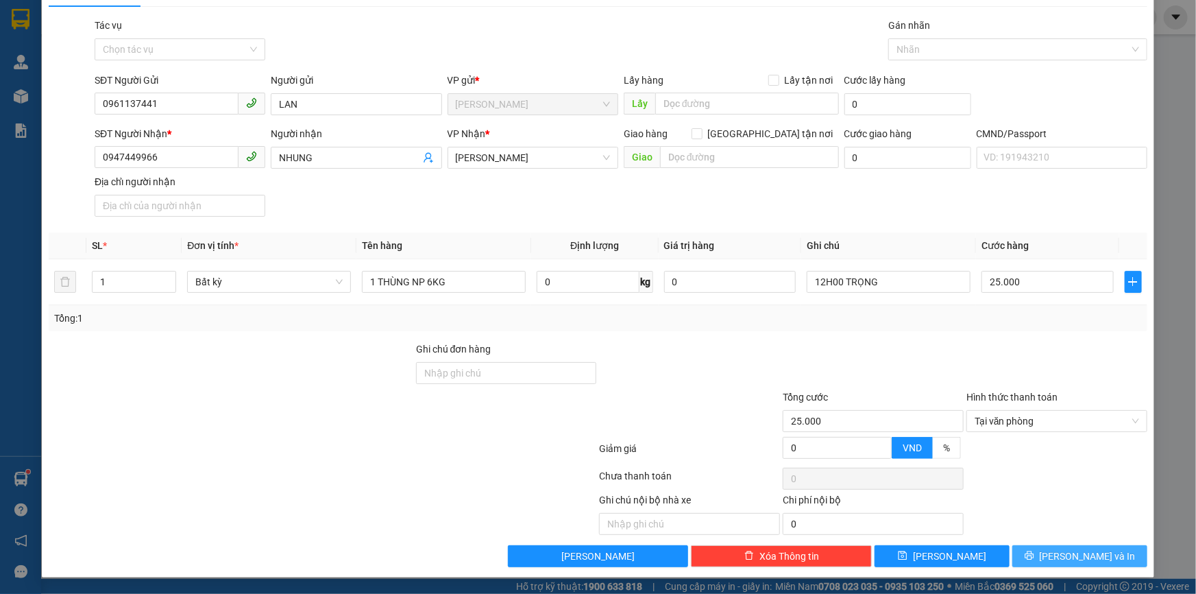
click at [1021, 552] on button "[PERSON_NAME] và In" at bounding box center [1079, 556] width 135 height 22
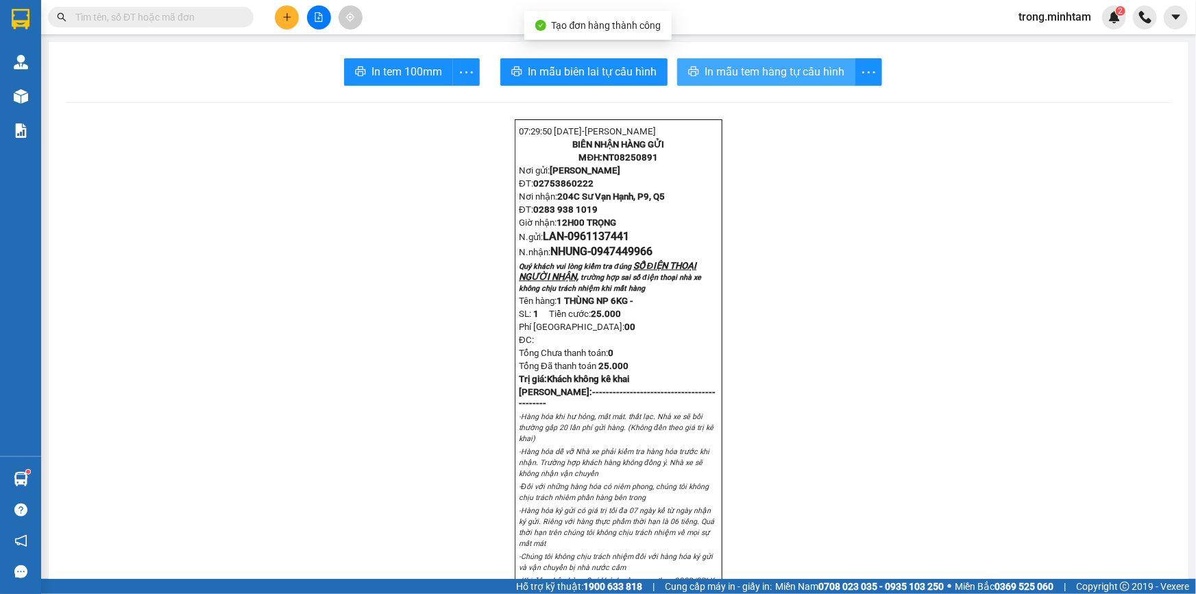
click at [731, 75] on span "In mẫu tem hàng tự cấu hình" at bounding box center [775, 71] width 140 height 17
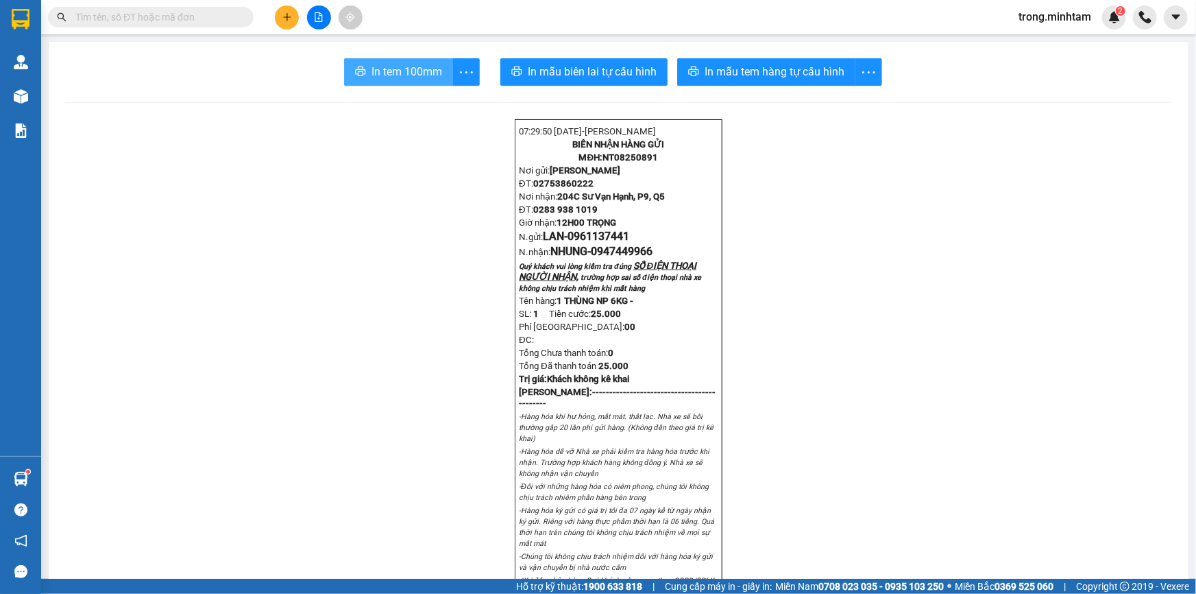
click at [386, 73] on span "In tem 100mm" at bounding box center [406, 71] width 71 height 17
click at [286, 8] on button at bounding box center [287, 17] width 24 height 24
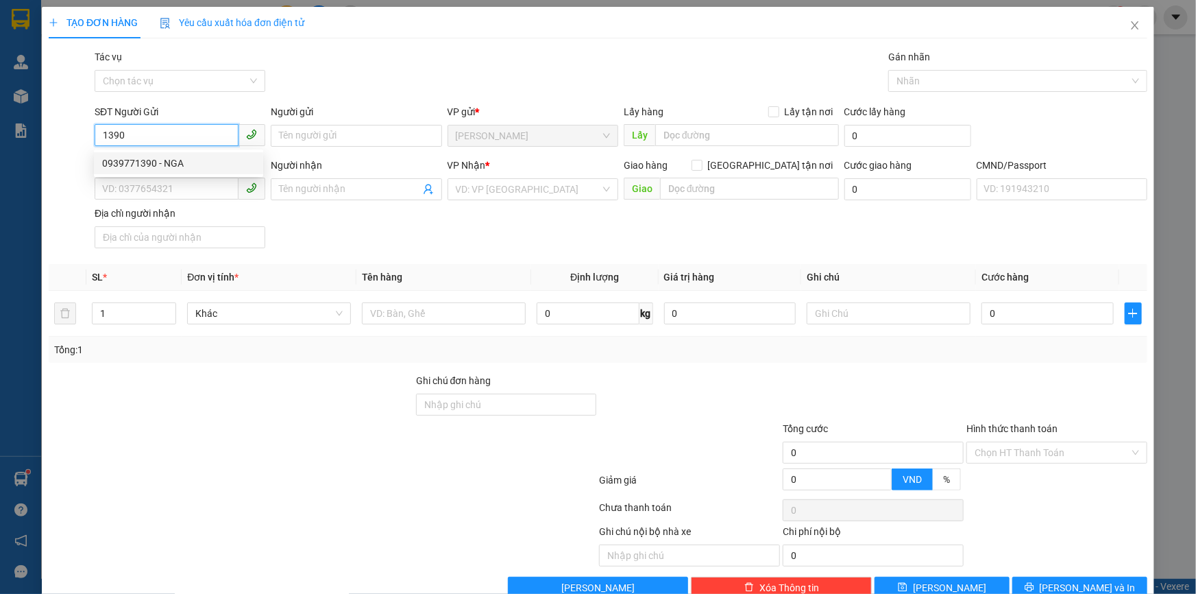
click at [145, 163] on div "0939771390 - NGA" at bounding box center [178, 163] width 153 height 15
type input "0939771390"
type input "NGA"
type input "0908493022"
type input "TRUNG"
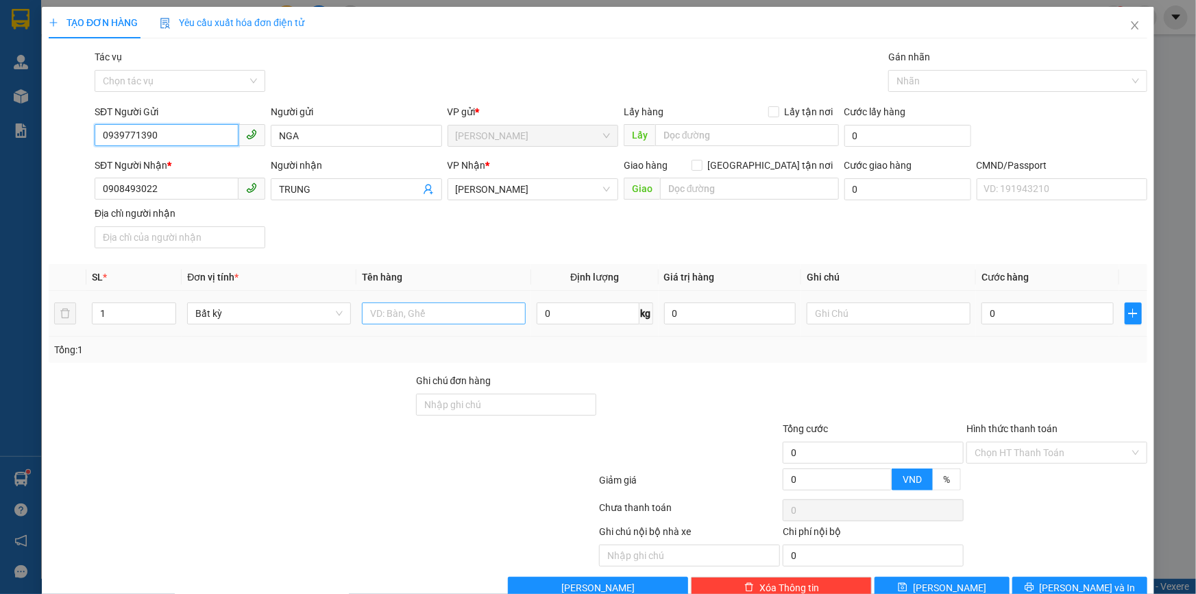
type input "0939771390"
click at [424, 316] on input "text" at bounding box center [444, 313] width 164 height 22
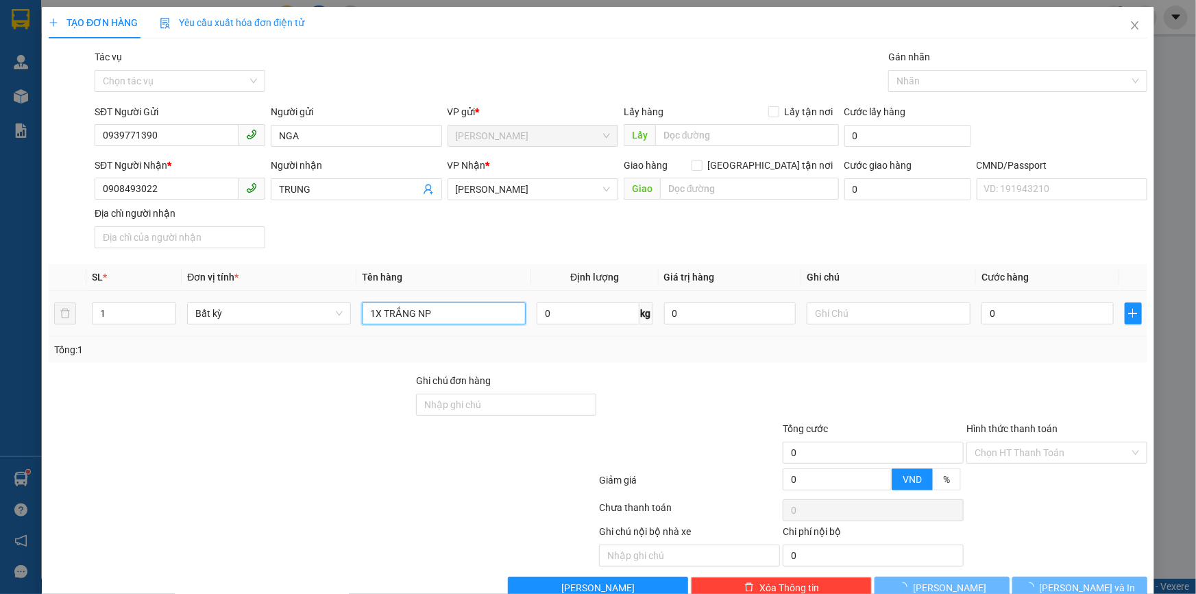
click at [447, 323] on input "1X TRẮNG NP" at bounding box center [444, 313] width 164 height 22
type input "1X TRẮNG NP 7KG"
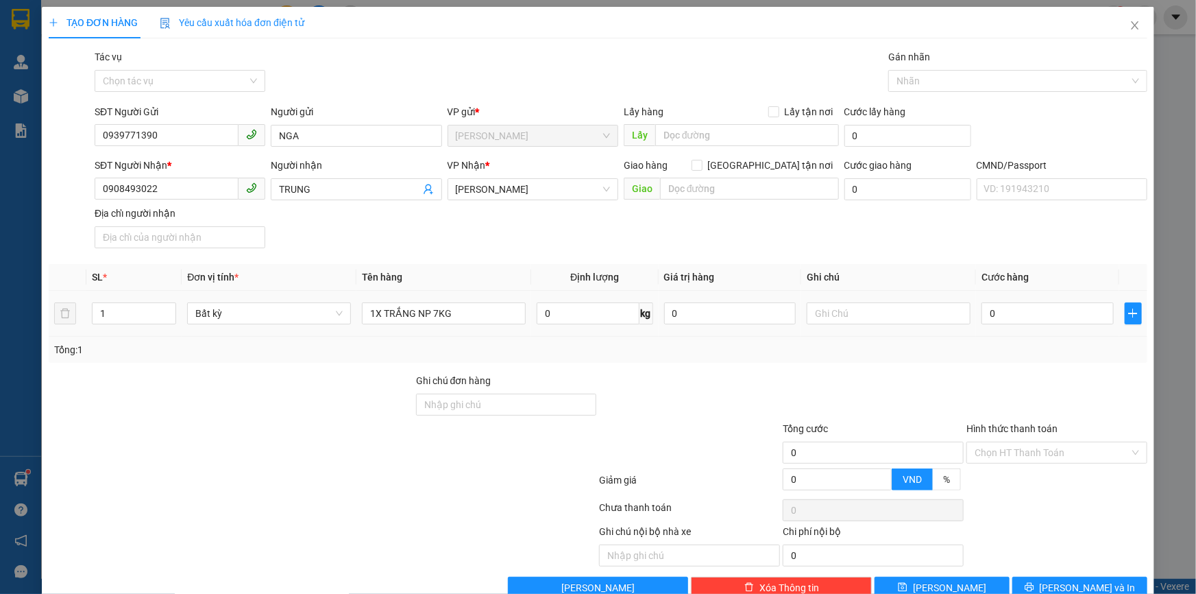
click at [820, 328] on td at bounding box center [888, 314] width 175 height 46
click at [818, 316] on input "text" at bounding box center [889, 313] width 164 height 22
type input "12H00 TRỌNGH"
type input "2"
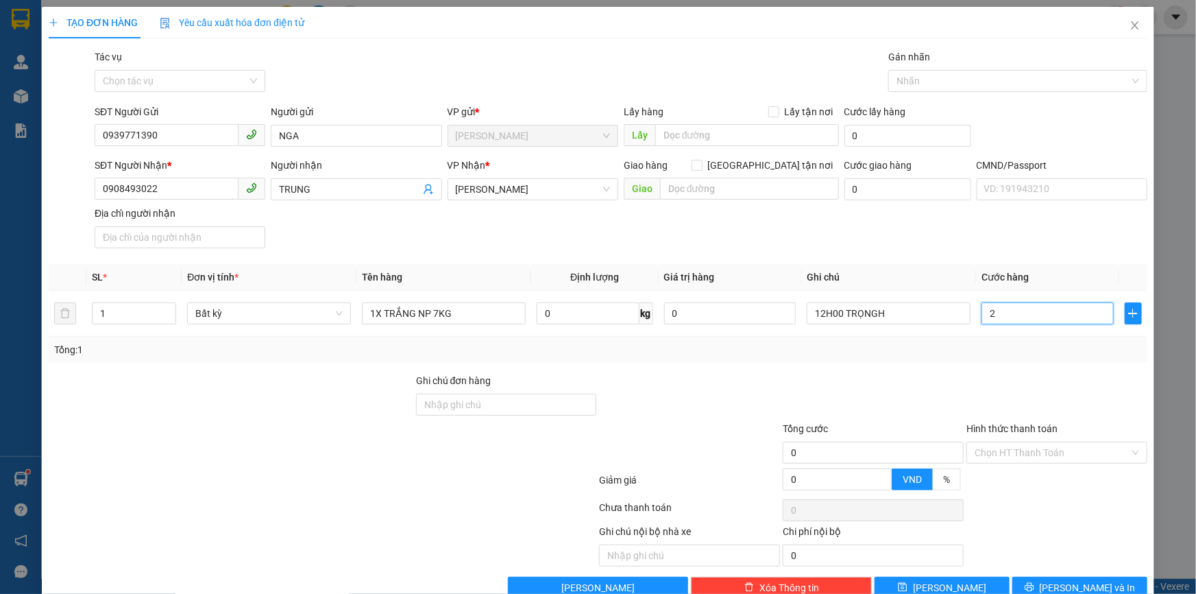
type input "2"
type input "25"
click at [897, 297] on td "12H00 TRỌNGH" at bounding box center [888, 314] width 175 height 46
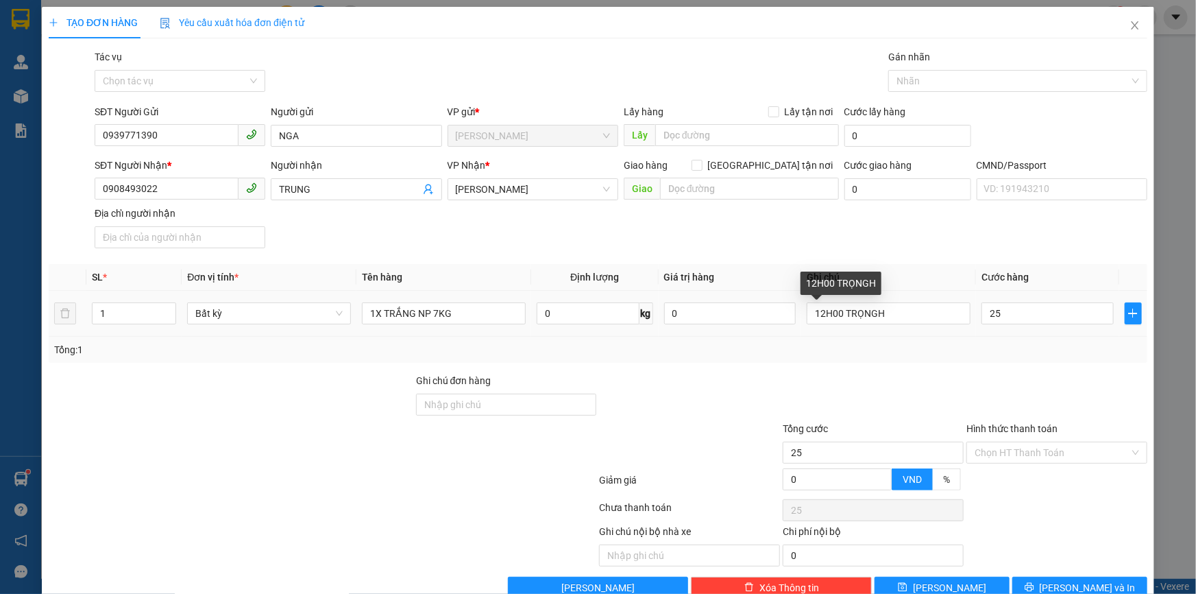
type input "25.000"
click at [896, 306] on input "12H00 TRỌNGH" at bounding box center [889, 313] width 164 height 22
type input "12H00 TRỌNG"
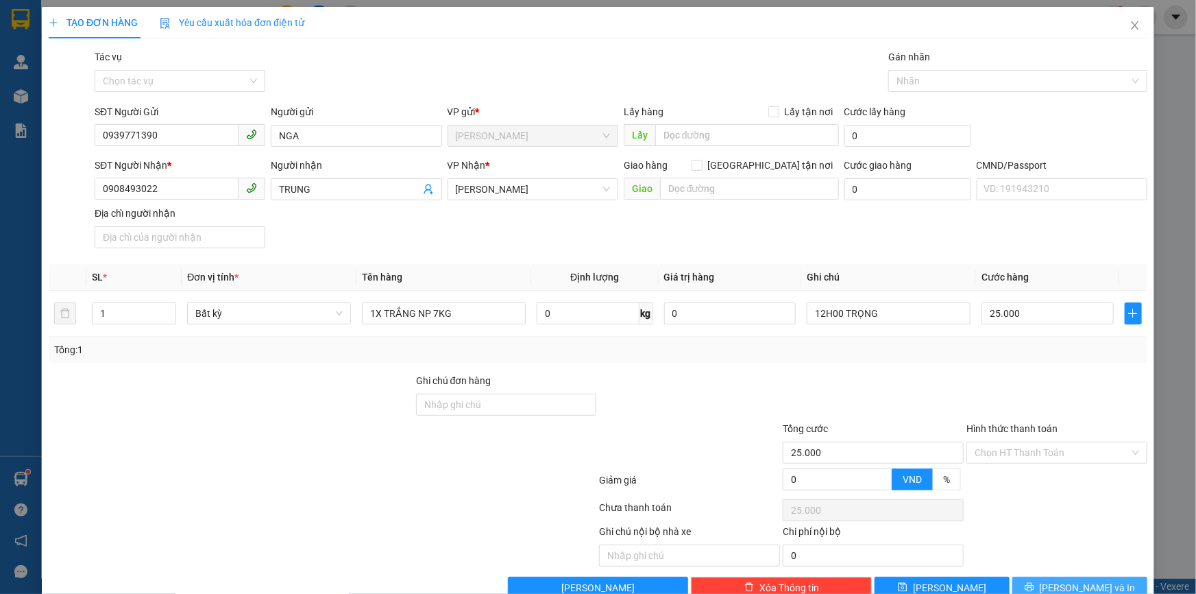
click at [1034, 585] on icon "printer" at bounding box center [1029, 587] width 9 height 9
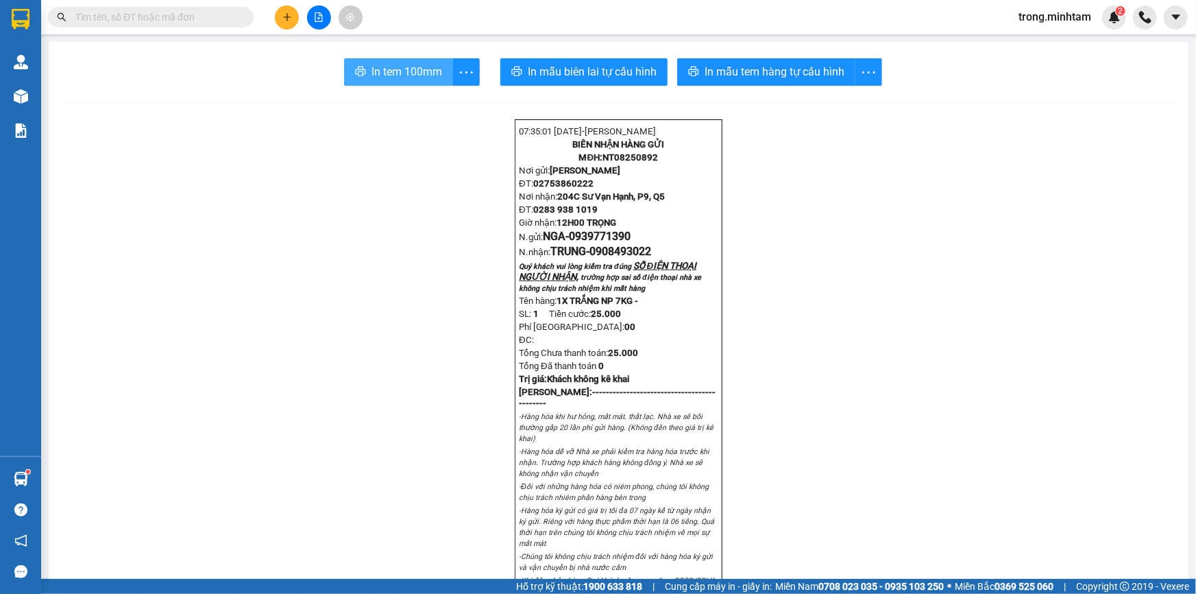
click at [371, 66] on span "In tem 100mm" at bounding box center [406, 71] width 71 height 17
click at [144, 16] on input "text" at bounding box center [156, 17] width 162 height 15
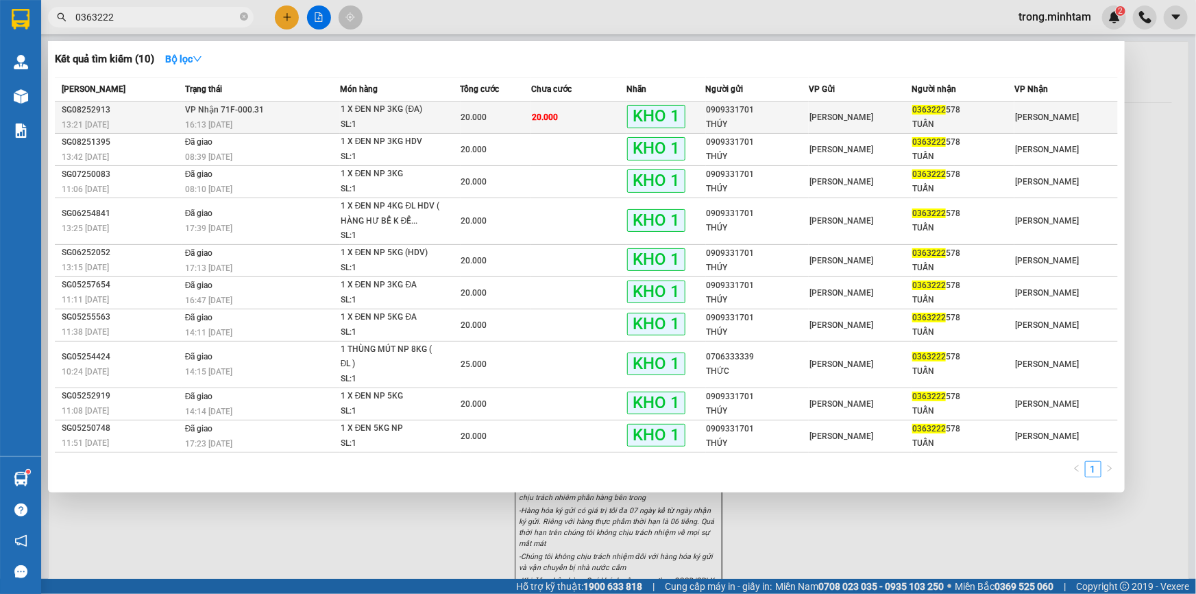
type input "0363222"
click at [419, 118] on div "SL: 1" at bounding box center [392, 124] width 103 height 15
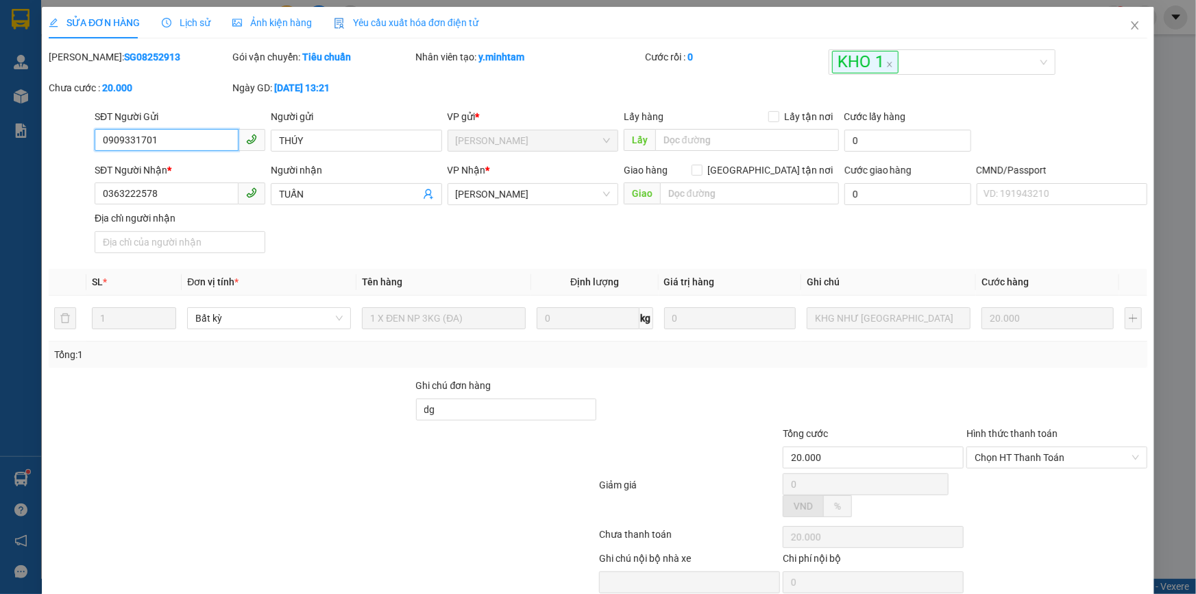
type input "0909331701"
type input "THÚY"
type input "0363222578"
type input "TUẤN"
type input "dg"
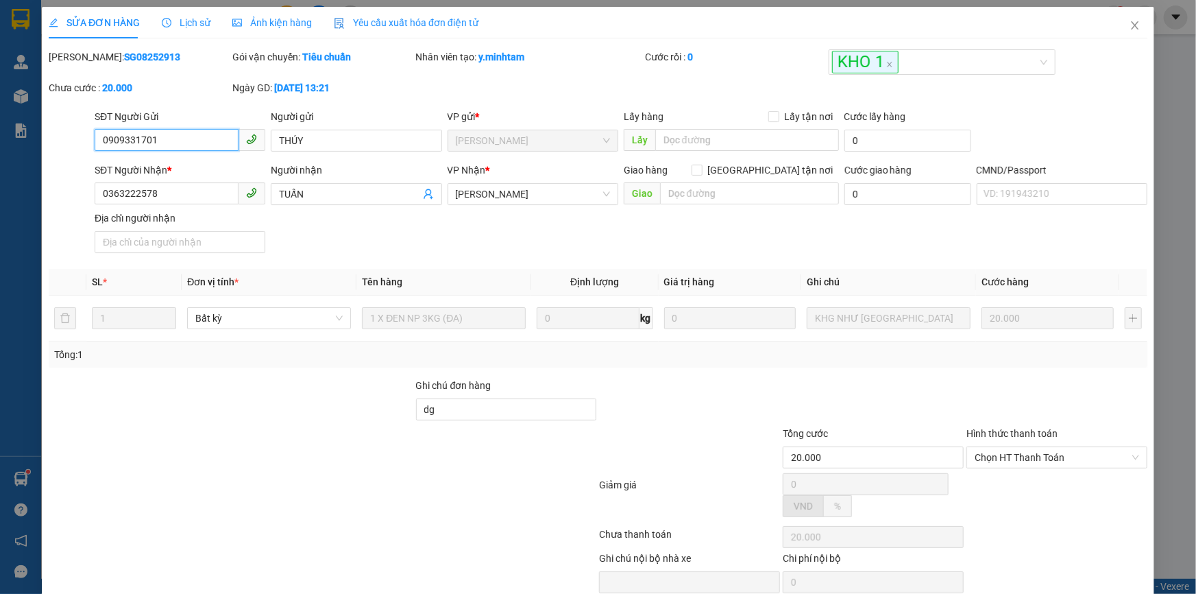
type input "20.000"
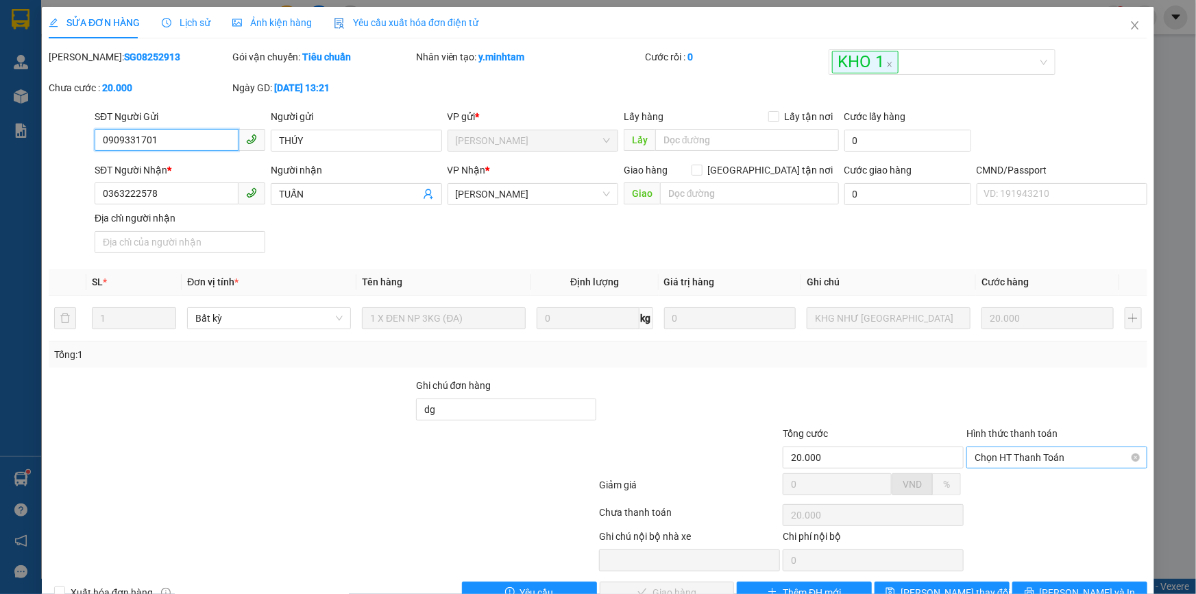
click at [1022, 452] on span "Chọn HT Thanh Toán" at bounding box center [1057, 457] width 165 height 21
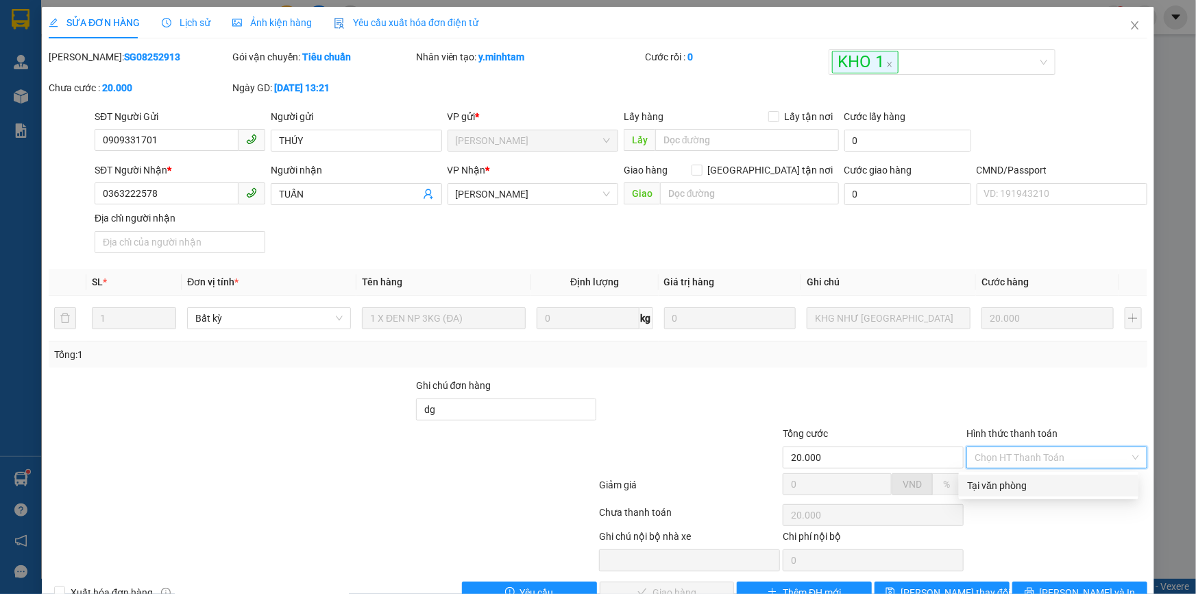
click at [1013, 480] on div "Tại văn phòng" at bounding box center [1048, 485] width 163 height 15
type input "0"
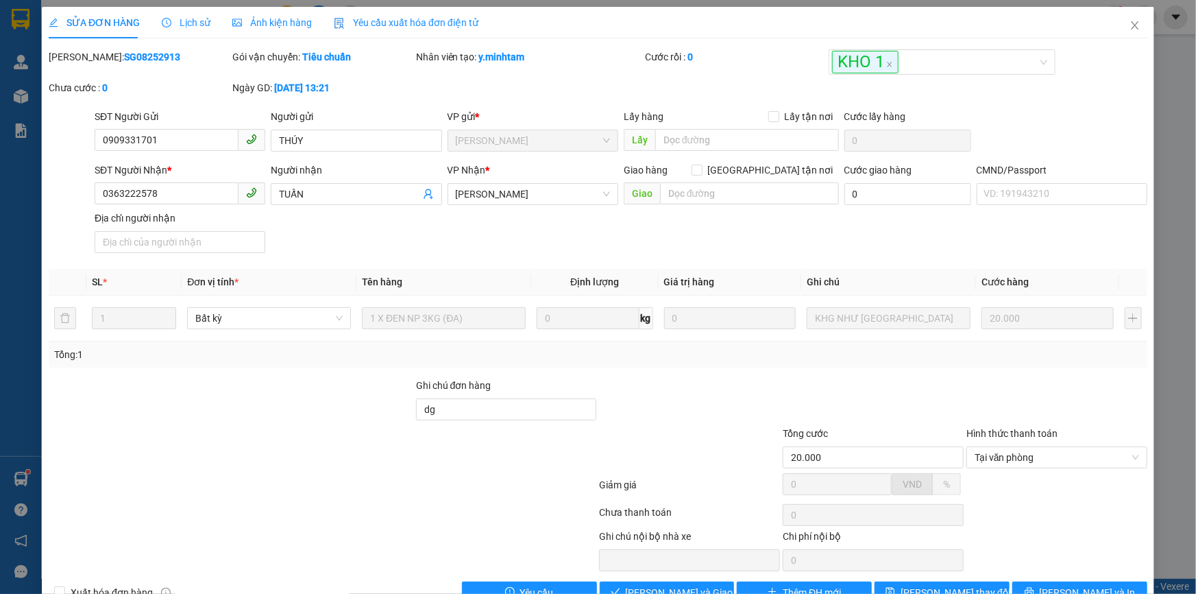
click at [638, 582] on div "Total Paid Fee 0 Total UnPaid Fee 20.000 Cash Collection Total Fee Mã ĐH: SG082…" at bounding box center [598, 326] width 1099 height 554
click at [639, 587] on span "[PERSON_NAME] và Giao hàng" at bounding box center [692, 592] width 132 height 15
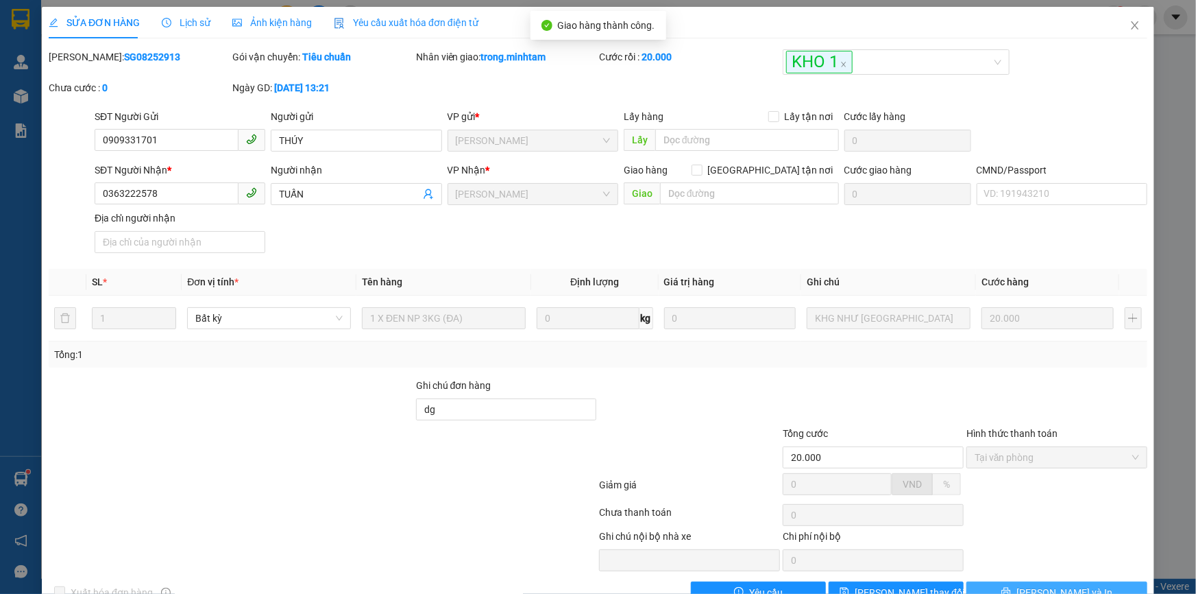
click at [1008, 581] on button "[PERSON_NAME] và In" at bounding box center [1056, 592] width 181 height 22
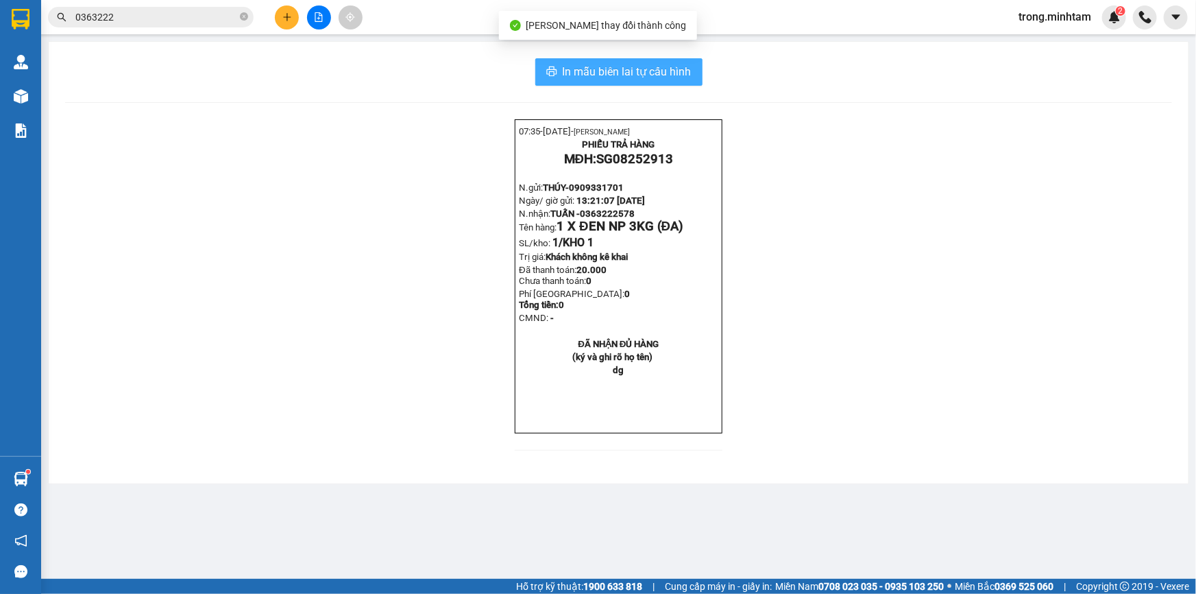
click at [594, 75] on span "In mẫu biên lai tự cấu hình" at bounding box center [627, 71] width 129 height 17
click at [627, 79] on span "In mẫu biên lai tự cấu hình" at bounding box center [627, 71] width 129 height 17
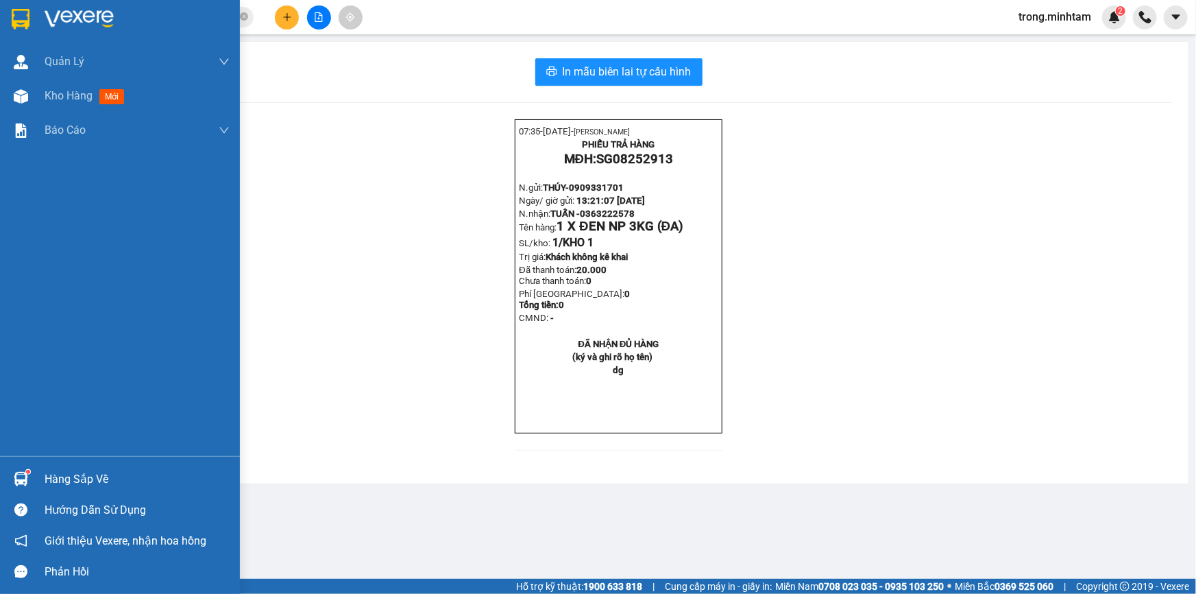
click at [69, 476] on div "Hàng sắp về" at bounding box center [137, 479] width 185 height 21
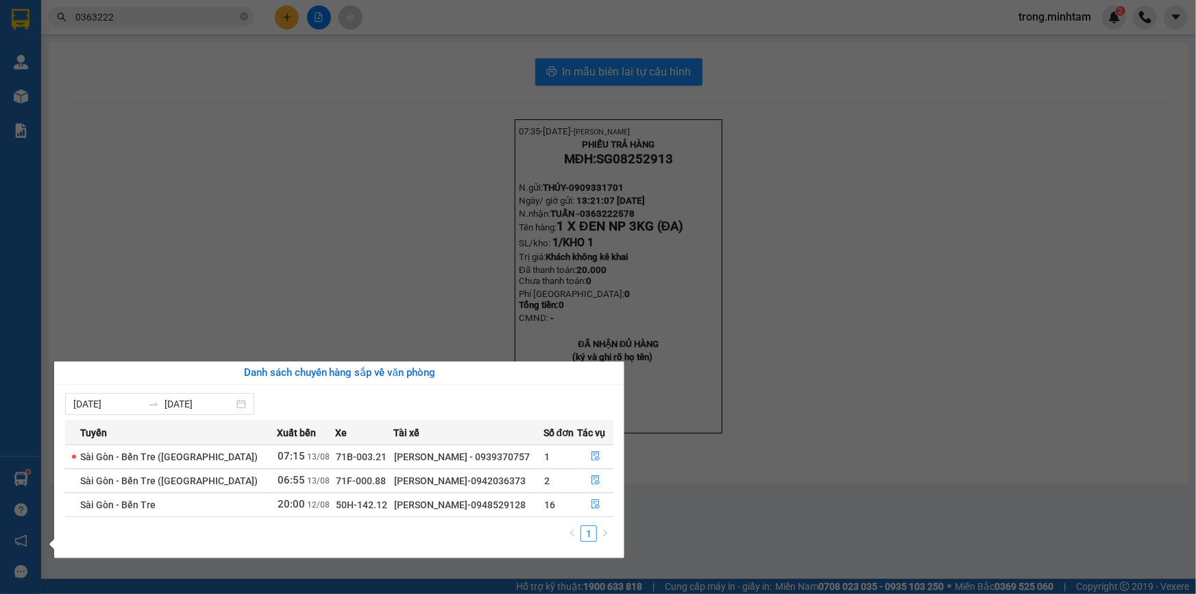
click at [247, 206] on section "Kết quả tìm kiếm ( 10 ) Bộ lọc Mã ĐH Trạng thái Món hàng Tổng cước Chưa cước Nh…" at bounding box center [598, 297] width 1196 height 594
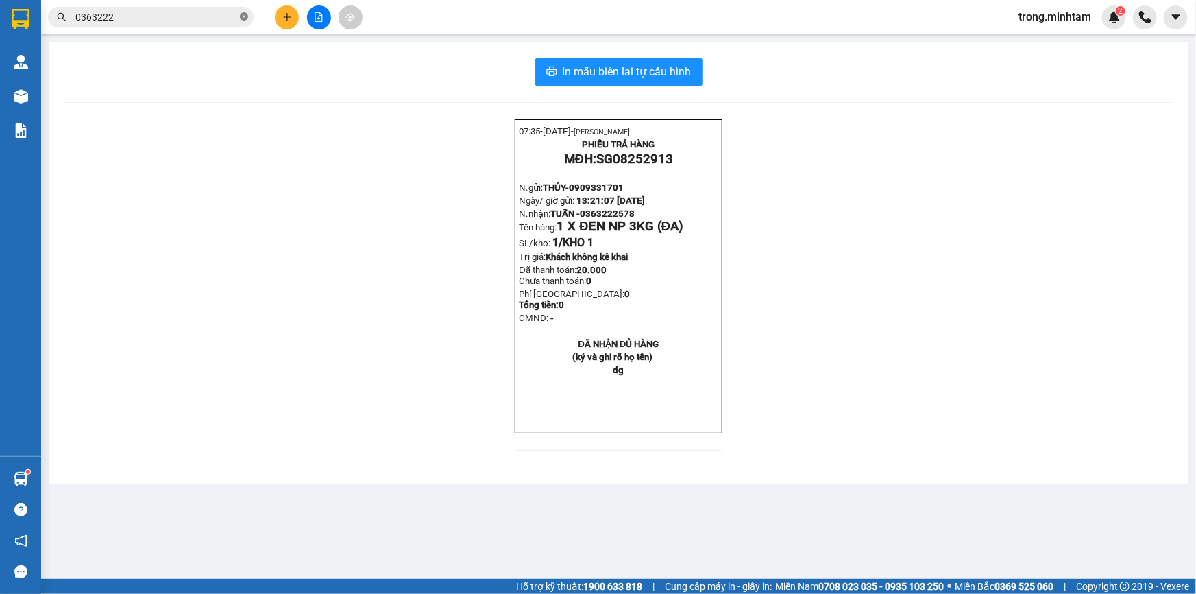
click at [243, 14] on icon "close-circle" at bounding box center [244, 16] width 8 height 8
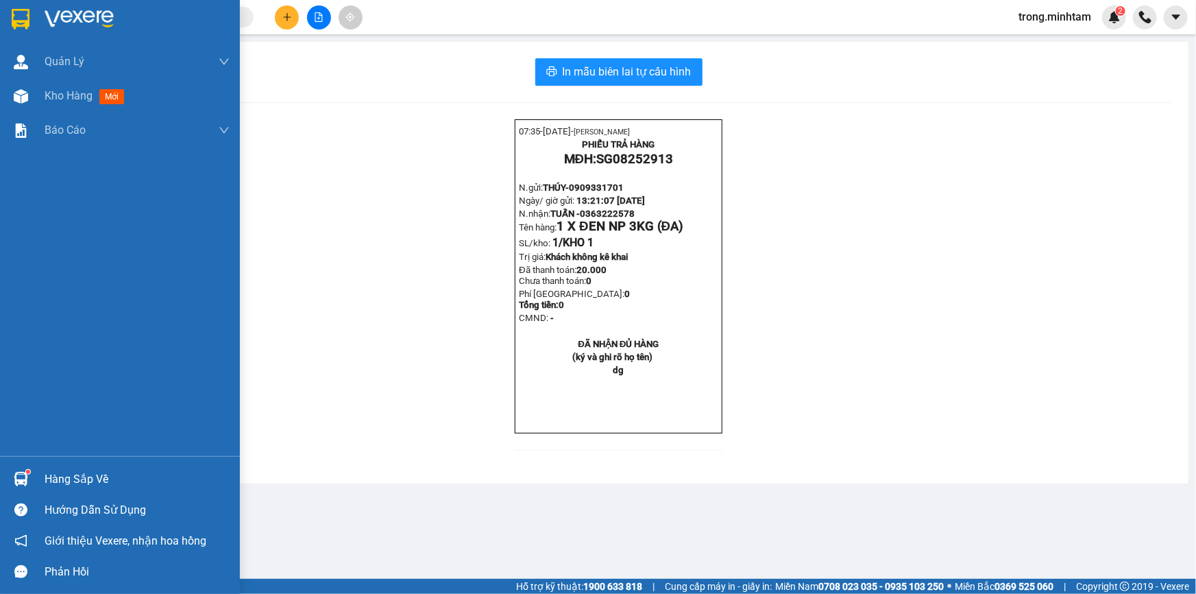
click at [89, 480] on div "Hàng sắp về" at bounding box center [137, 479] width 185 height 21
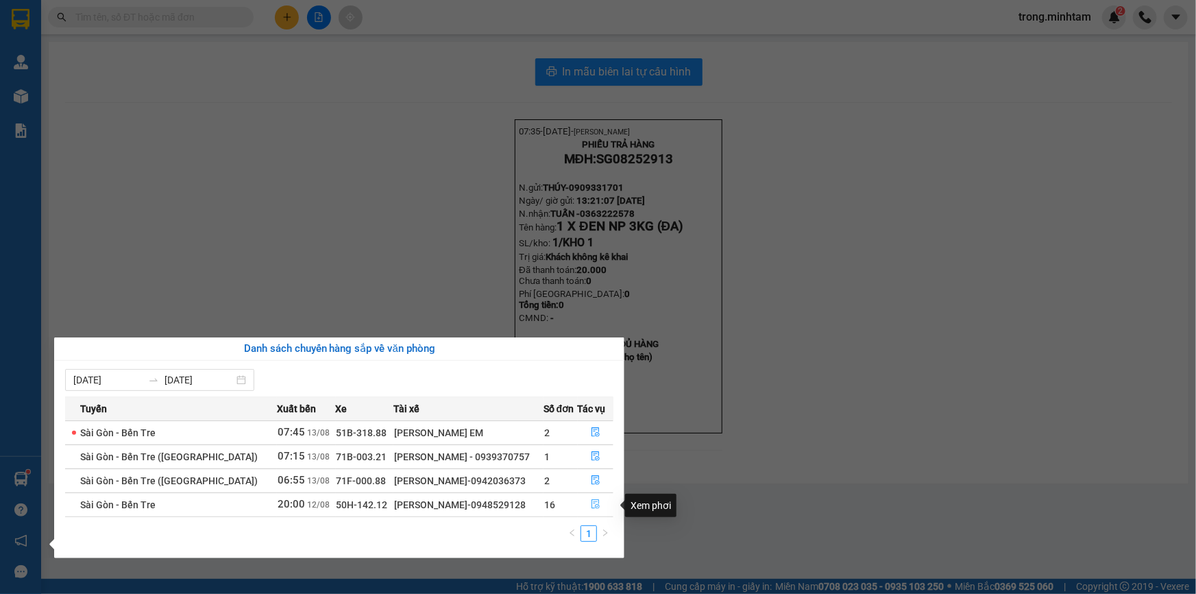
click at [598, 504] on button "button" at bounding box center [595, 505] width 35 height 22
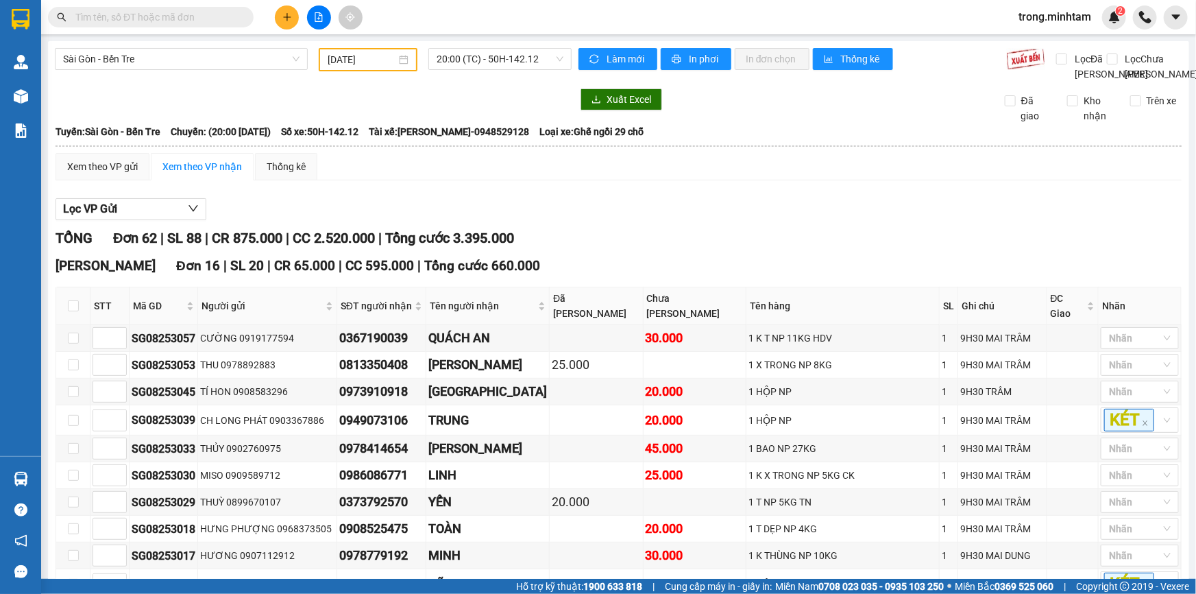
type input "[DATE]"
click at [119, 12] on input "text" at bounding box center [156, 17] width 162 height 15
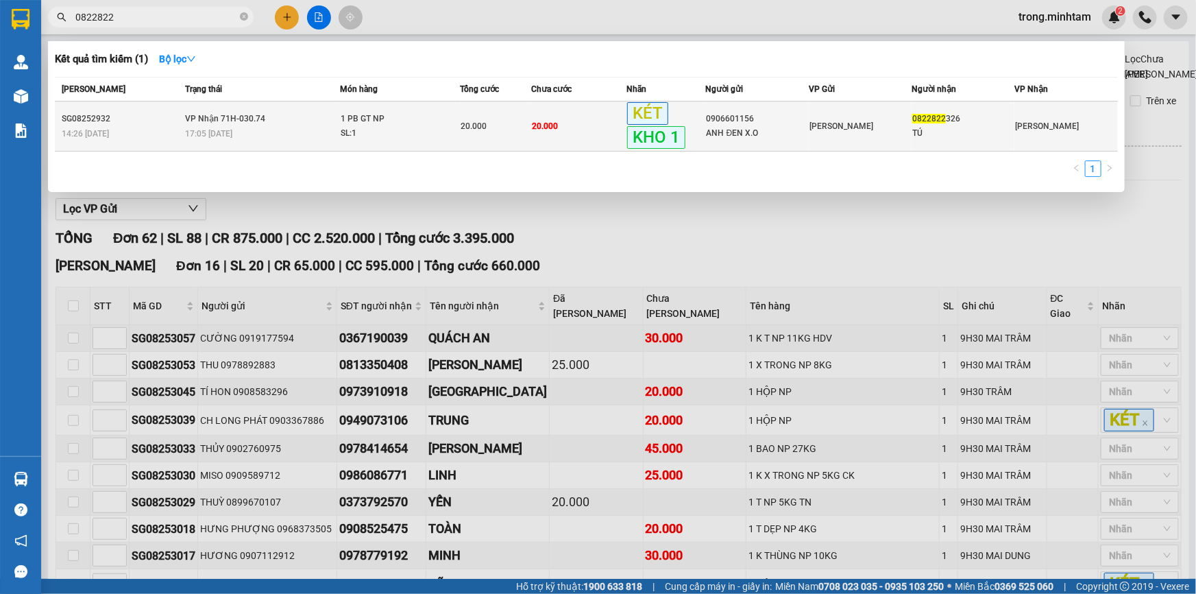
type input "0822822"
click at [577, 119] on td "20.000" at bounding box center [578, 126] width 95 height 50
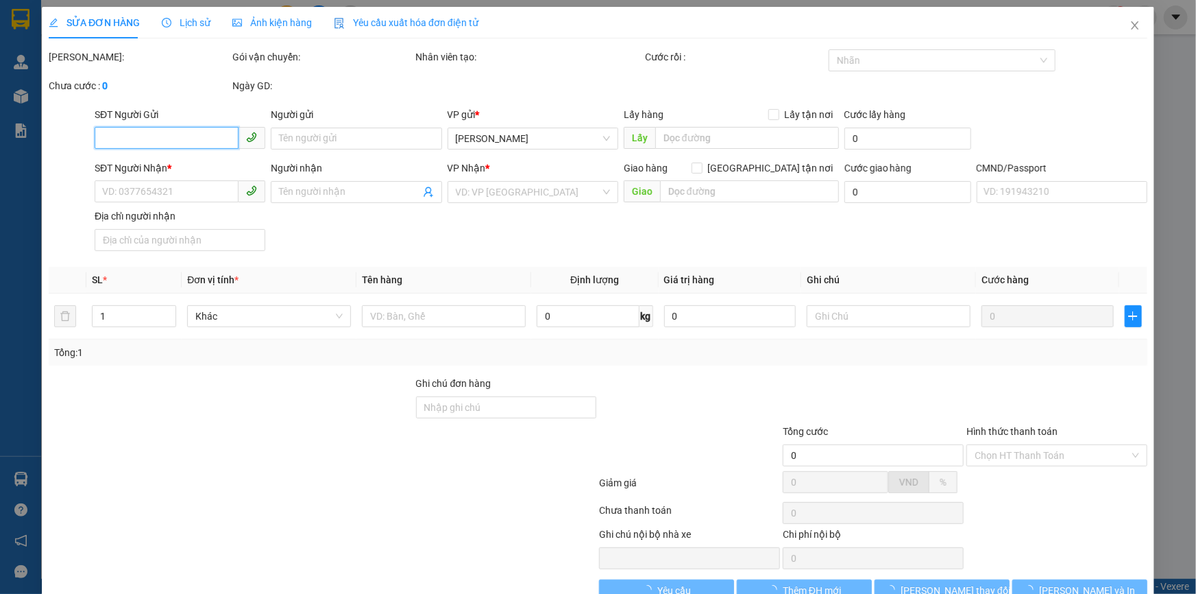
type input "0906601156"
type input "ANH ĐEN X.O"
type input "0822822326"
type input "TÚ"
type input "KNM"
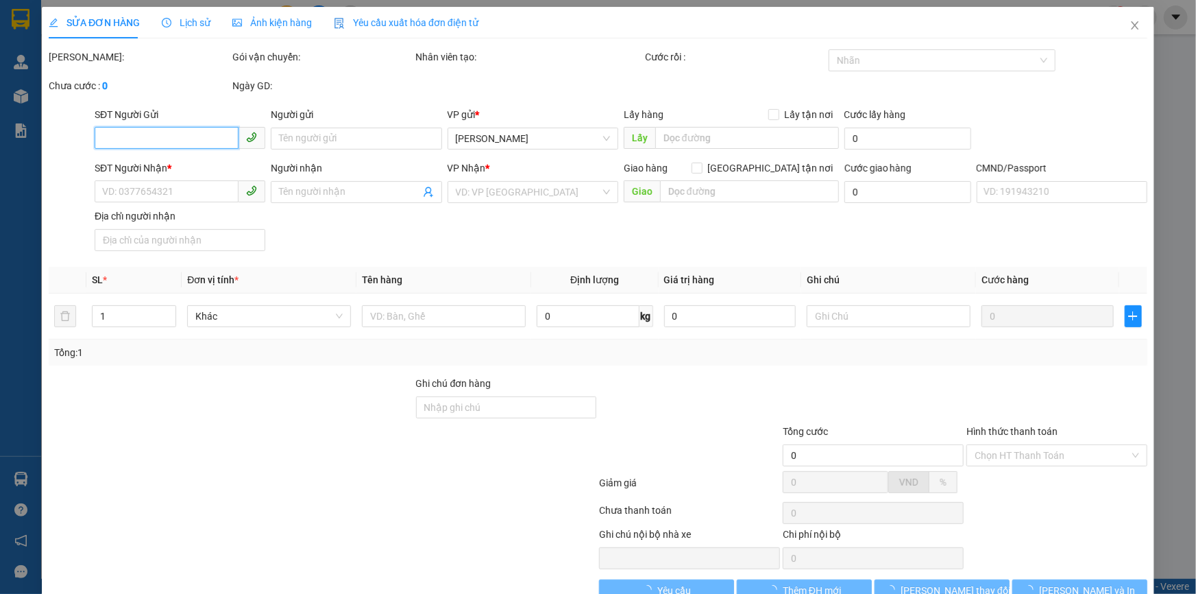
type input "20.000"
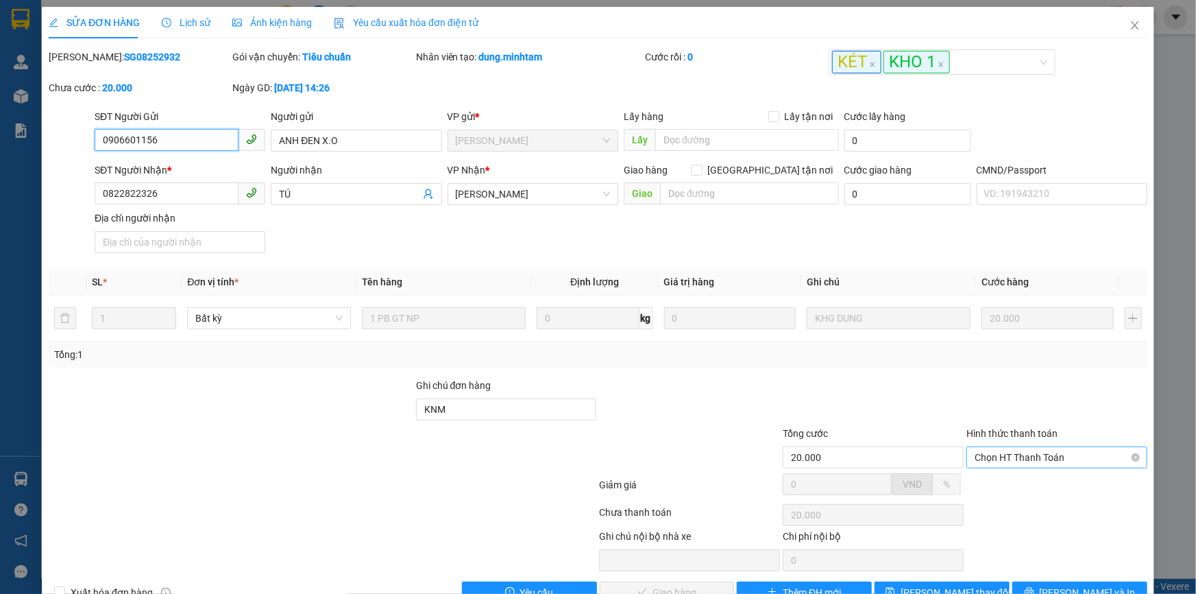
click at [1032, 447] on span "Chọn HT Thanh Toán" at bounding box center [1057, 457] width 165 height 21
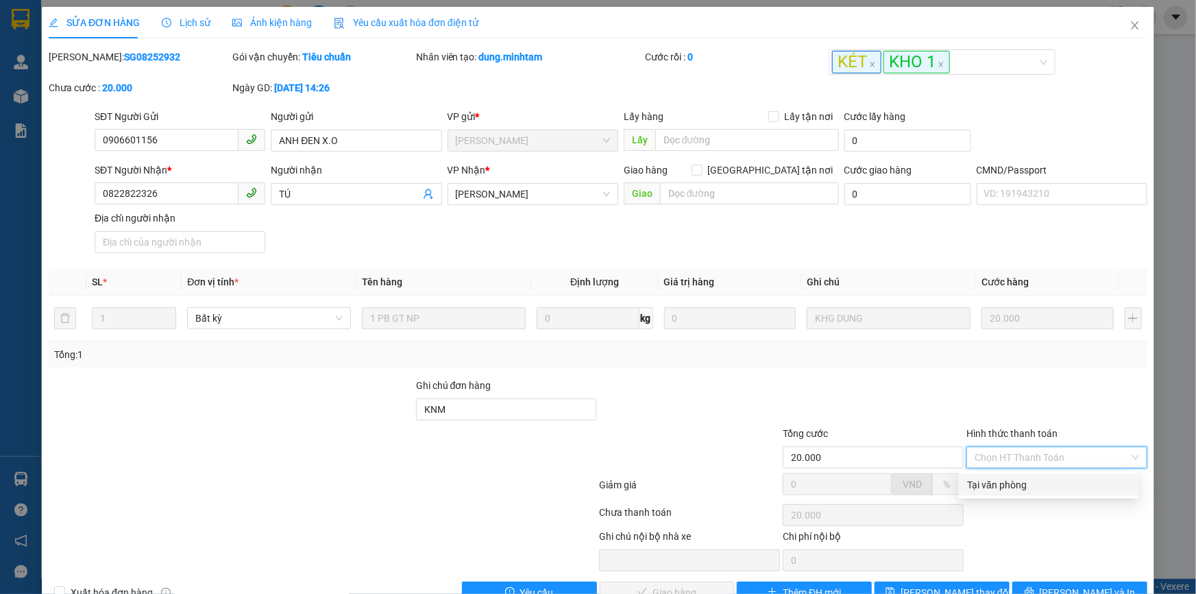
click at [986, 477] on div "Tại văn phòng" at bounding box center [1048, 484] width 163 height 15
type input "0"
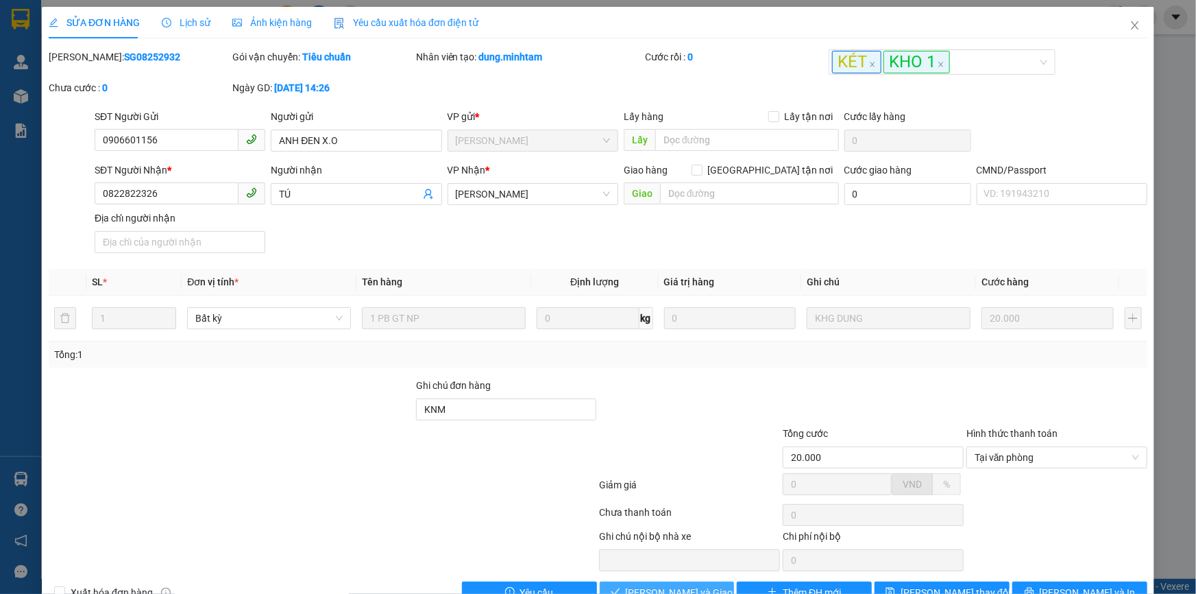
click at [644, 585] on span "[PERSON_NAME] và Giao hàng" at bounding box center [692, 592] width 132 height 15
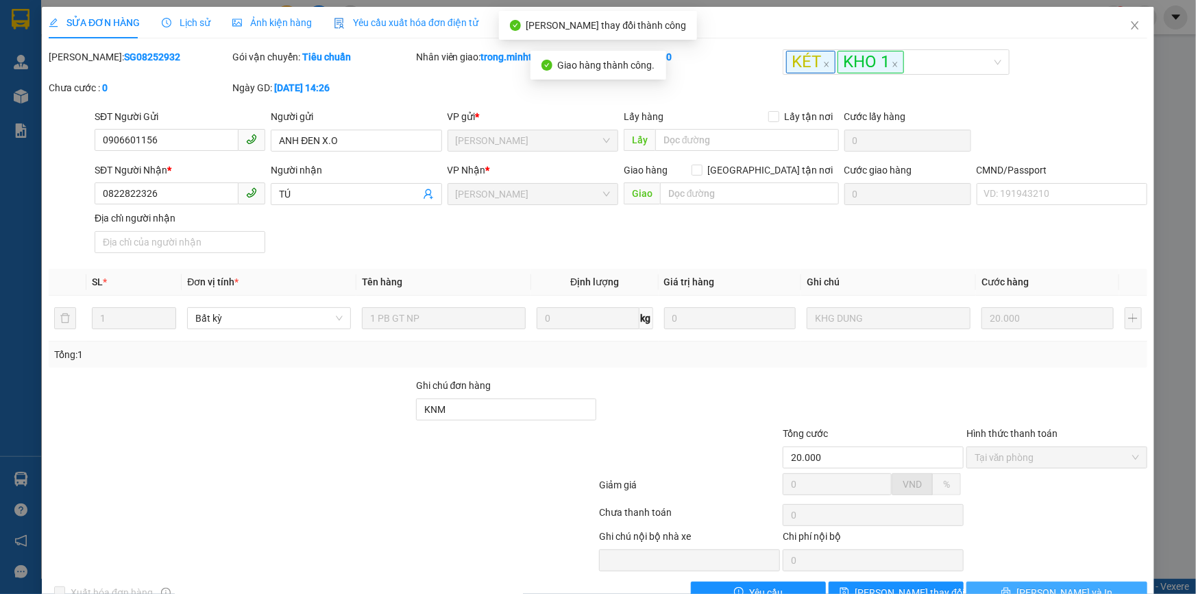
click at [1042, 585] on span "[PERSON_NAME] và In" at bounding box center [1064, 592] width 96 height 15
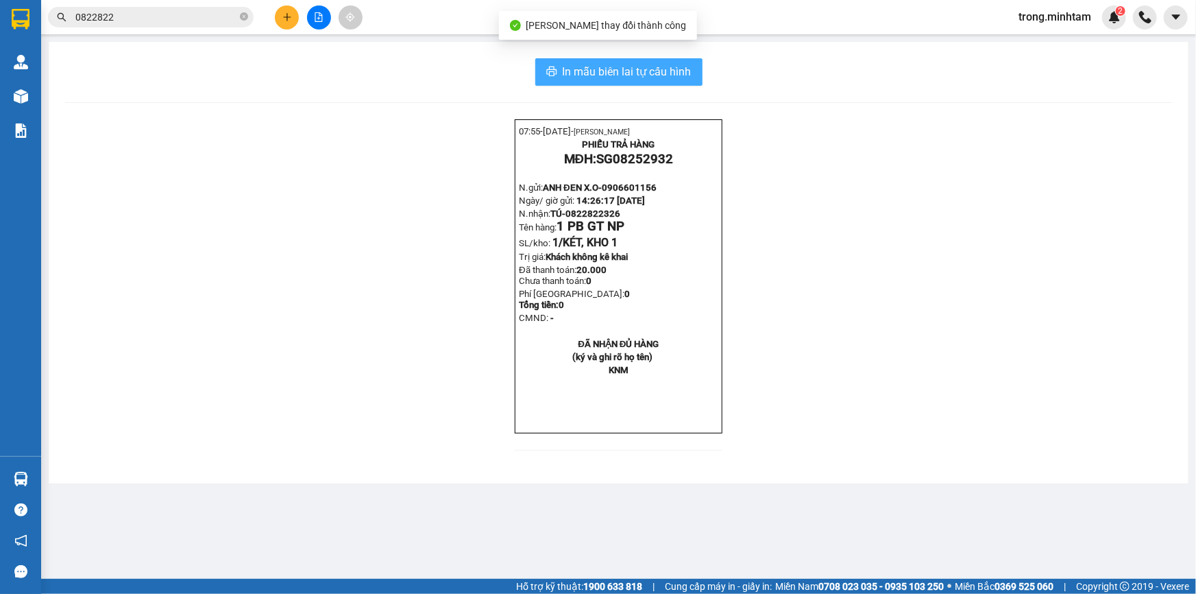
click at [668, 69] on span "In mẫu biên lai tự cấu hình" at bounding box center [627, 71] width 129 height 17
click at [1050, 17] on span "trong.minhtam" at bounding box center [1055, 16] width 95 height 17
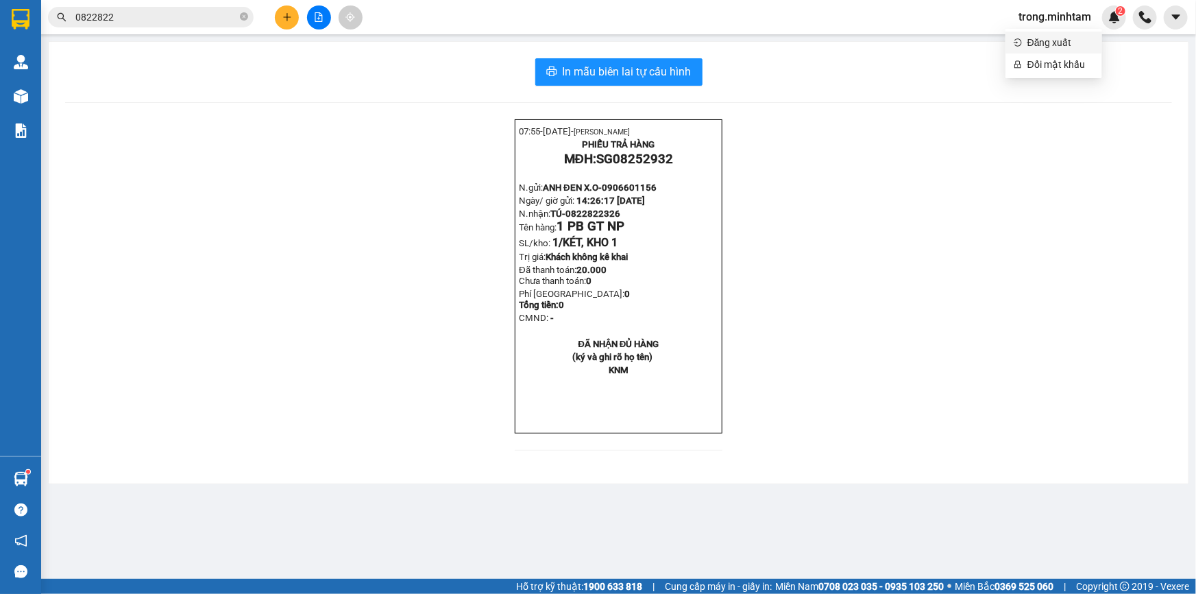
click at [1045, 42] on span "Đăng xuất" at bounding box center [1060, 42] width 66 height 15
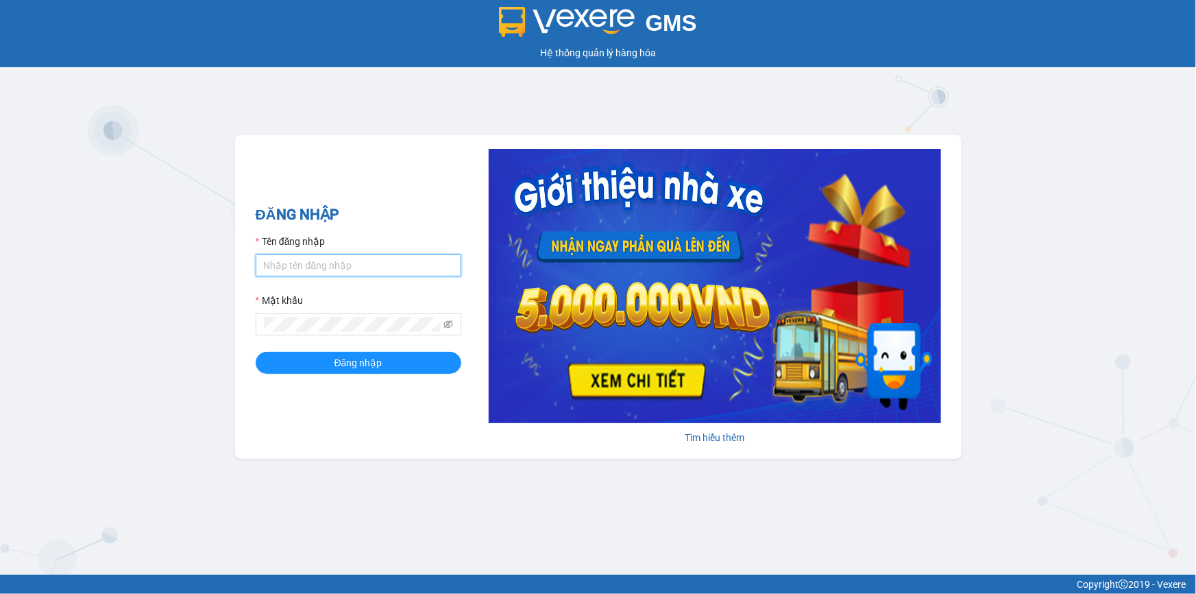
click at [326, 258] on input "Tên đăng nhập" at bounding box center [359, 265] width 206 height 22
type input "K"
type input "khanhhg.minhtam"
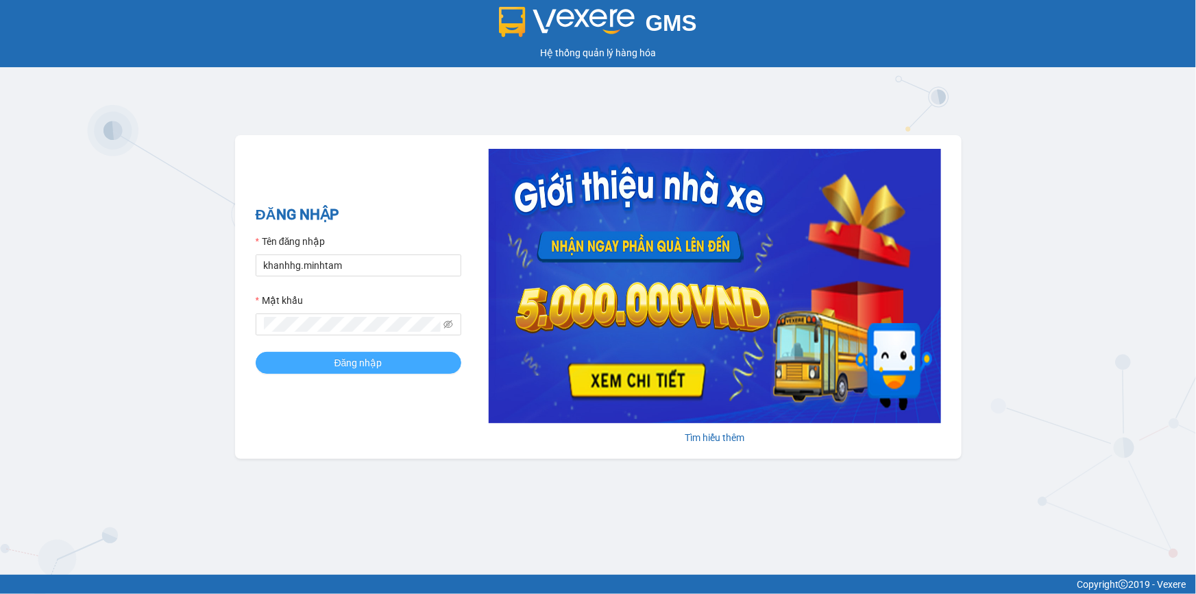
click at [308, 365] on button "Đăng nhập" at bounding box center [359, 363] width 206 height 22
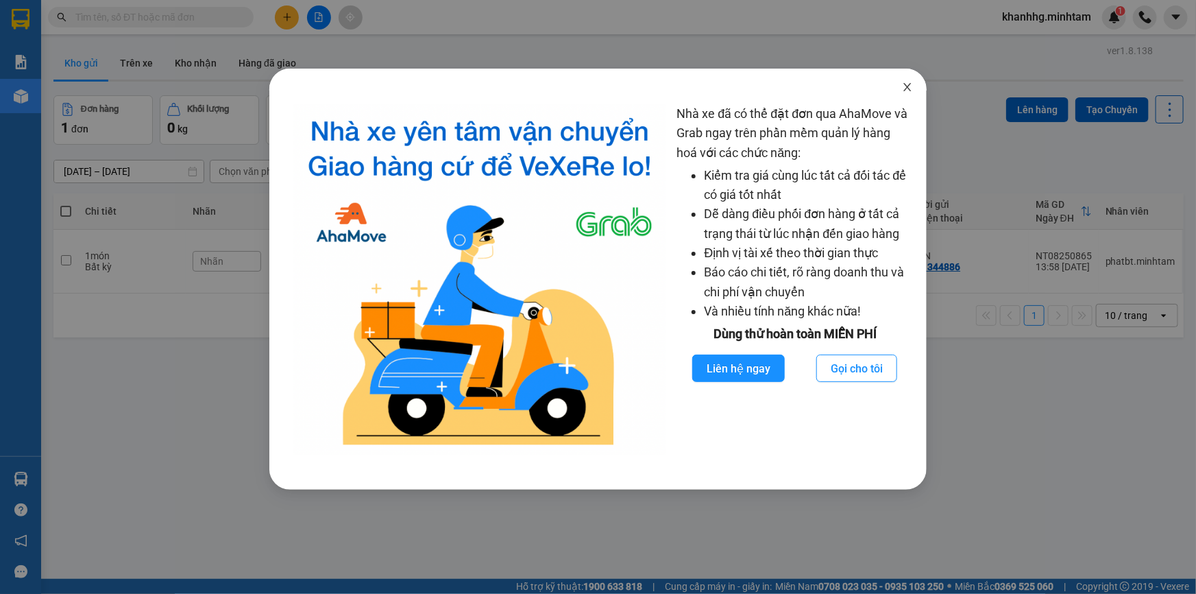
click at [910, 88] on icon "close" at bounding box center [907, 87] width 11 height 11
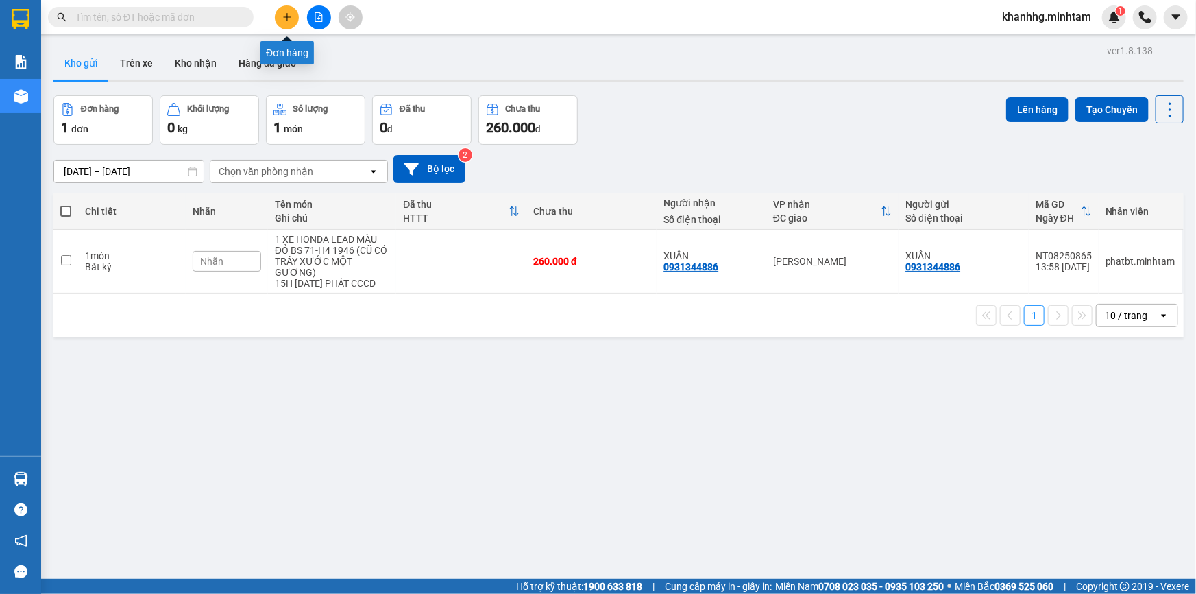
click at [282, 15] on icon "plus" at bounding box center [287, 17] width 10 height 10
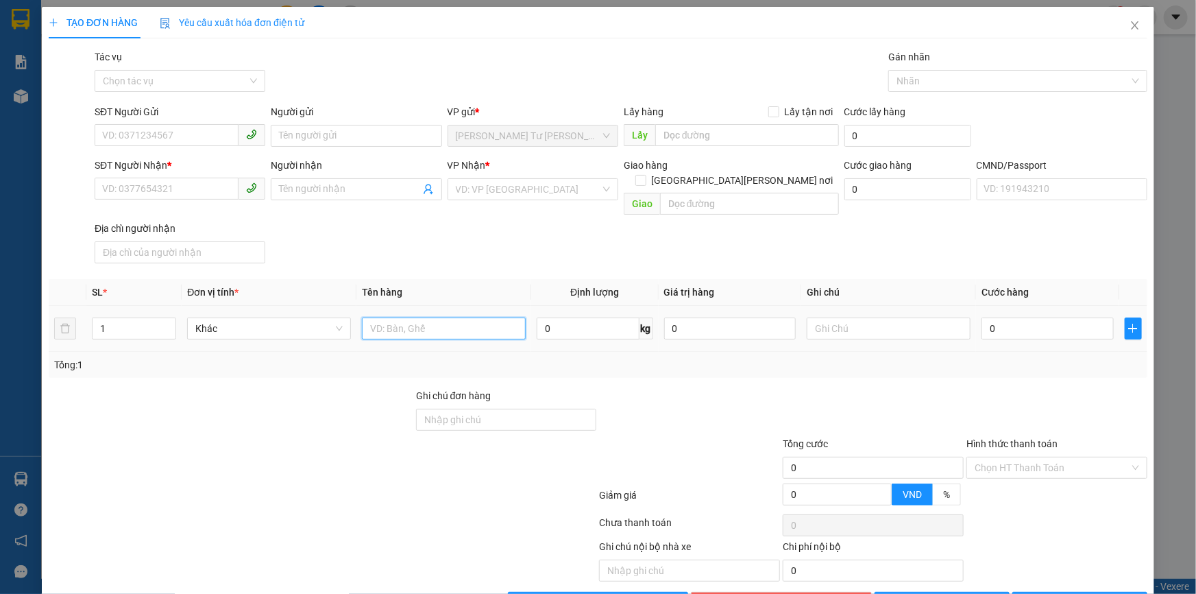
drag, startPoint x: 384, startPoint y: 315, endPoint x: 363, endPoint y: 301, distance: 24.7
click at [382, 317] on input "text" at bounding box center [444, 328] width 164 height 22
type input "1T 42KG NP _TC"
click at [159, 130] on input "SĐT Người Gửi" at bounding box center [167, 135] width 144 height 22
type input "0359756180"
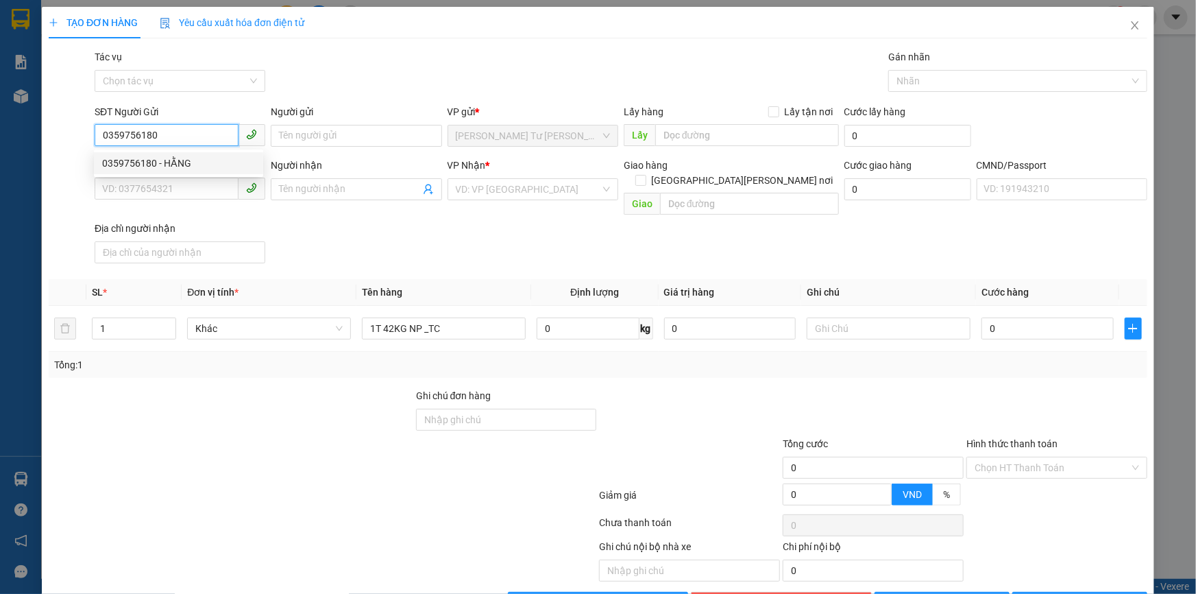
click at [161, 165] on div "0359756180 - HẰNG" at bounding box center [178, 163] width 153 height 15
type input "HẰNG"
type input "0903000219"
type input "ĐIỆP"
type input "0359756180"
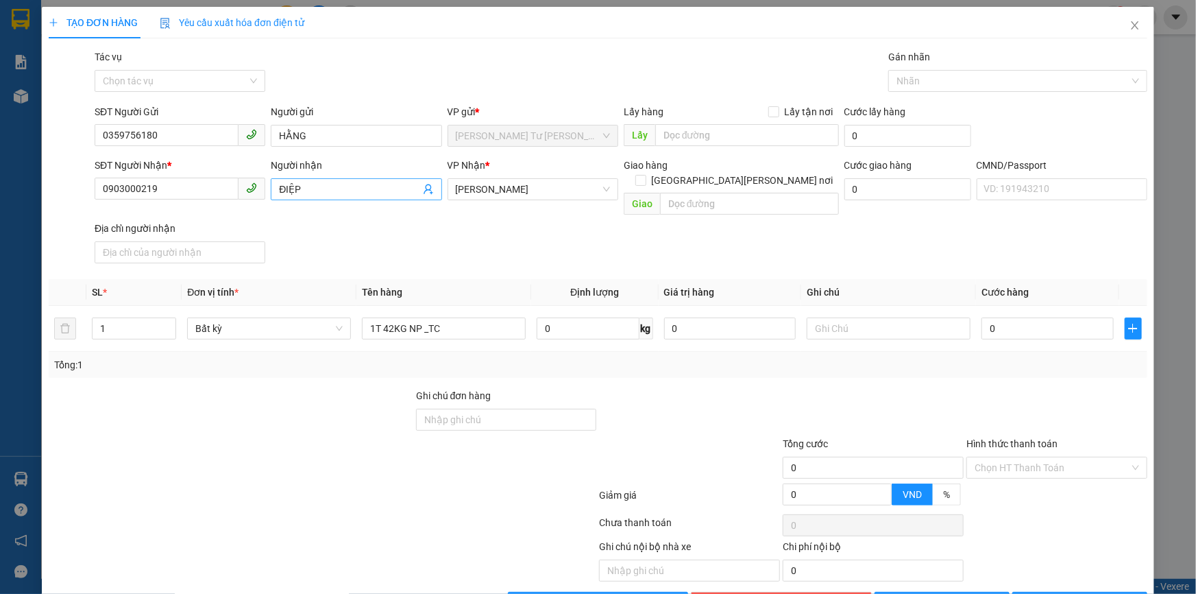
click at [425, 192] on icon "user-add" at bounding box center [428, 189] width 11 height 11
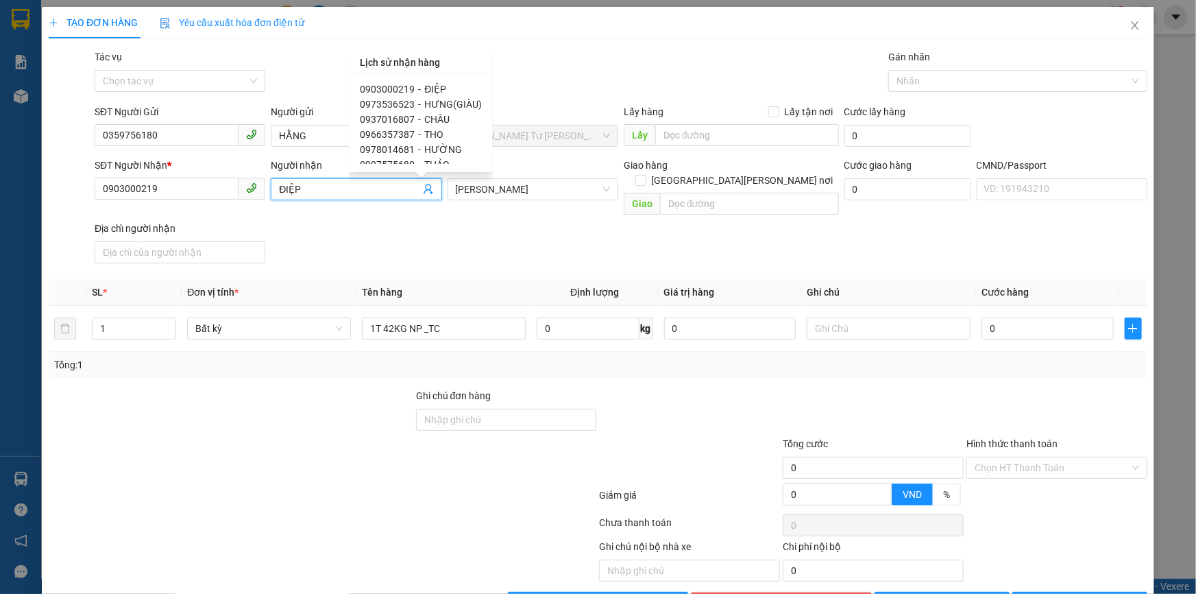
click at [424, 103] on span "HƯNG(GIÀU)" at bounding box center [453, 104] width 58 height 11
type input "0973536523"
type input "HƯNG(GIÀU)"
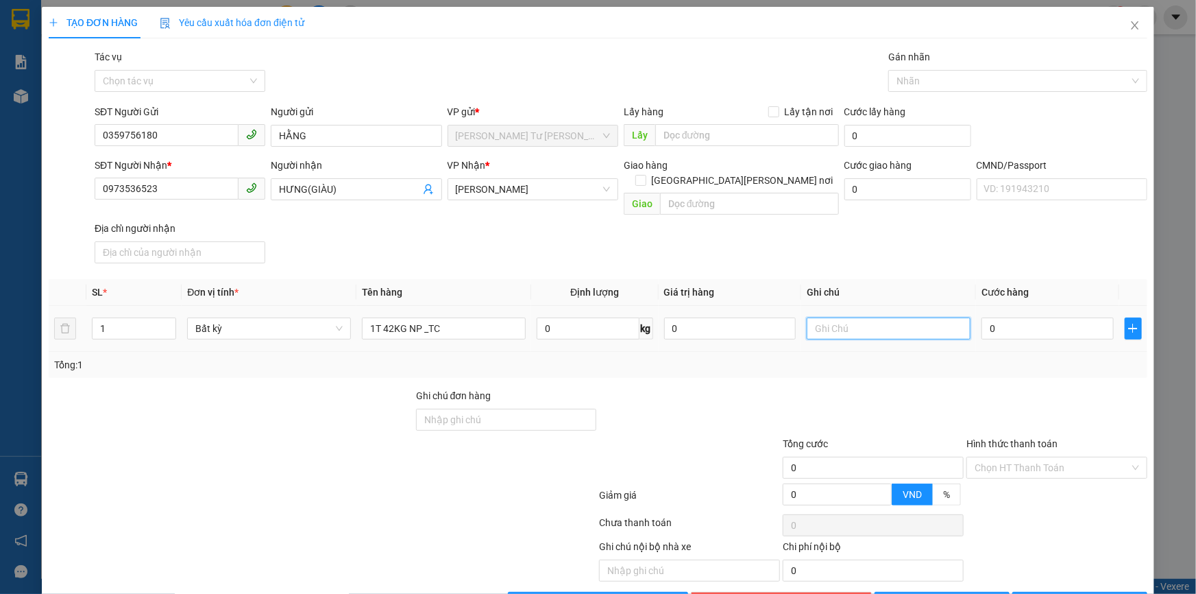
click at [835, 317] on input "text" at bounding box center [889, 328] width 164 height 22
type input "12H30 KHANH"
click at [1017, 317] on input "0" at bounding box center [1048, 328] width 132 height 22
type input "6"
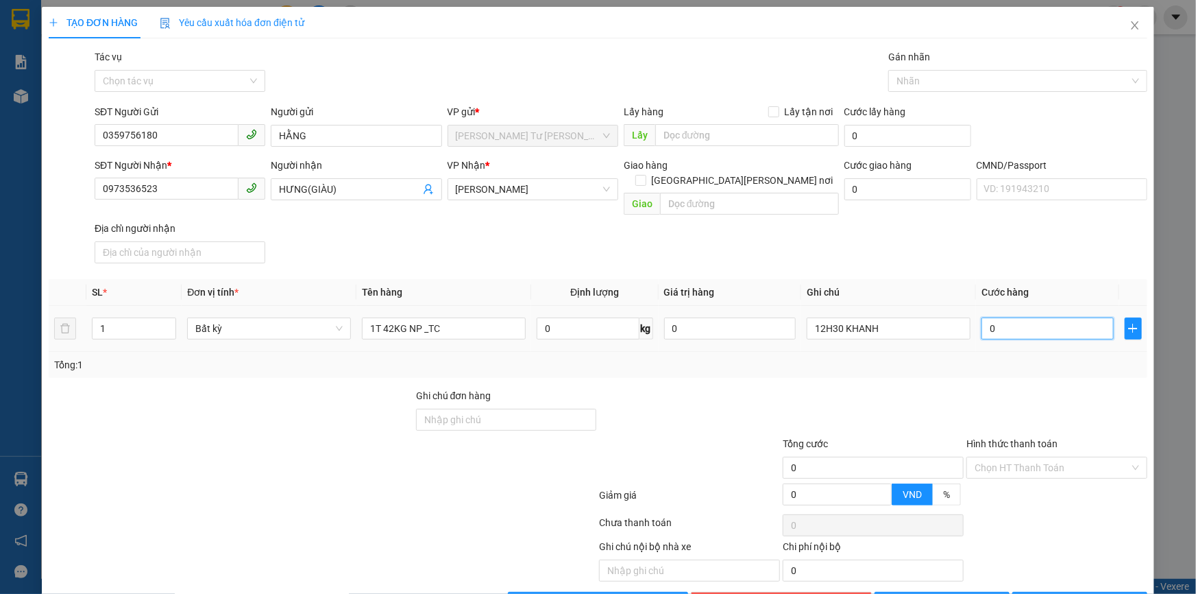
type input "6"
type input "60"
click at [1044, 409] on div at bounding box center [1057, 412] width 184 height 48
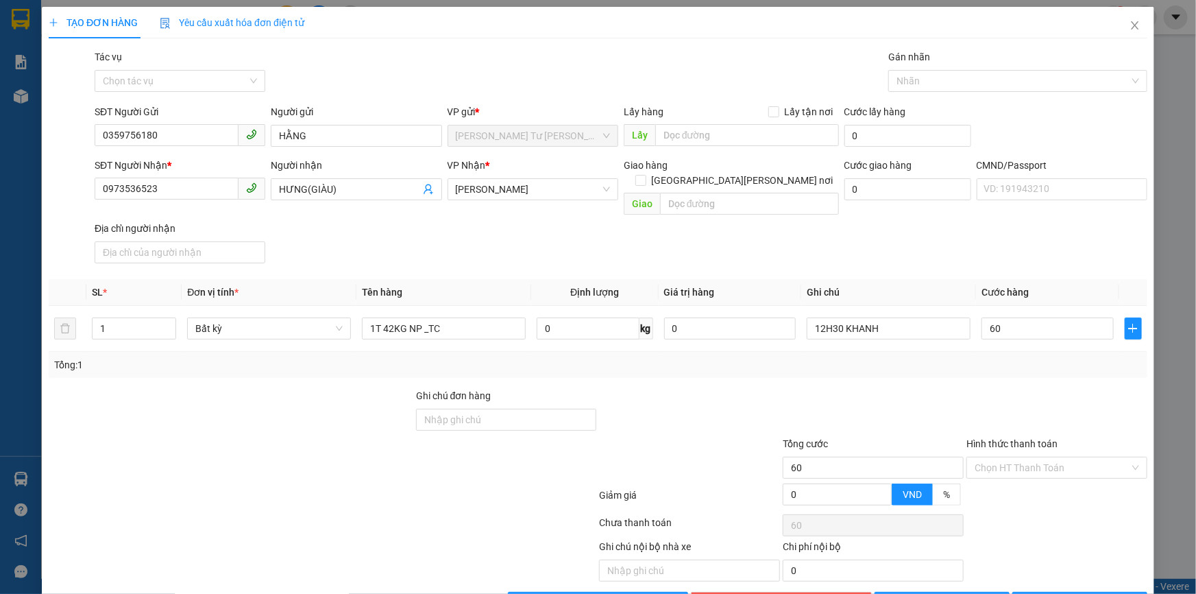
type input "60.000"
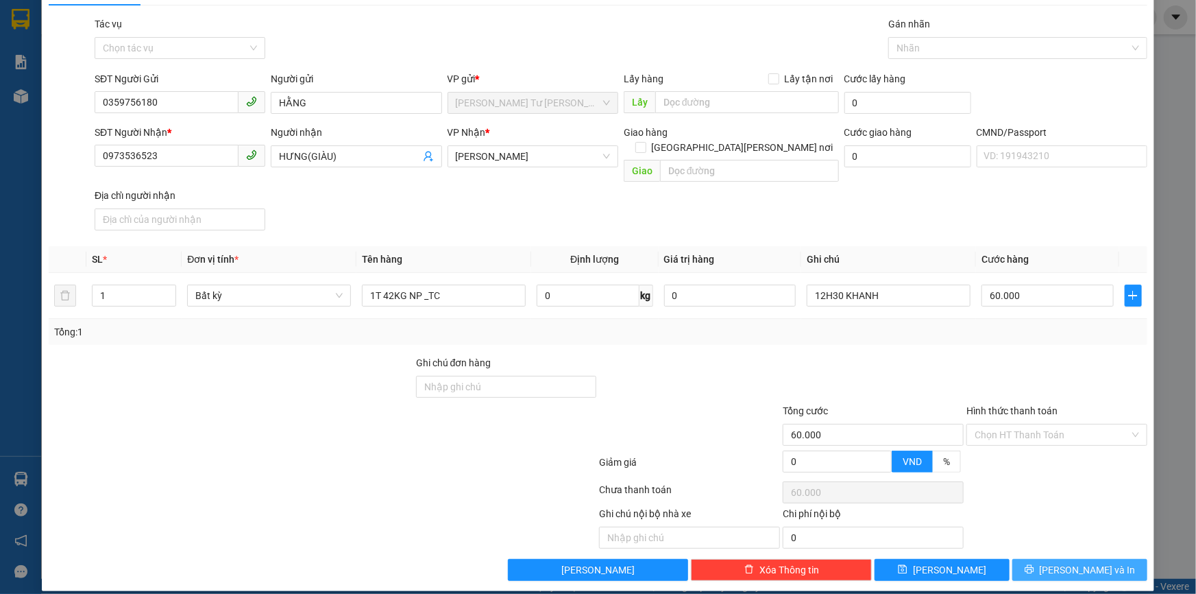
click at [1071, 562] on span "[PERSON_NAME] và In" at bounding box center [1088, 569] width 96 height 15
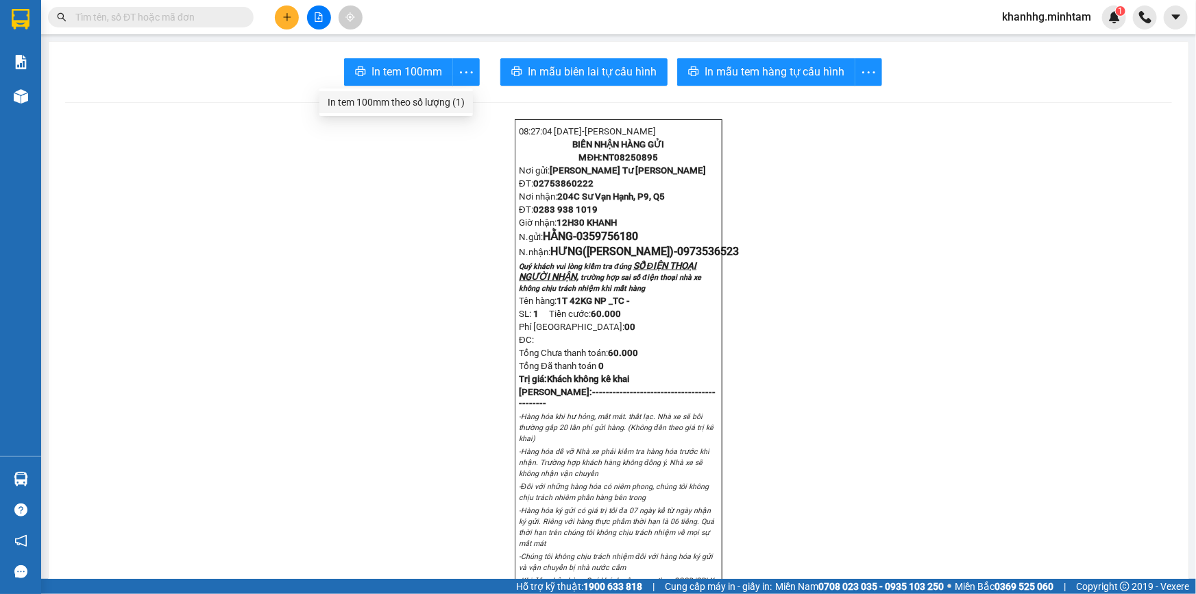
click at [417, 98] on div "In tem 100mm theo số lượng (1)" at bounding box center [396, 102] width 137 height 15
click at [193, 12] on input "text" at bounding box center [156, 17] width 162 height 15
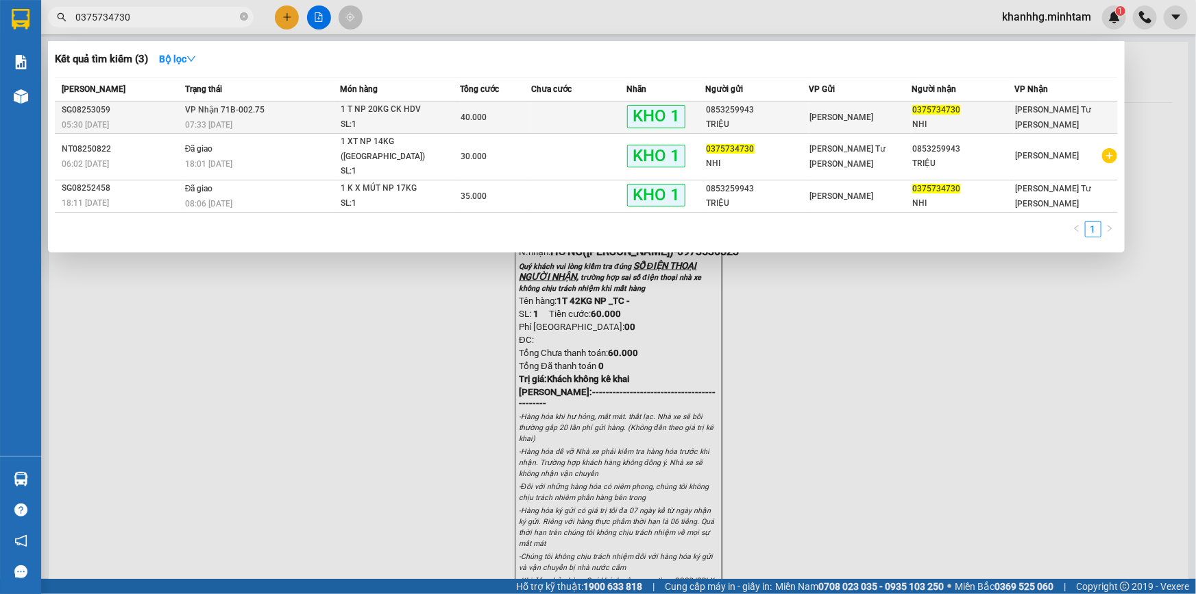
type input "0375734730"
click at [938, 110] on span "0375734730" at bounding box center [936, 110] width 48 height 10
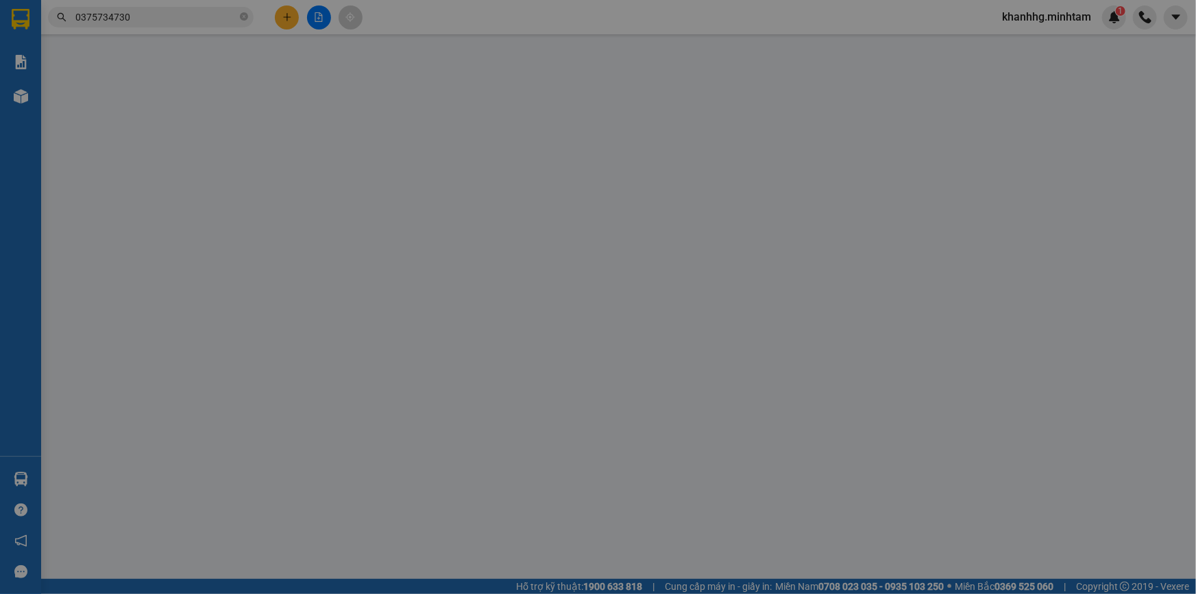
type input "0853259943"
type input "TRIỆU"
type input "0375734730"
type input "NHI"
type input "ĐỔ BỂ K ĐỀN"
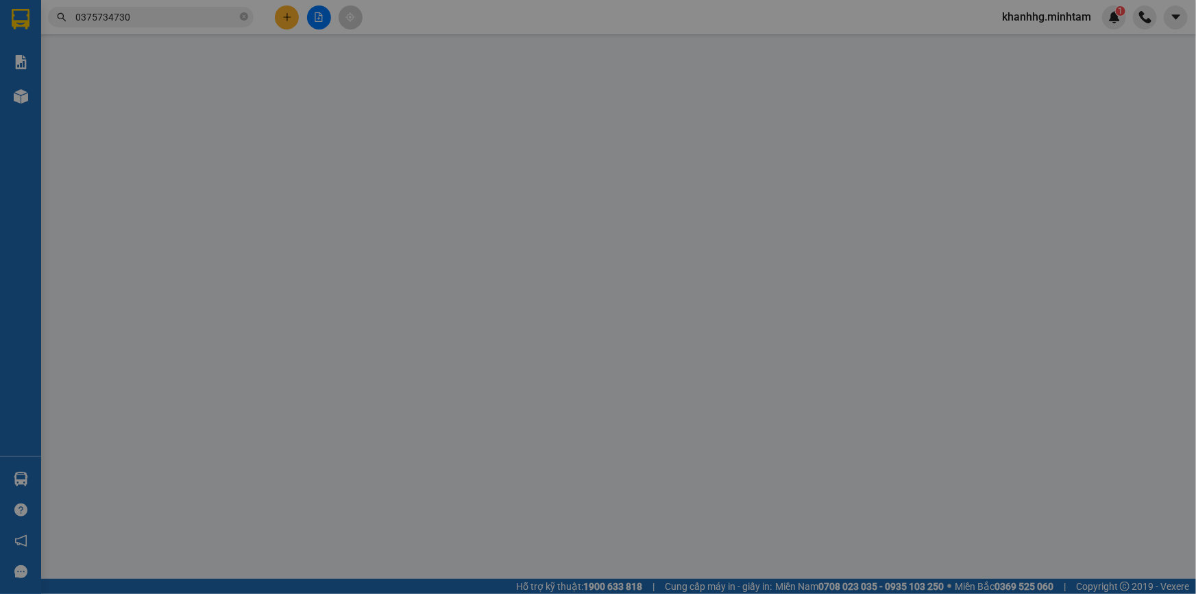
type input "40.000"
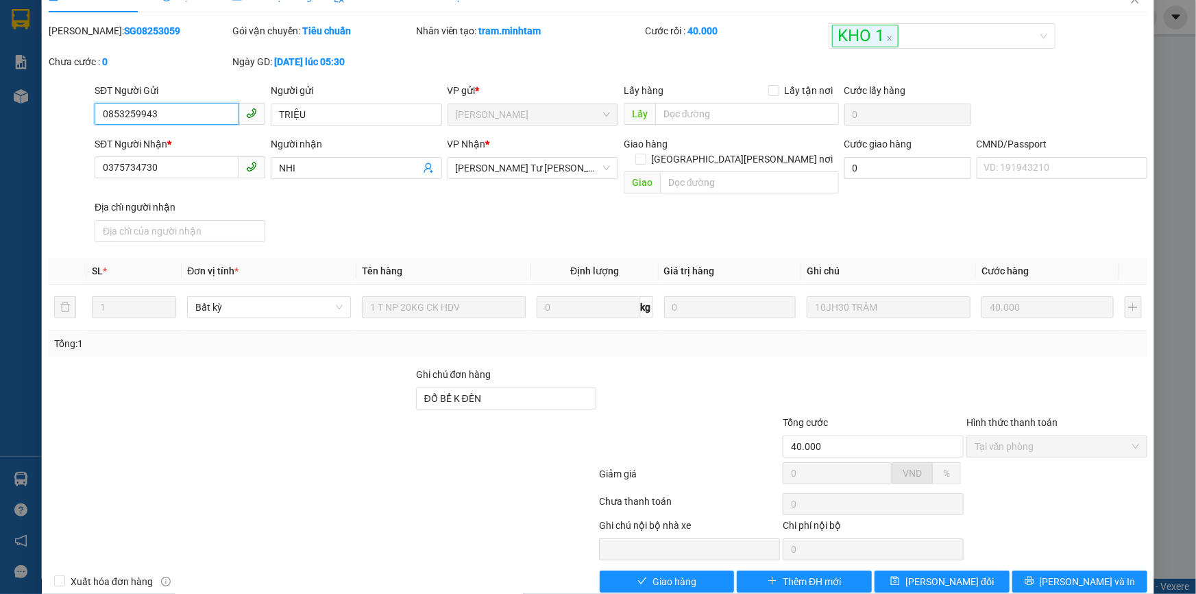
scroll to position [38, 0]
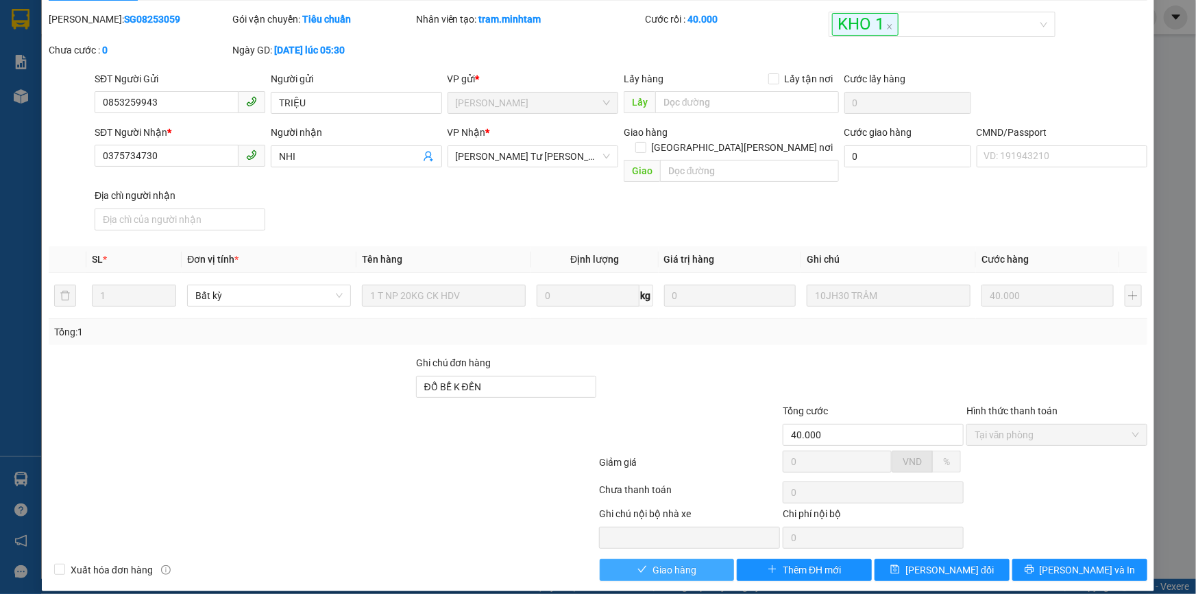
click at [670, 562] on span "Giao hàng" at bounding box center [675, 569] width 44 height 15
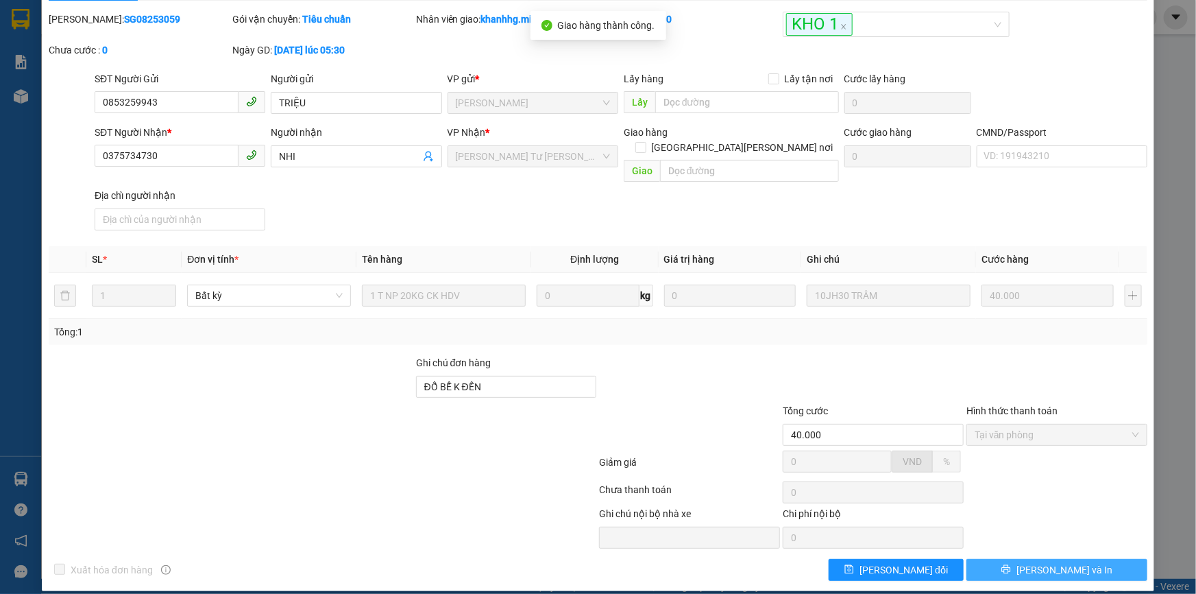
click at [1035, 559] on button "[PERSON_NAME] và In" at bounding box center [1056, 570] width 181 height 22
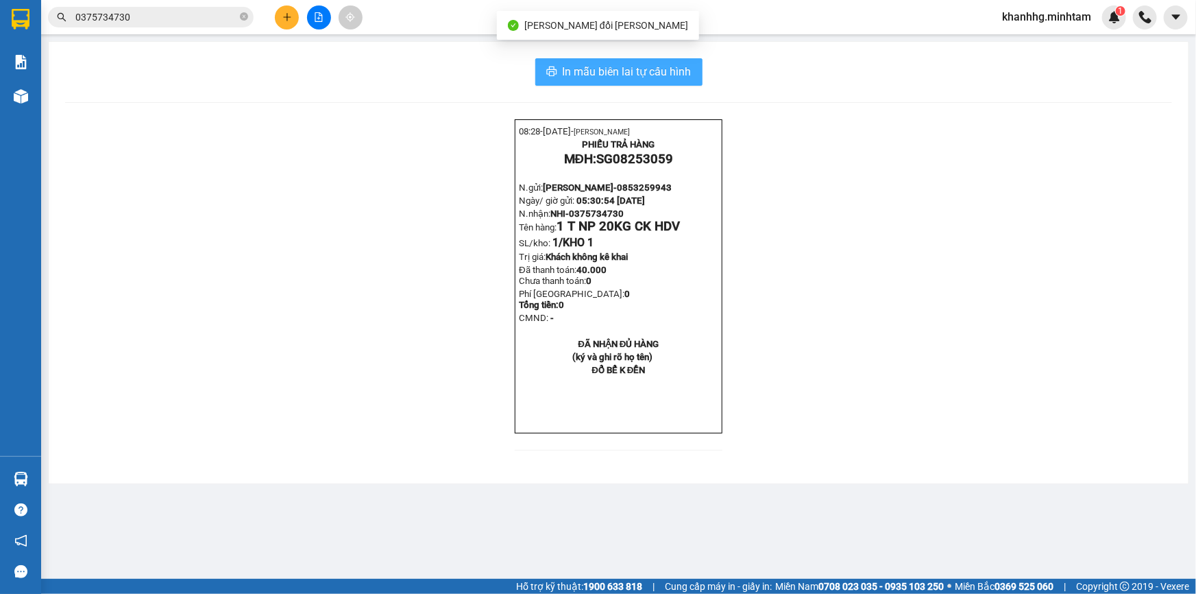
click at [660, 63] on span "In mẫu biên lai tự cấu hình" at bounding box center [627, 71] width 129 height 17
click at [244, 15] on icon "close-circle" at bounding box center [244, 16] width 8 height 8
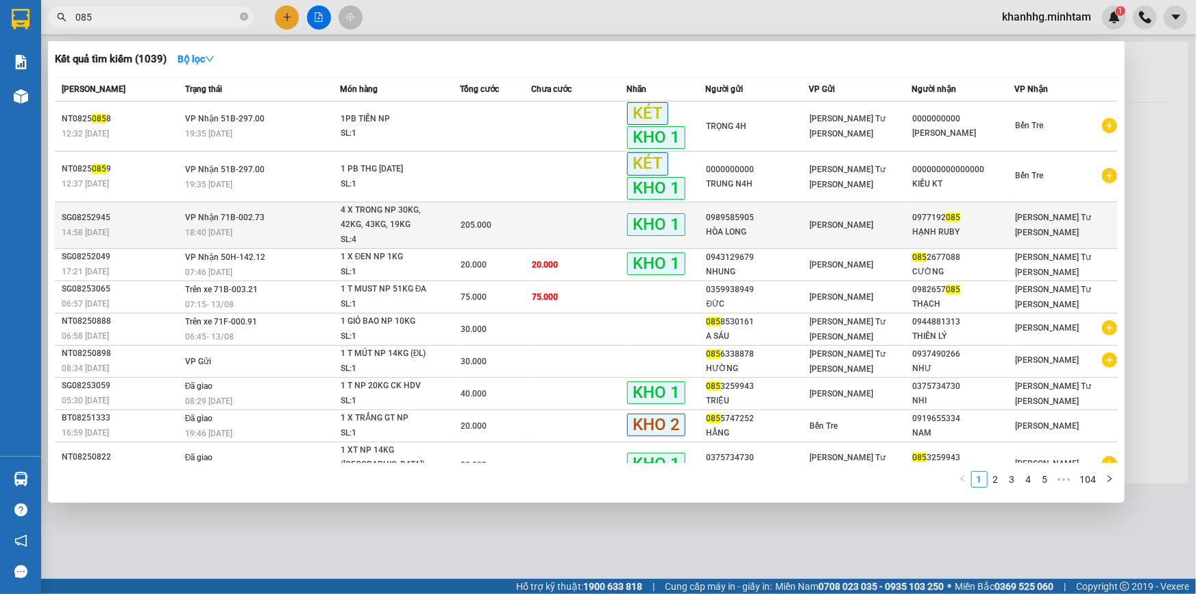
type input "085"
click at [918, 217] on div "0977192 085" at bounding box center [962, 217] width 101 height 14
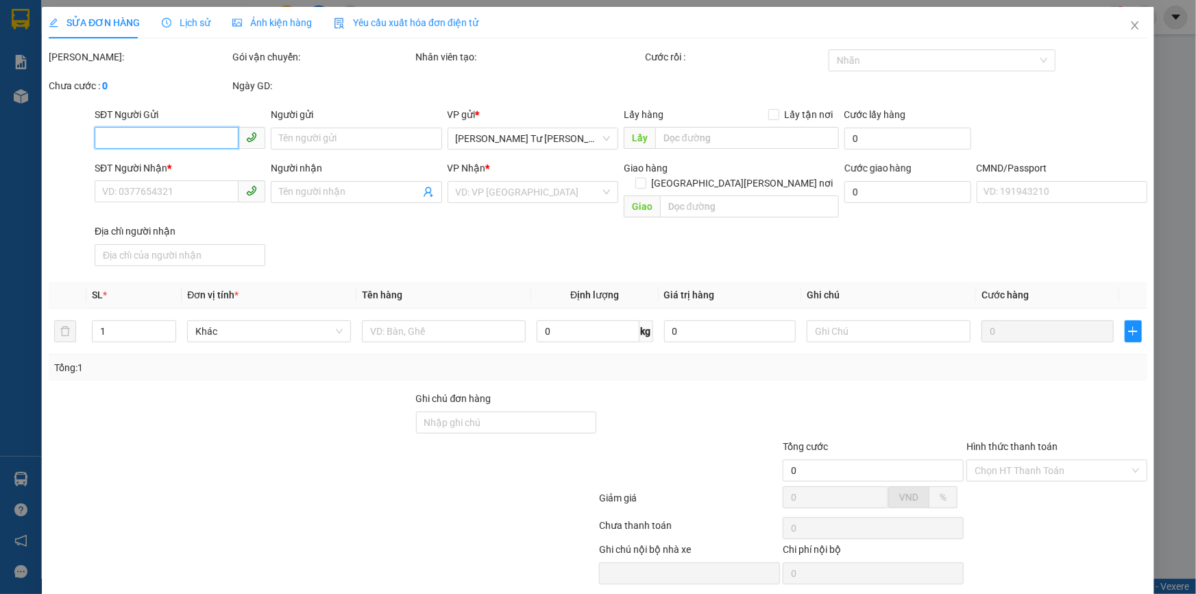
type input "0989585905"
type input "HÒA LONG"
type input "0977192085"
type input "HẠNH RUBY"
type input "KNM"
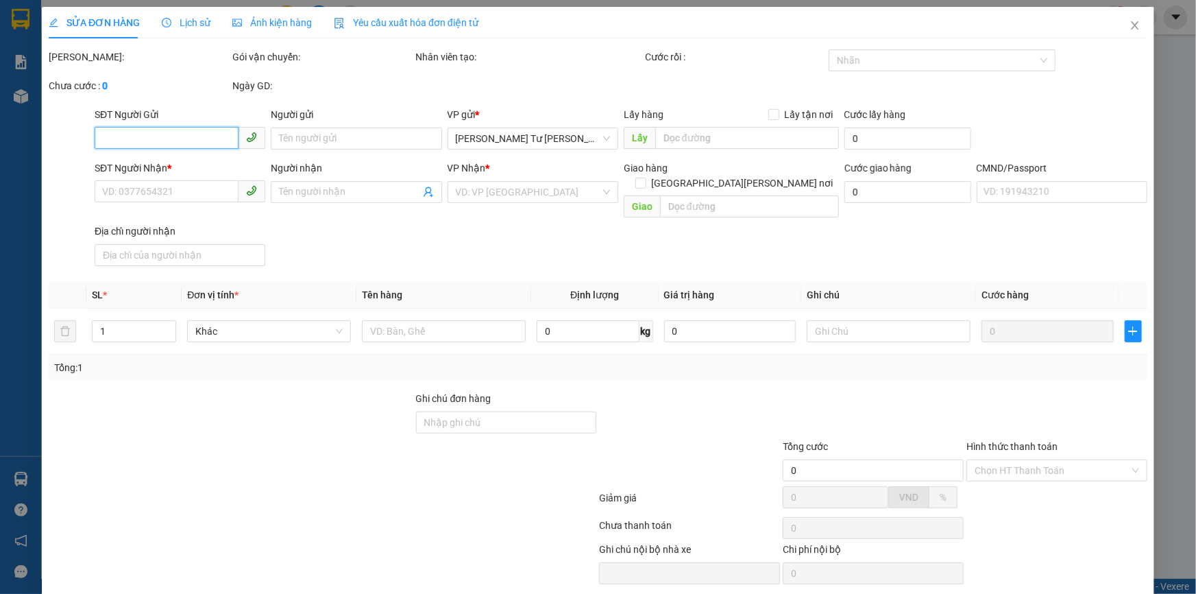
type input "205.000"
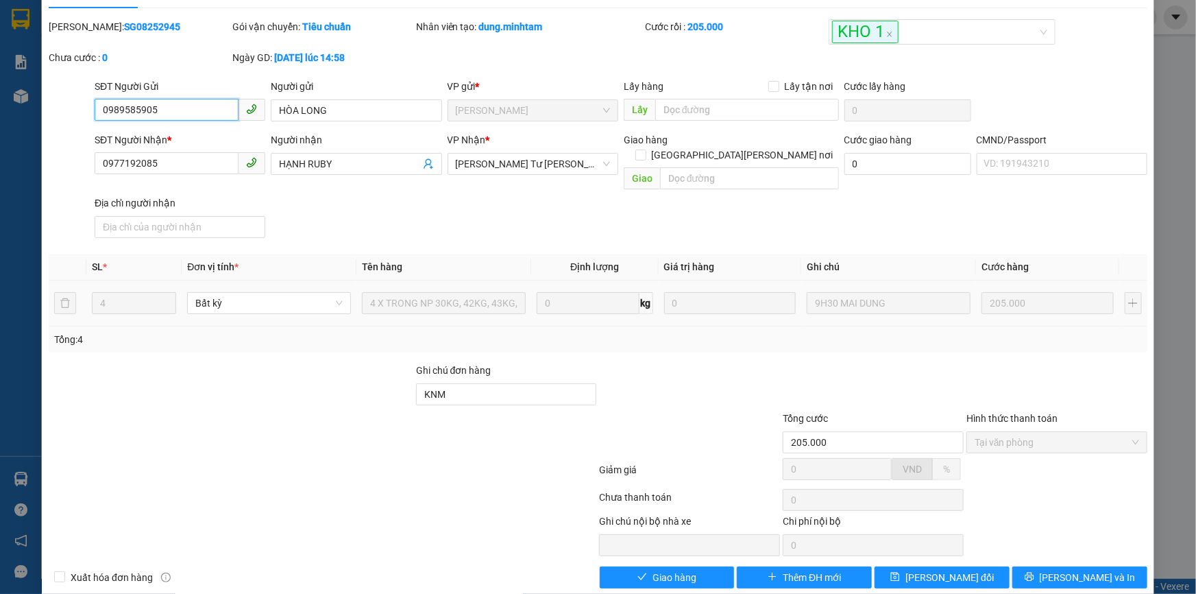
scroll to position [38, 0]
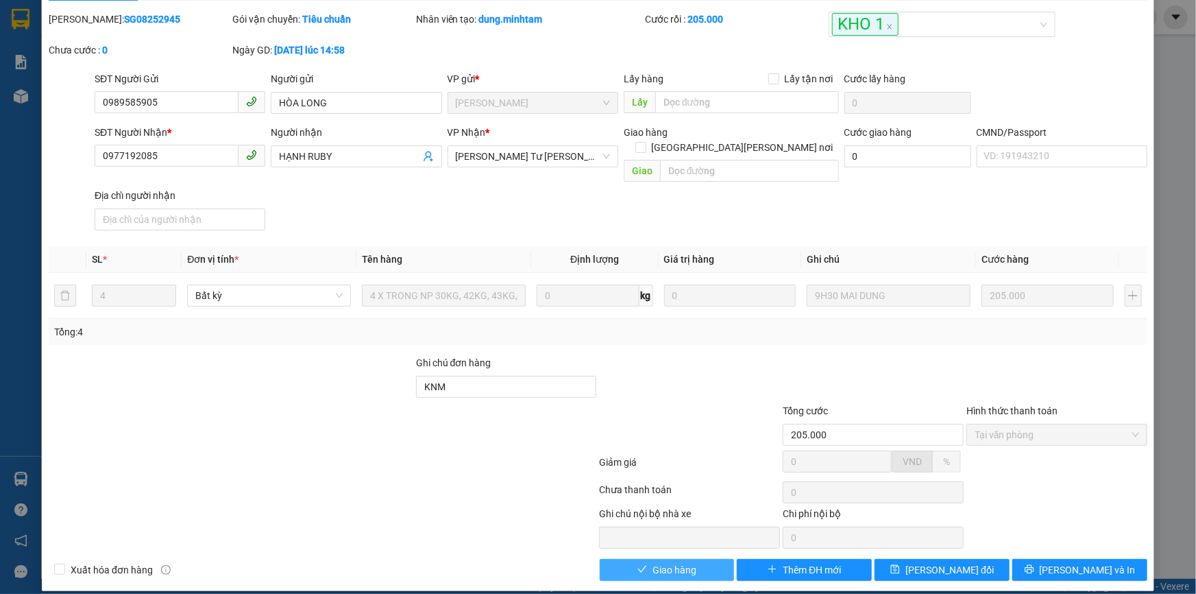
click at [679, 562] on span "Giao hàng" at bounding box center [675, 569] width 44 height 15
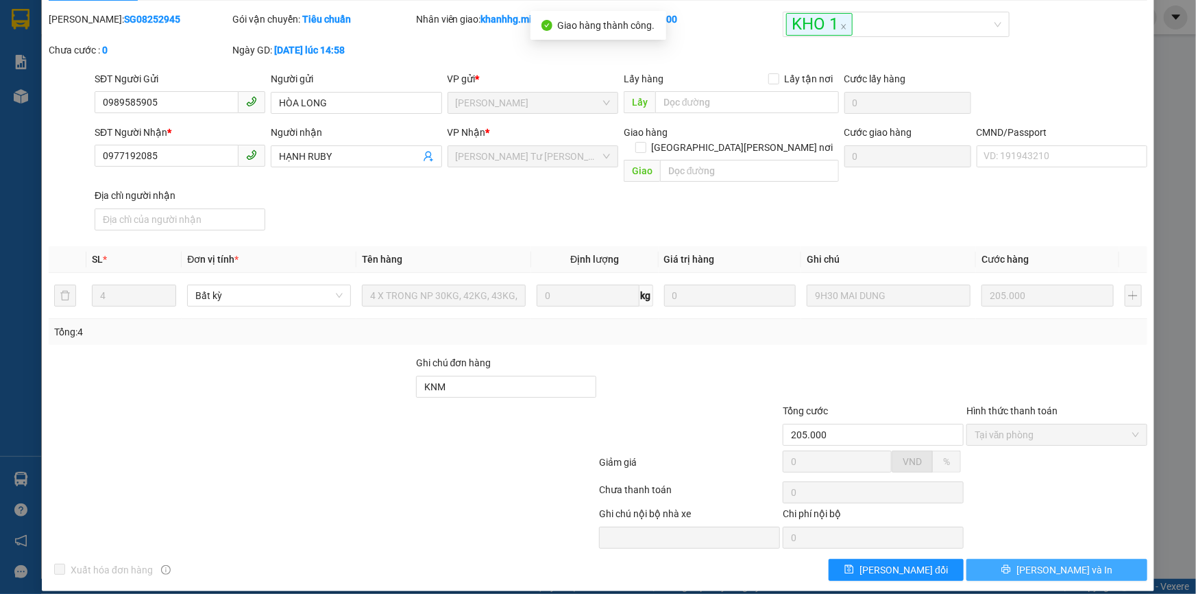
click at [1040, 562] on span "[PERSON_NAME] và In" at bounding box center [1064, 569] width 96 height 15
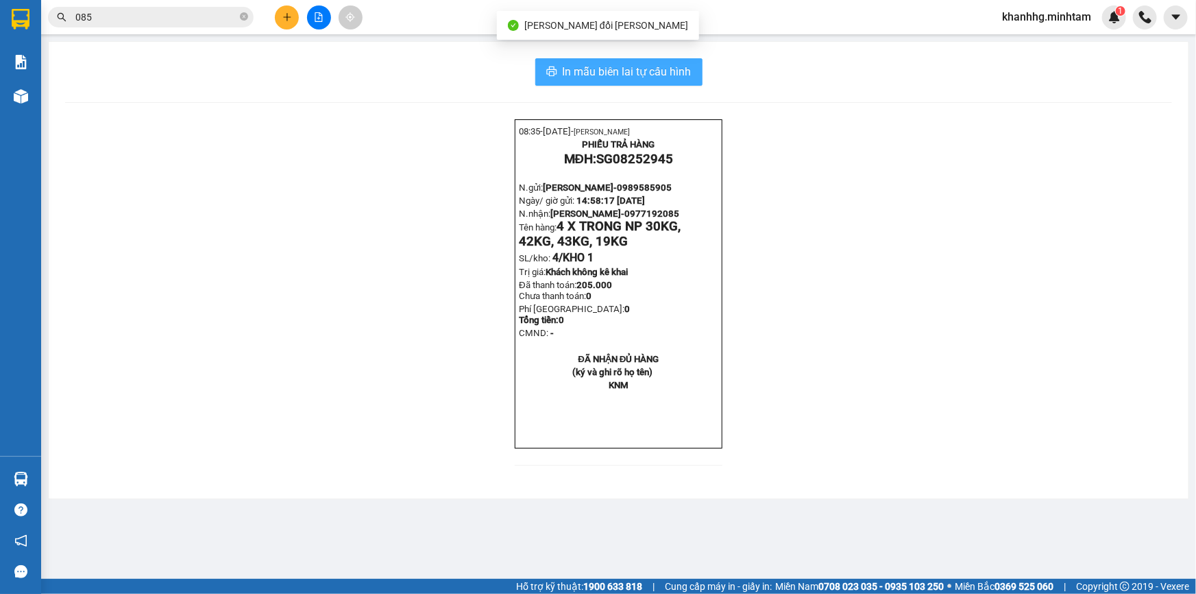
click at [653, 61] on button "In mẫu biên lai tự cấu hình" at bounding box center [618, 71] width 167 height 27
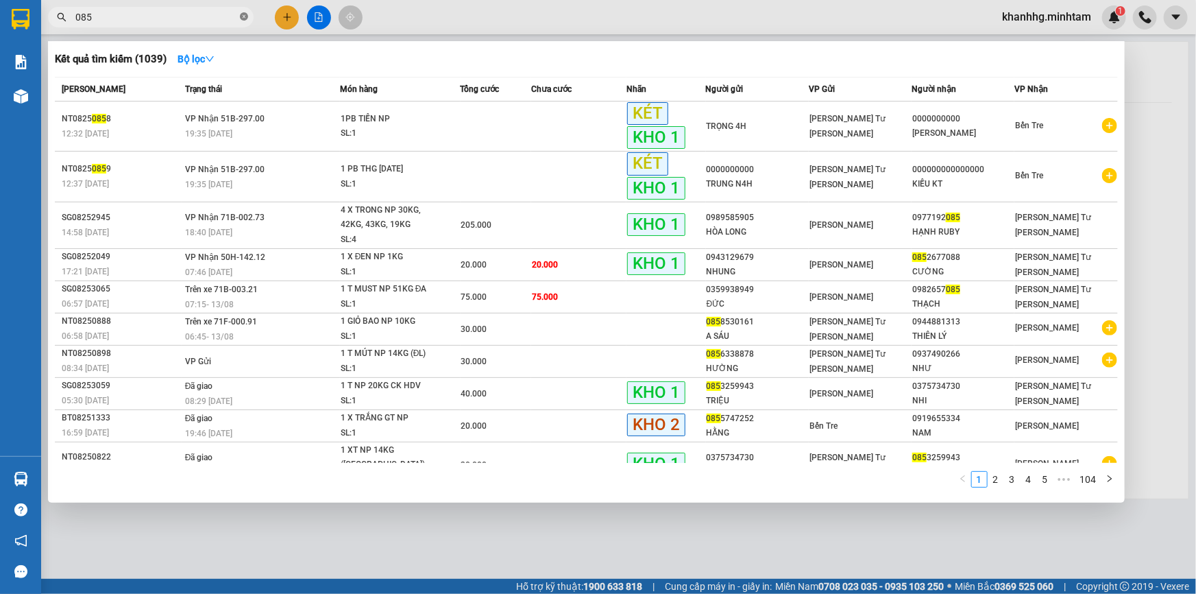
click at [243, 17] on icon "close-circle" at bounding box center [244, 16] width 8 height 8
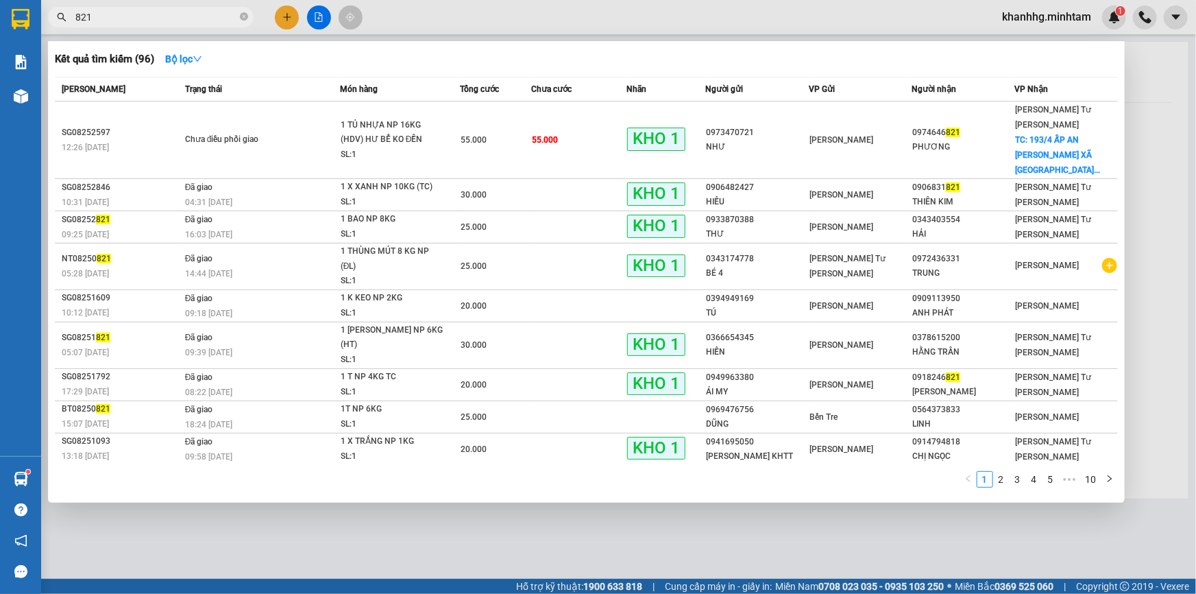
type input "821"
